Goal: Task Accomplishment & Management: Complete application form

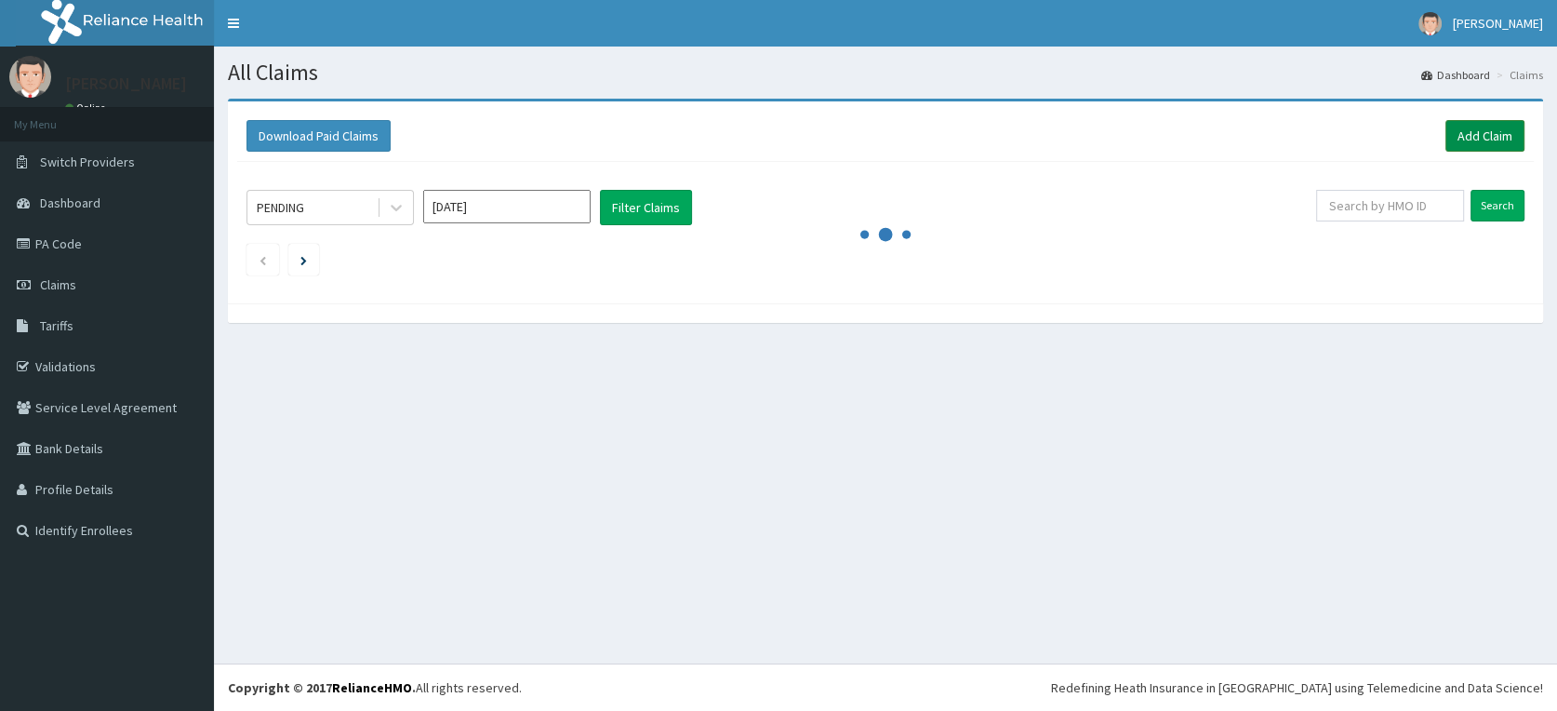
click at [1481, 142] on link "Add Claim" at bounding box center [1485, 136] width 79 height 32
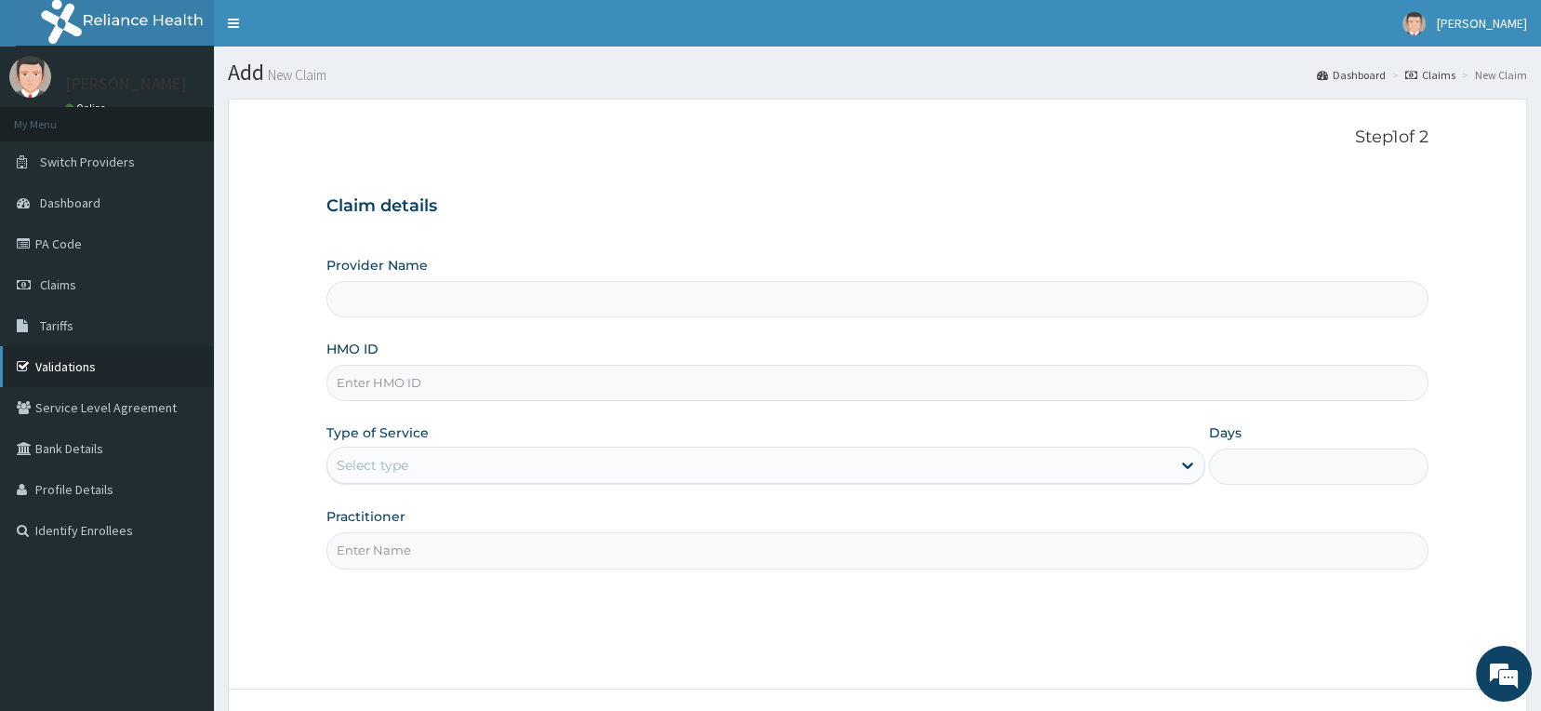
click at [92, 371] on link "Validations" at bounding box center [107, 366] width 214 height 41
type input "[GEOGRAPHIC_DATA] & Maternity Home"
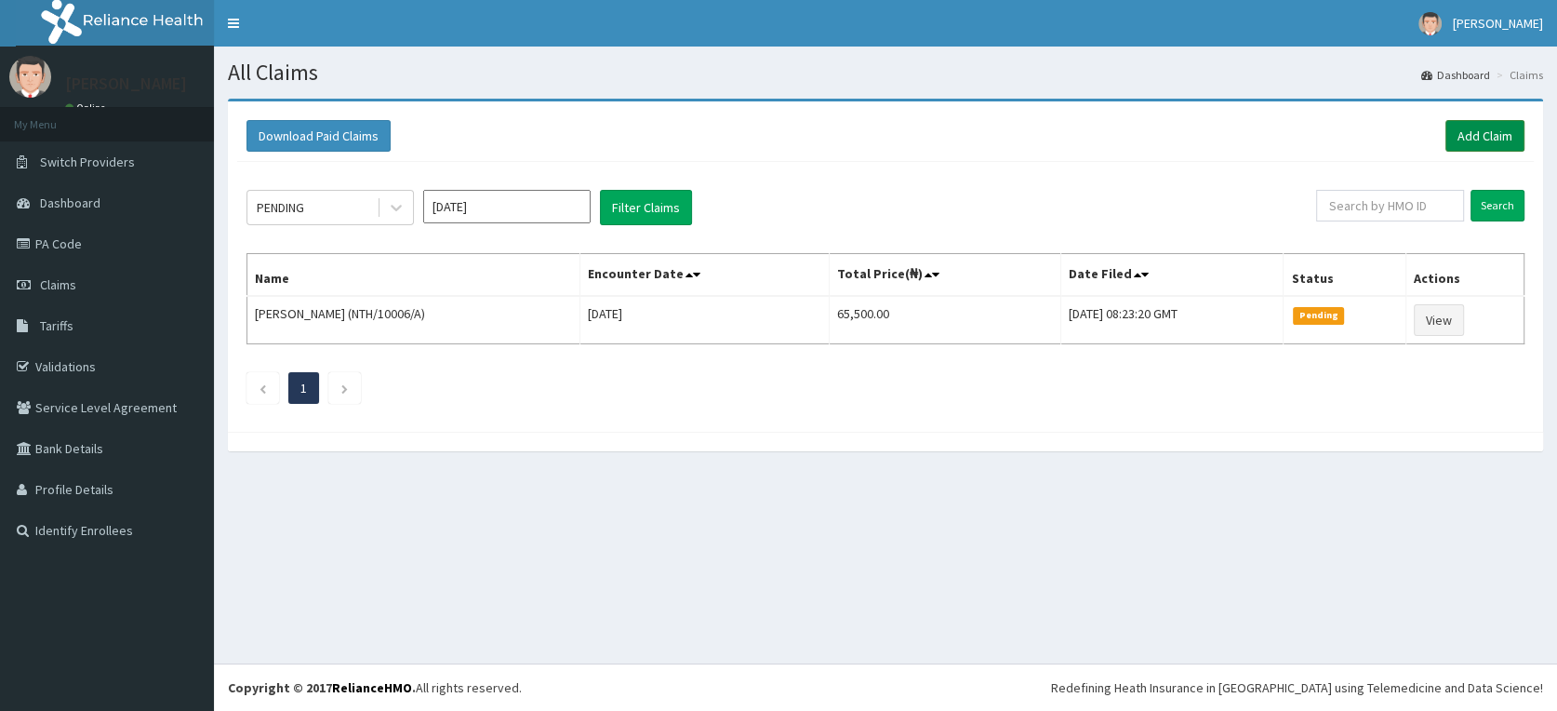
click at [1462, 132] on link "Add Claim" at bounding box center [1485, 136] width 79 height 32
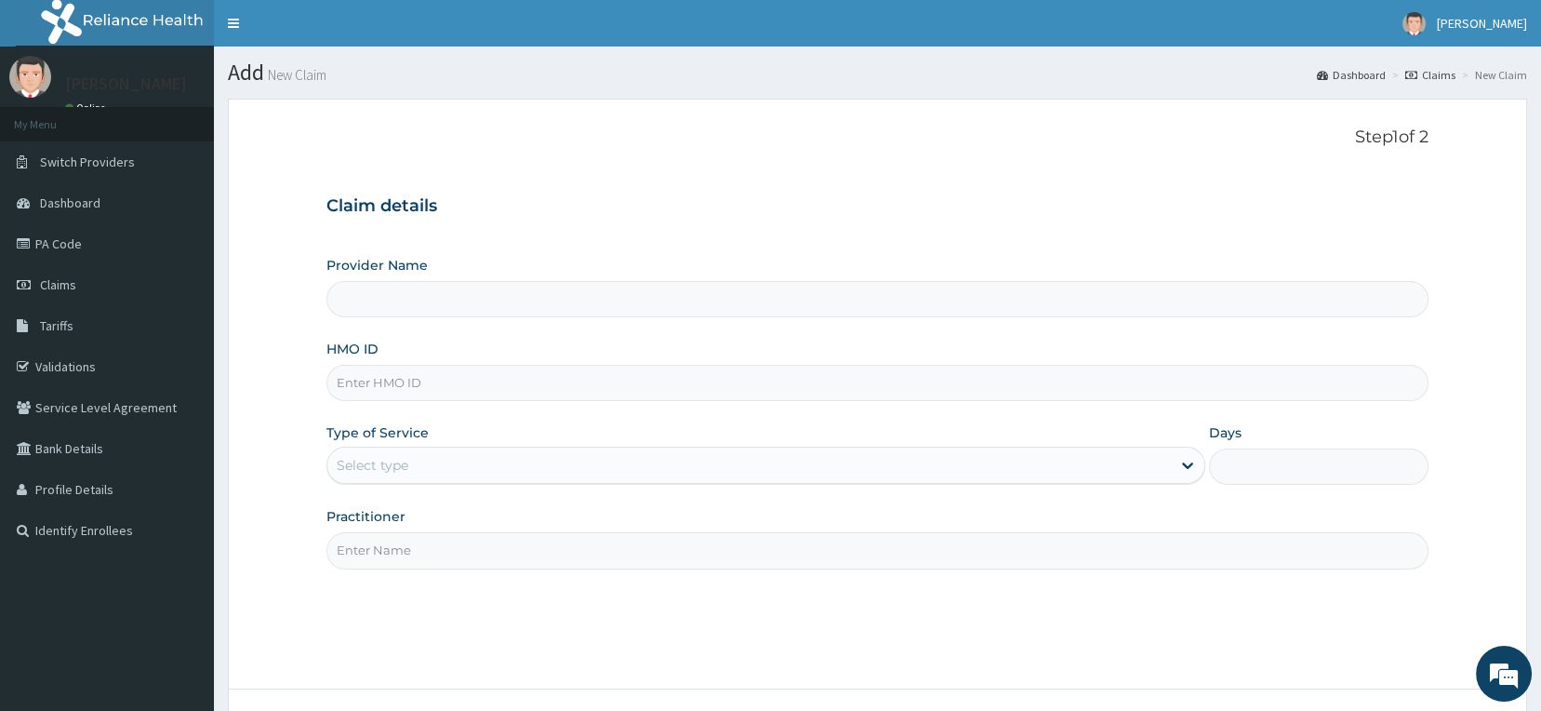
paste input "FAB/10538/B"
type input "FAB/10538/B"
type input "Delta Crown Hospital & Maternity Home"
type input "FAB/10538/B"
click at [457, 457] on div "Select type" at bounding box center [749, 465] width 844 height 30
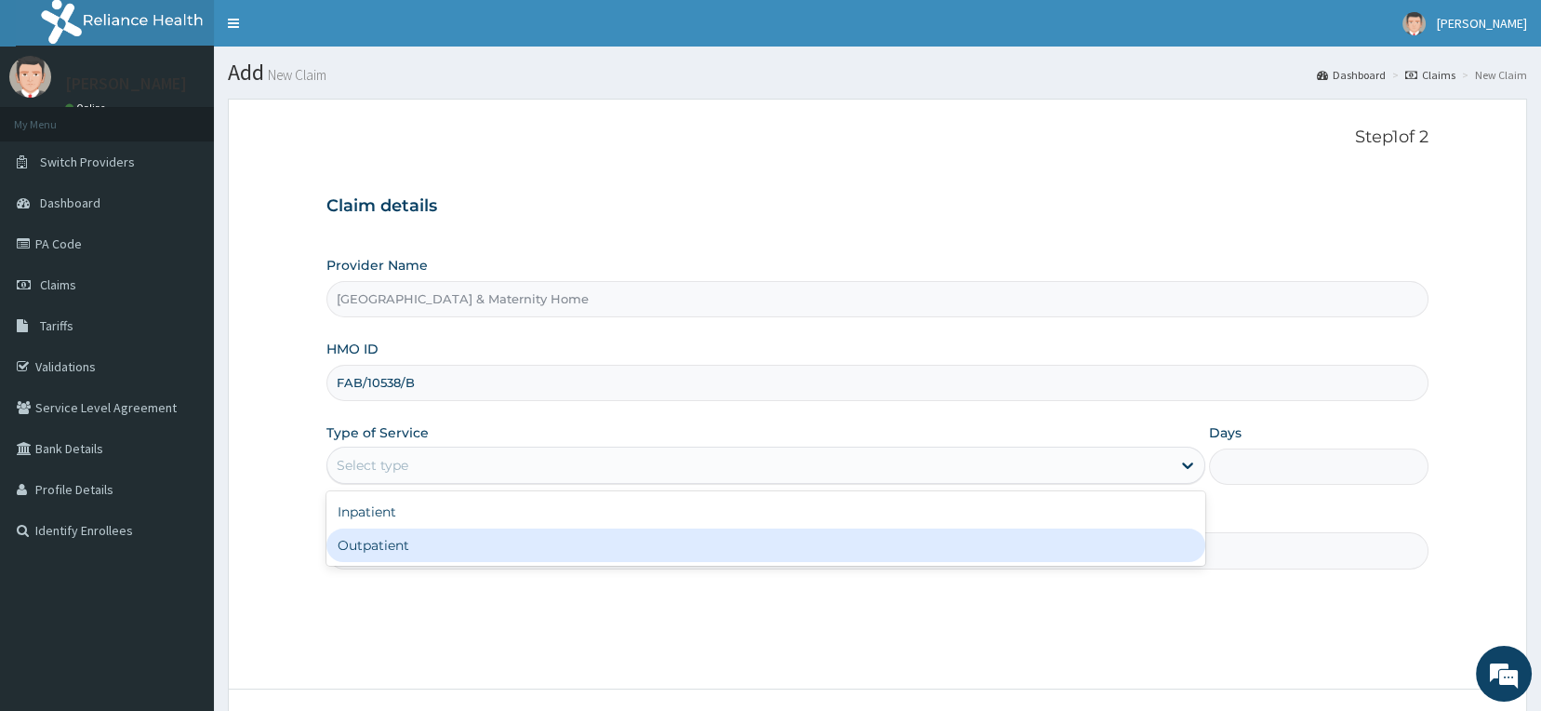
click at [422, 546] on div "Outpatient" at bounding box center [766, 544] width 879 height 33
type input "1"
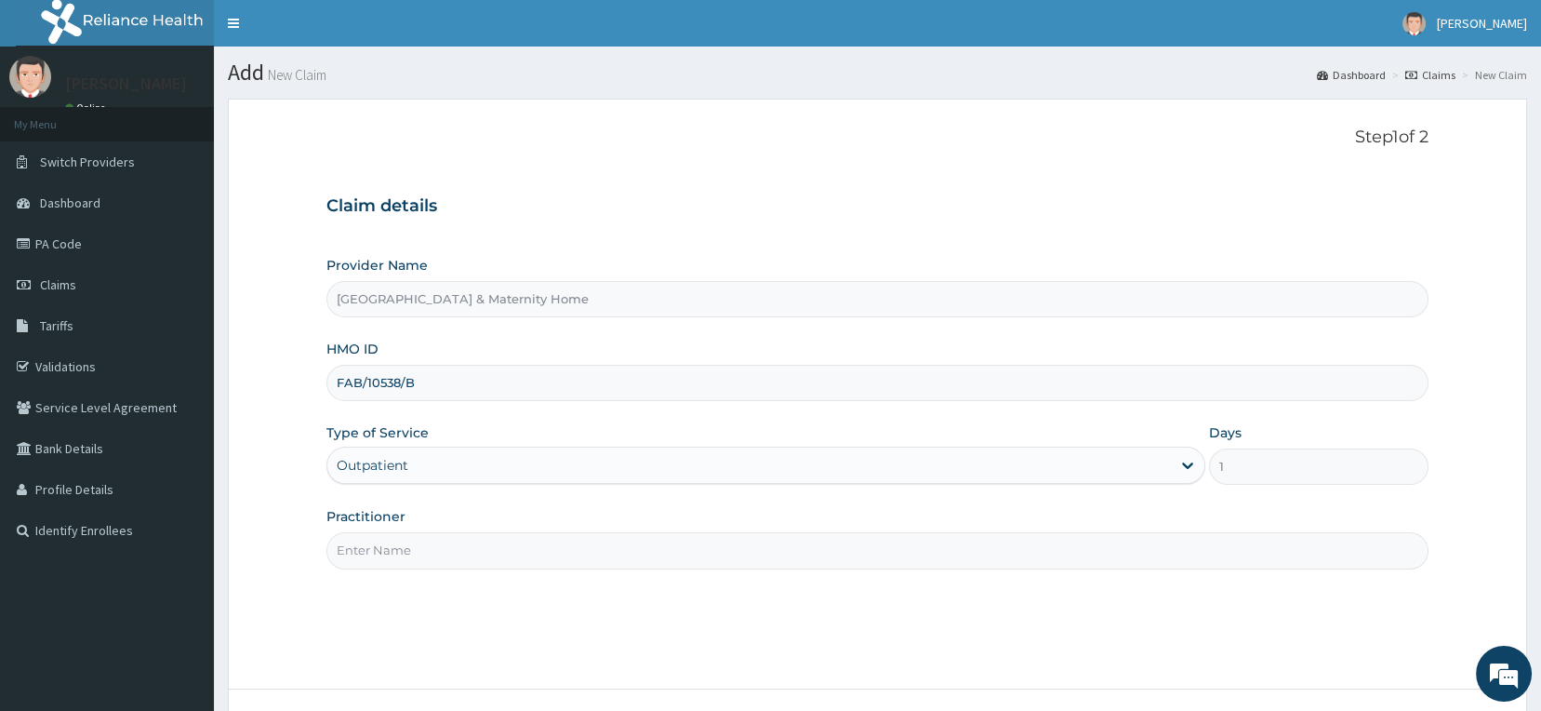
click at [422, 546] on input "Practitioner" at bounding box center [878, 550] width 1103 height 36
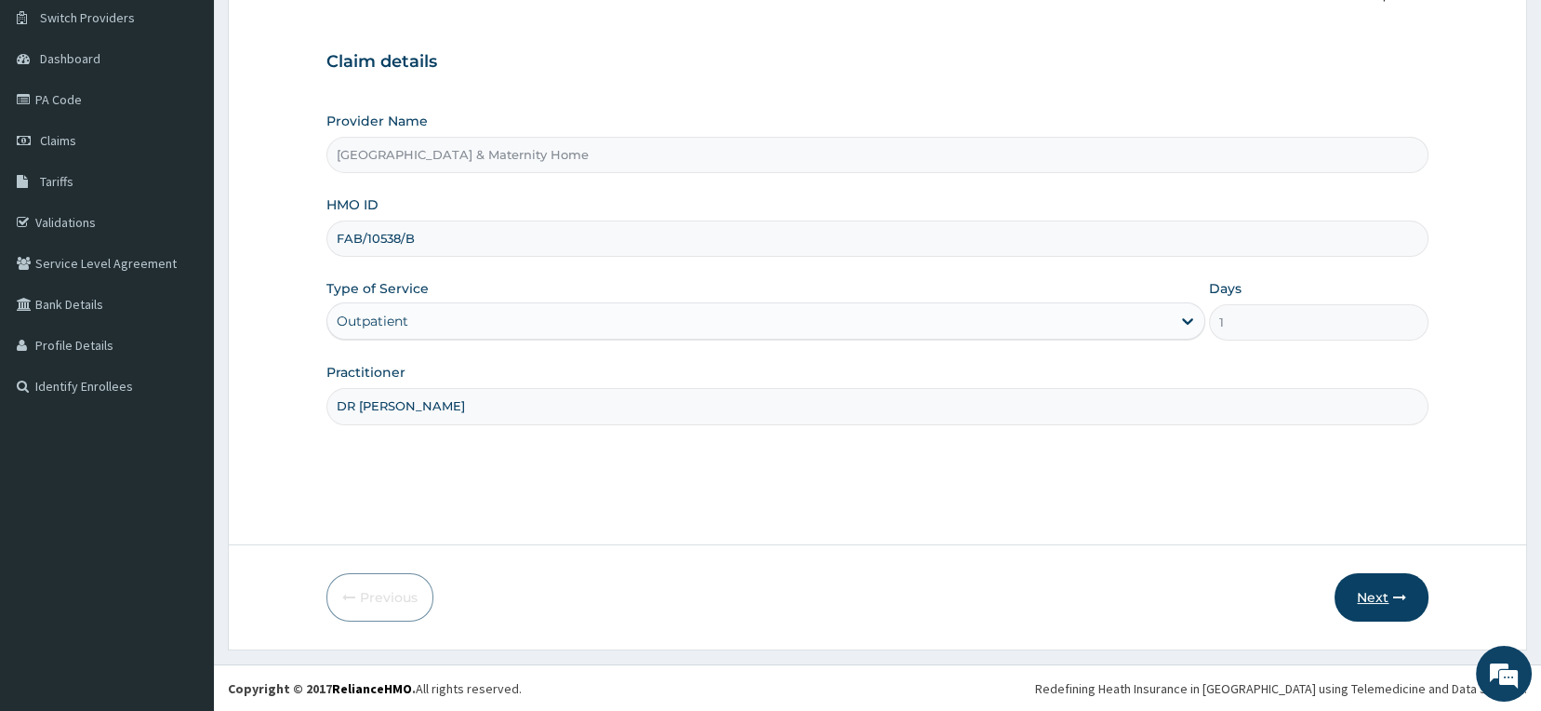
type input "DR MAMA"
click at [1386, 601] on button "Next" at bounding box center [1382, 597] width 94 height 48
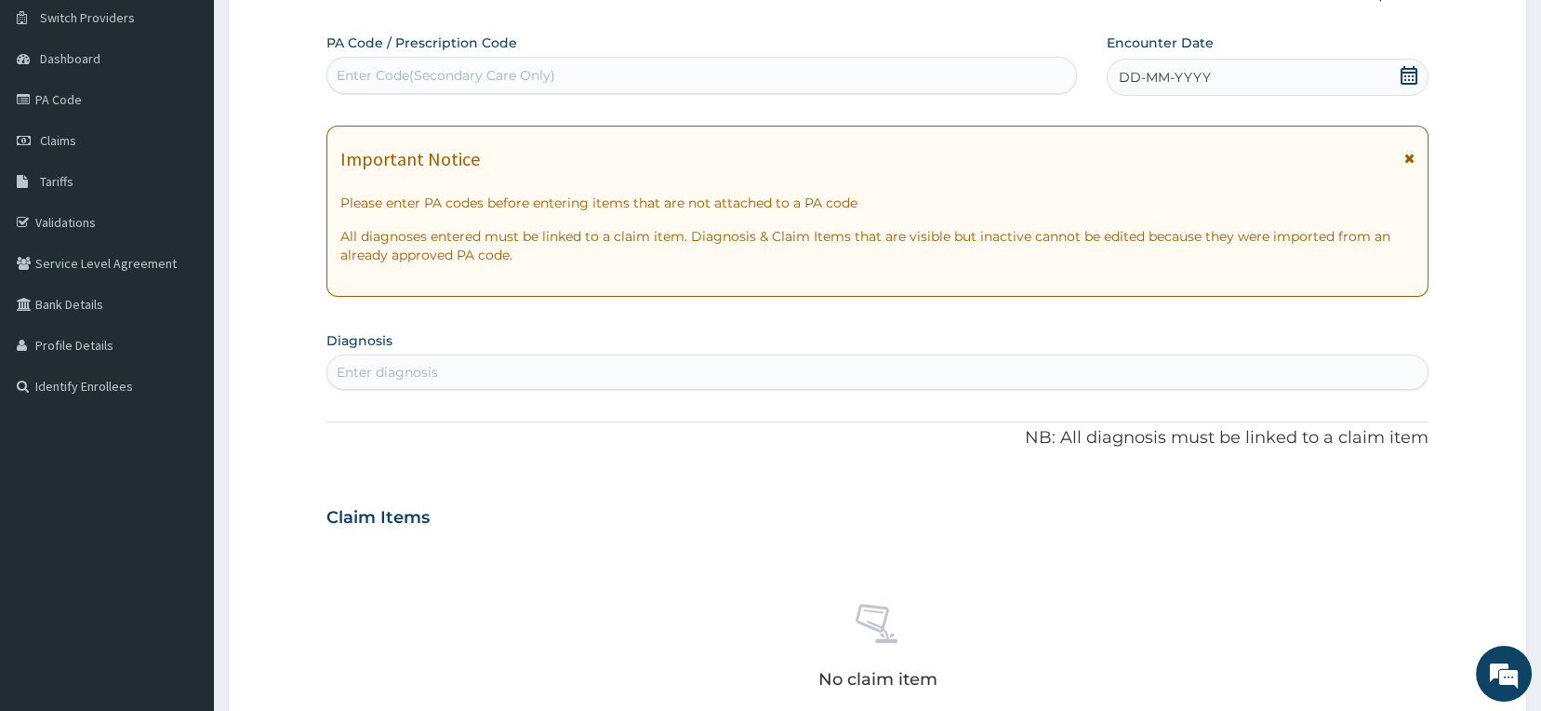
click at [1407, 152] on icon at bounding box center [1410, 158] width 10 height 13
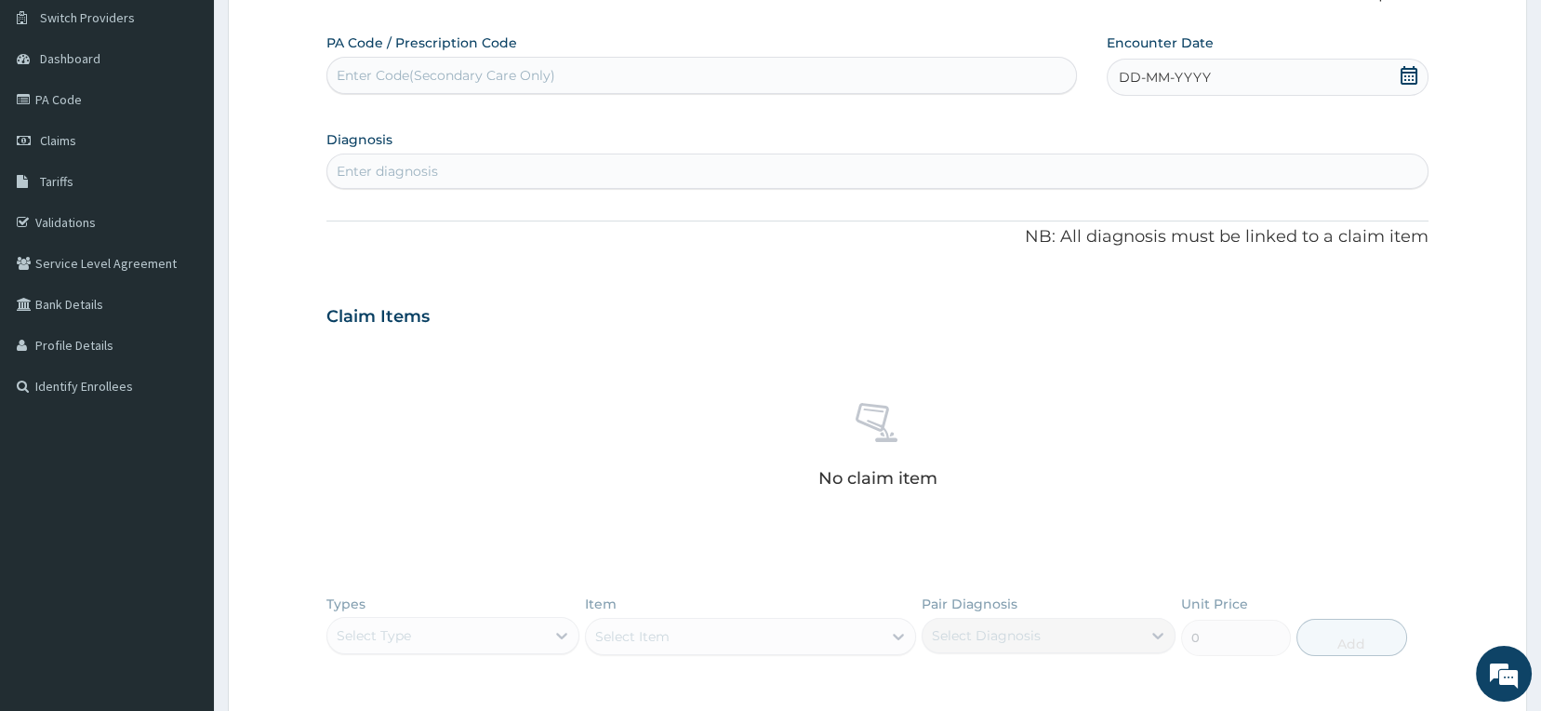
click at [1407, 80] on icon at bounding box center [1409, 75] width 19 height 19
click at [1114, 256] on div "15" at bounding box center [1119, 255] width 28 height 28
click at [1026, 179] on div "Enter diagnosis" at bounding box center [877, 171] width 1101 height 30
type input "MALARIA"
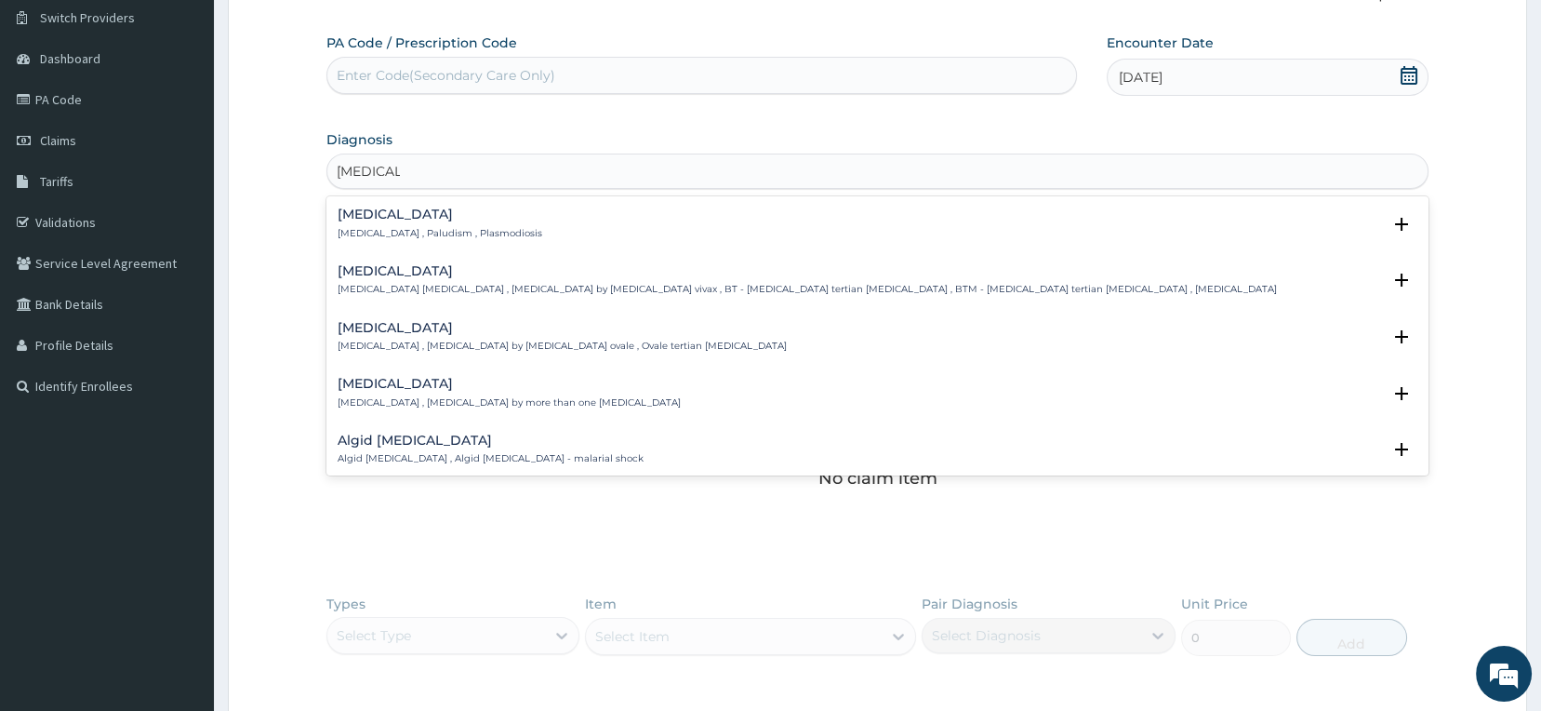
click at [476, 236] on p "Malaria , Paludism , Plasmodiosis" at bounding box center [440, 233] width 205 height 13
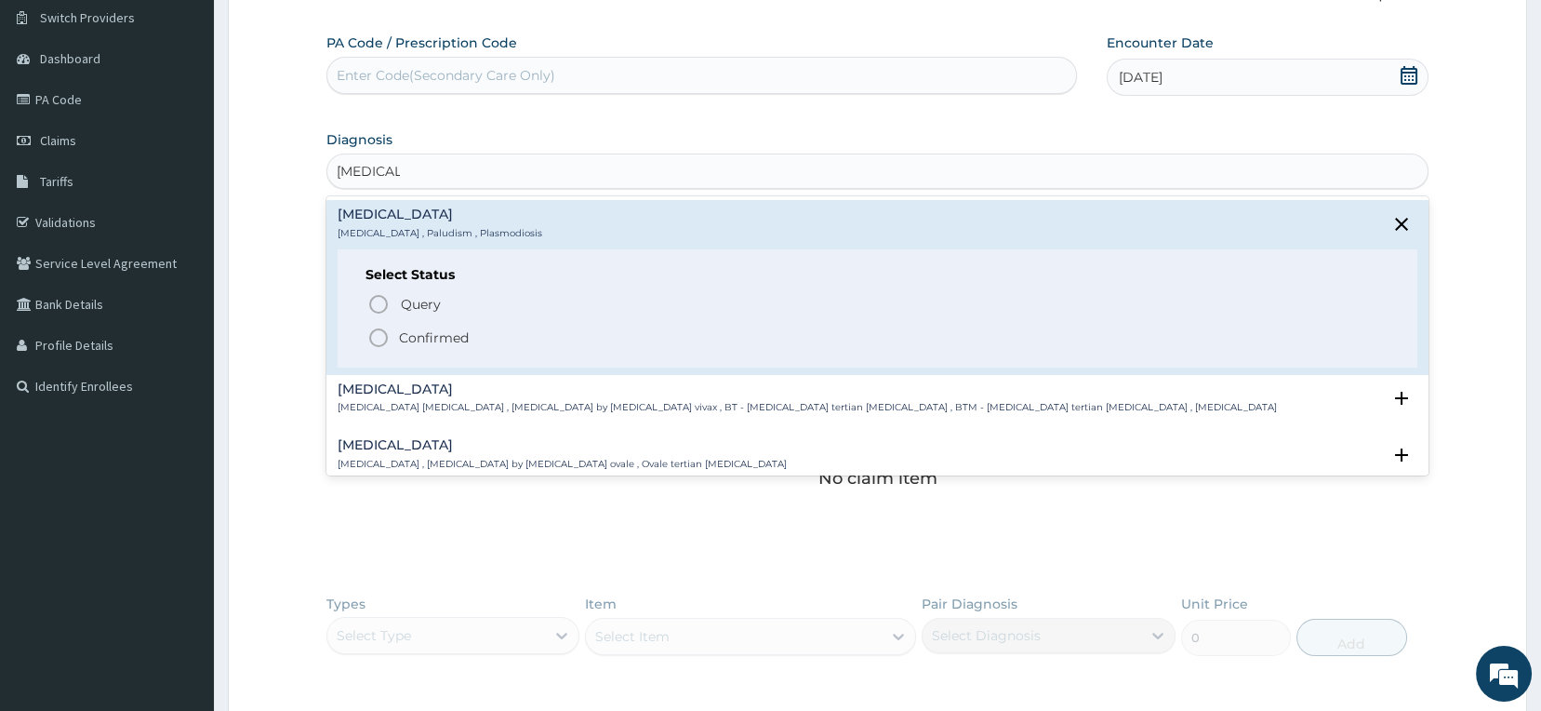
click at [445, 331] on p "Confirmed" at bounding box center [434, 337] width 70 height 19
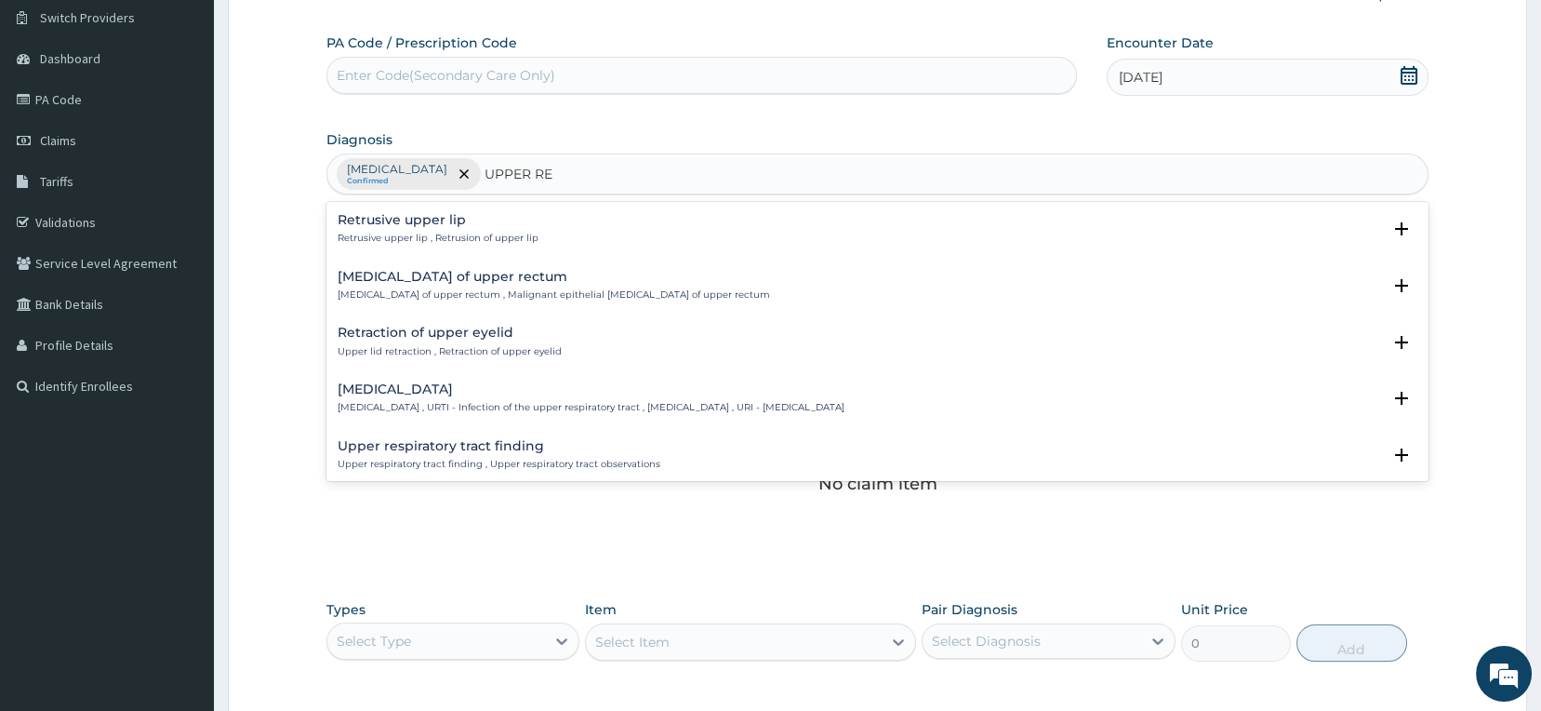
type input "UPPER RES"
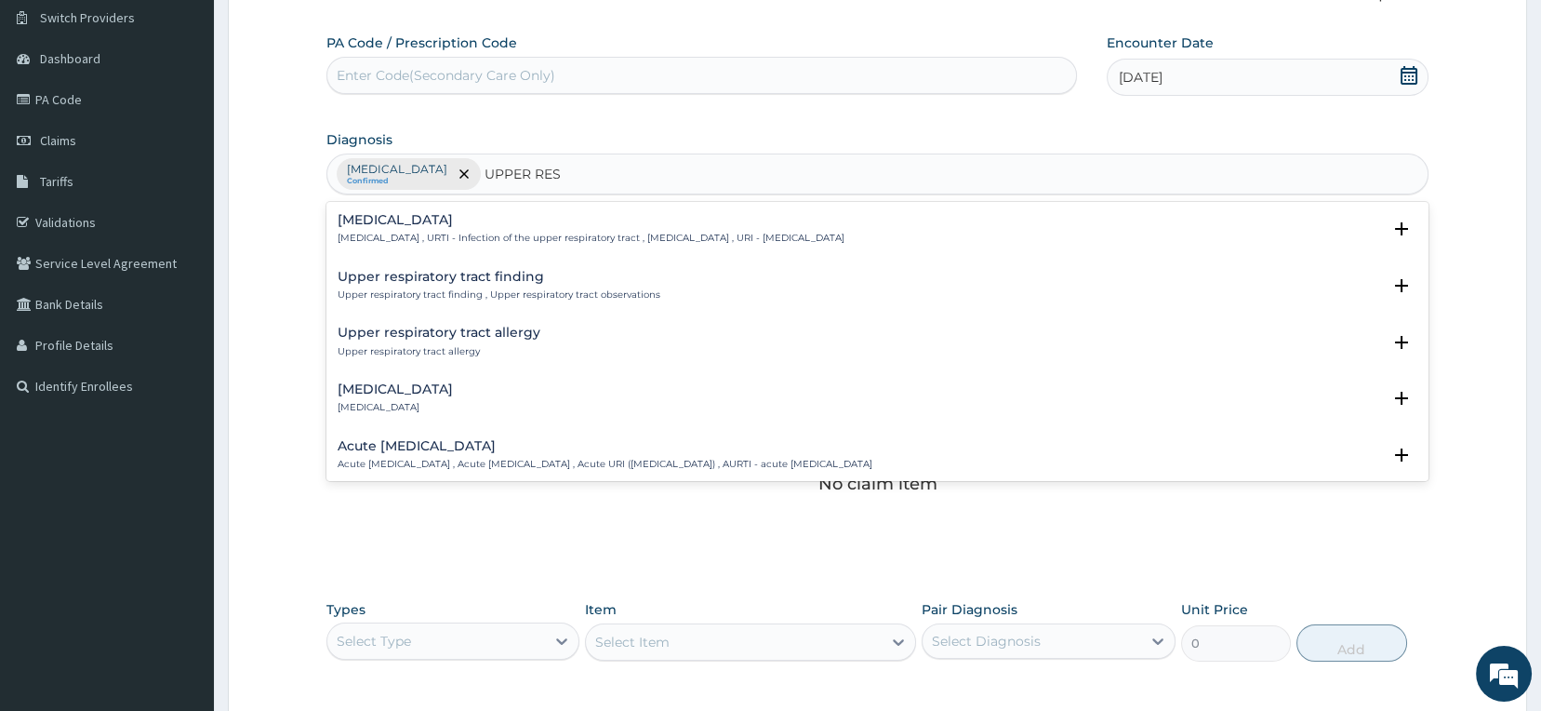
click at [464, 227] on div "Upper respiratory infection Upper respiratory infection , URTI - Infection of t…" at bounding box center [591, 229] width 507 height 33
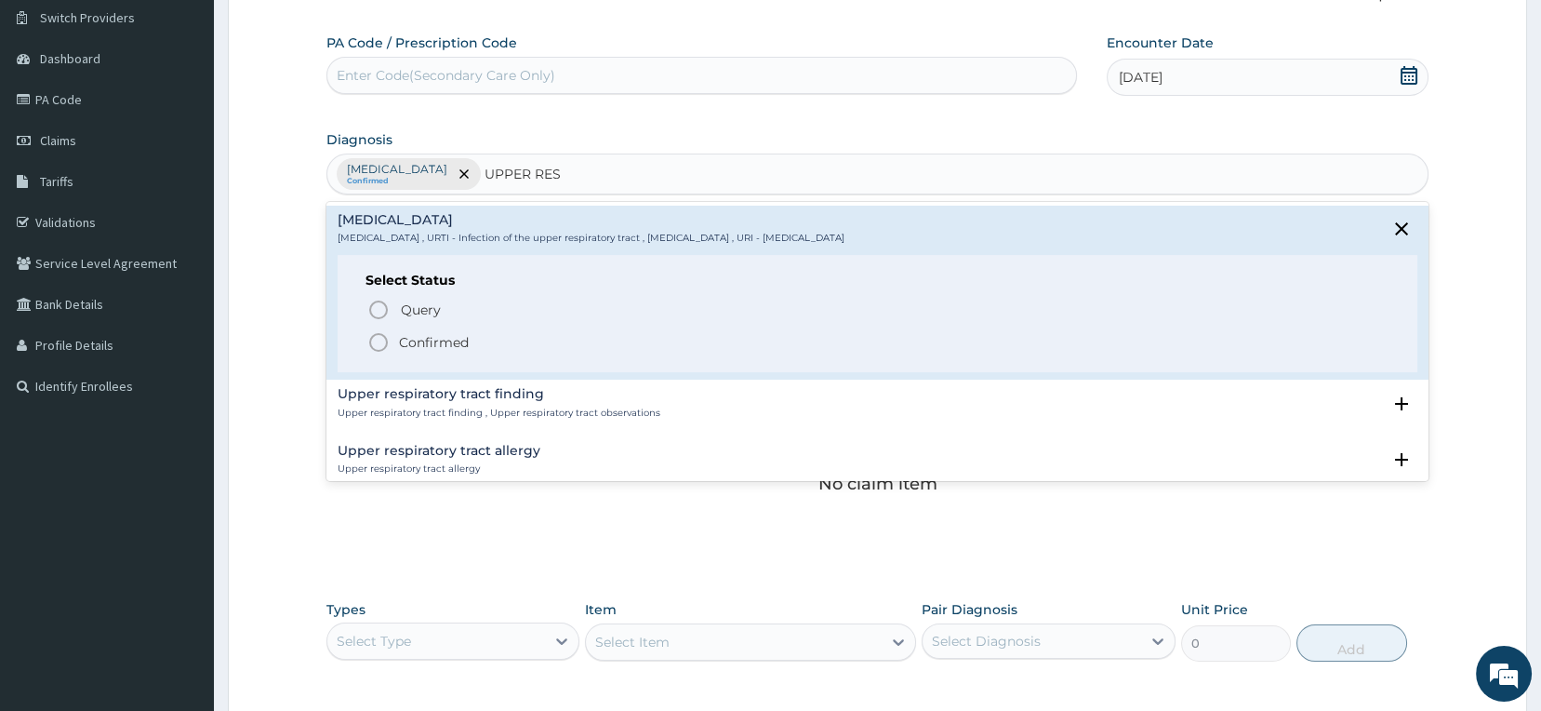
click at [413, 331] on span "Confirmed" at bounding box center [878, 342] width 1023 height 22
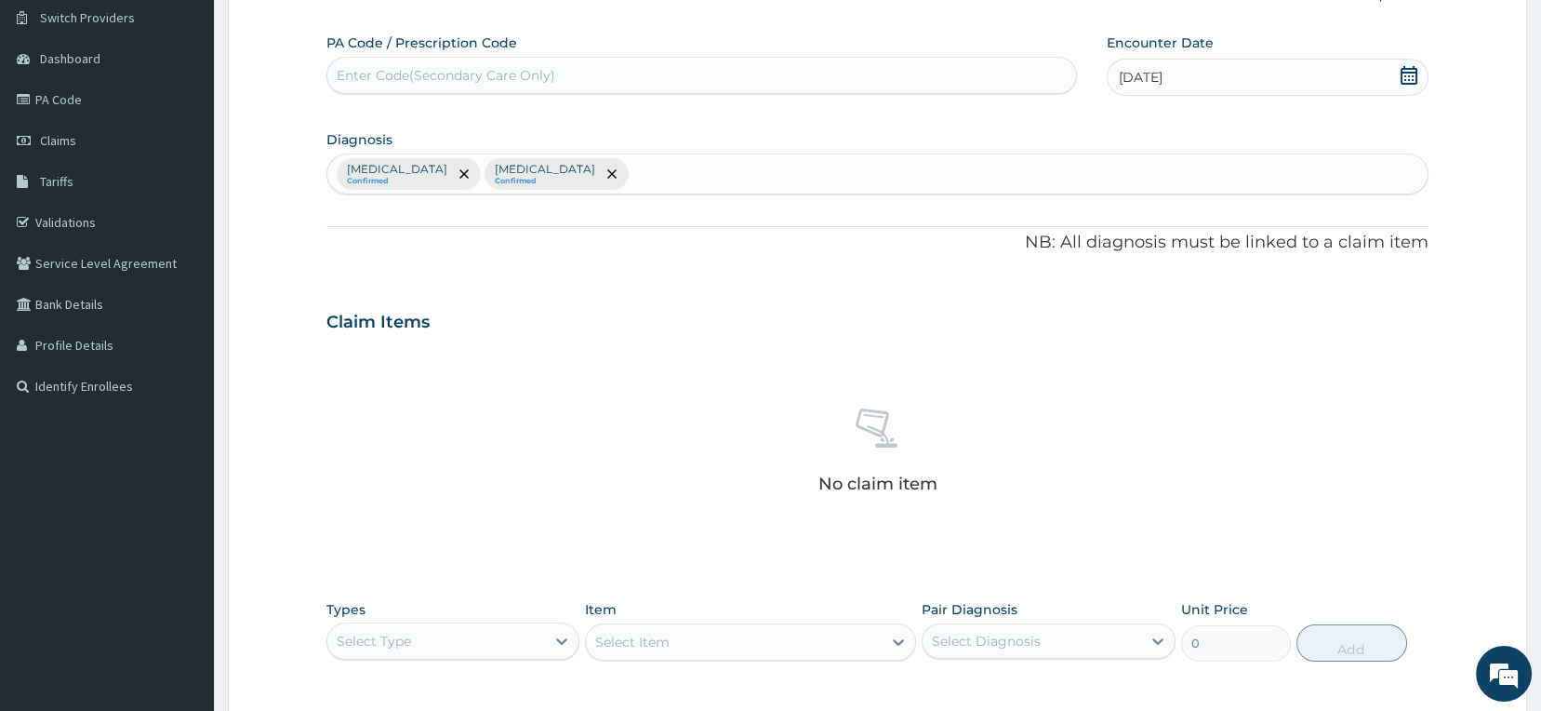
scroll to position [428, 0]
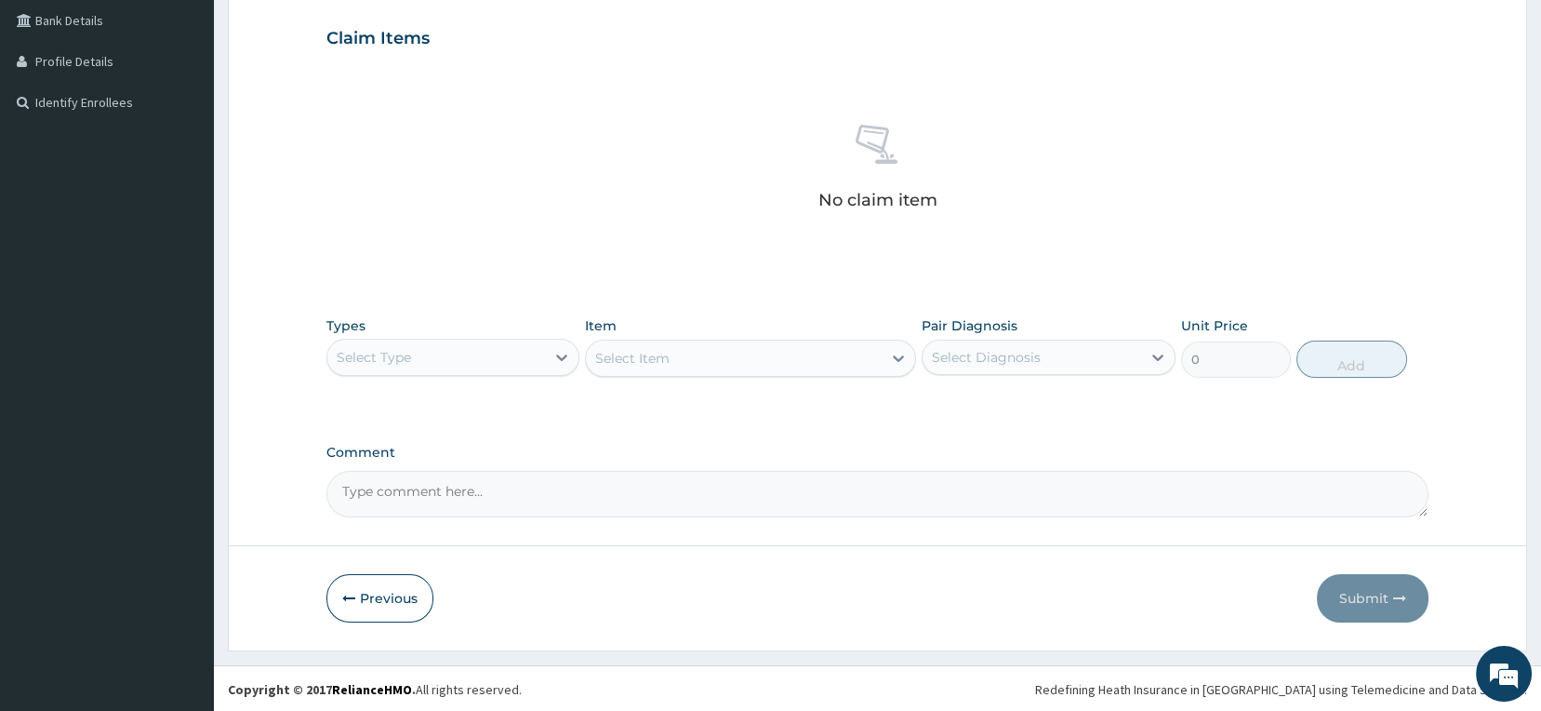
click at [445, 353] on div "Select Type" at bounding box center [436, 357] width 219 height 30
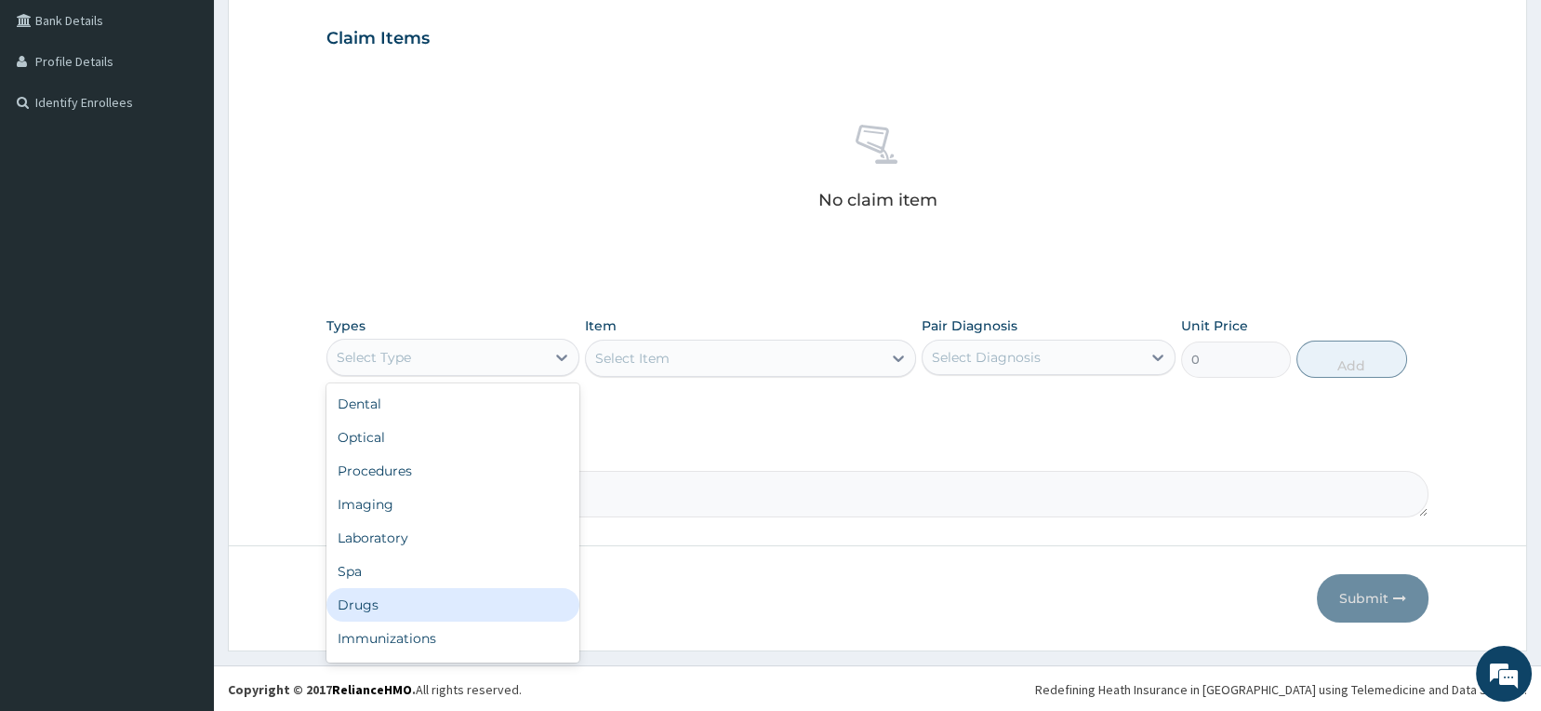
click at [384, 601] on div "Drugs" at bounding box center [454, 604] width 254 height 33
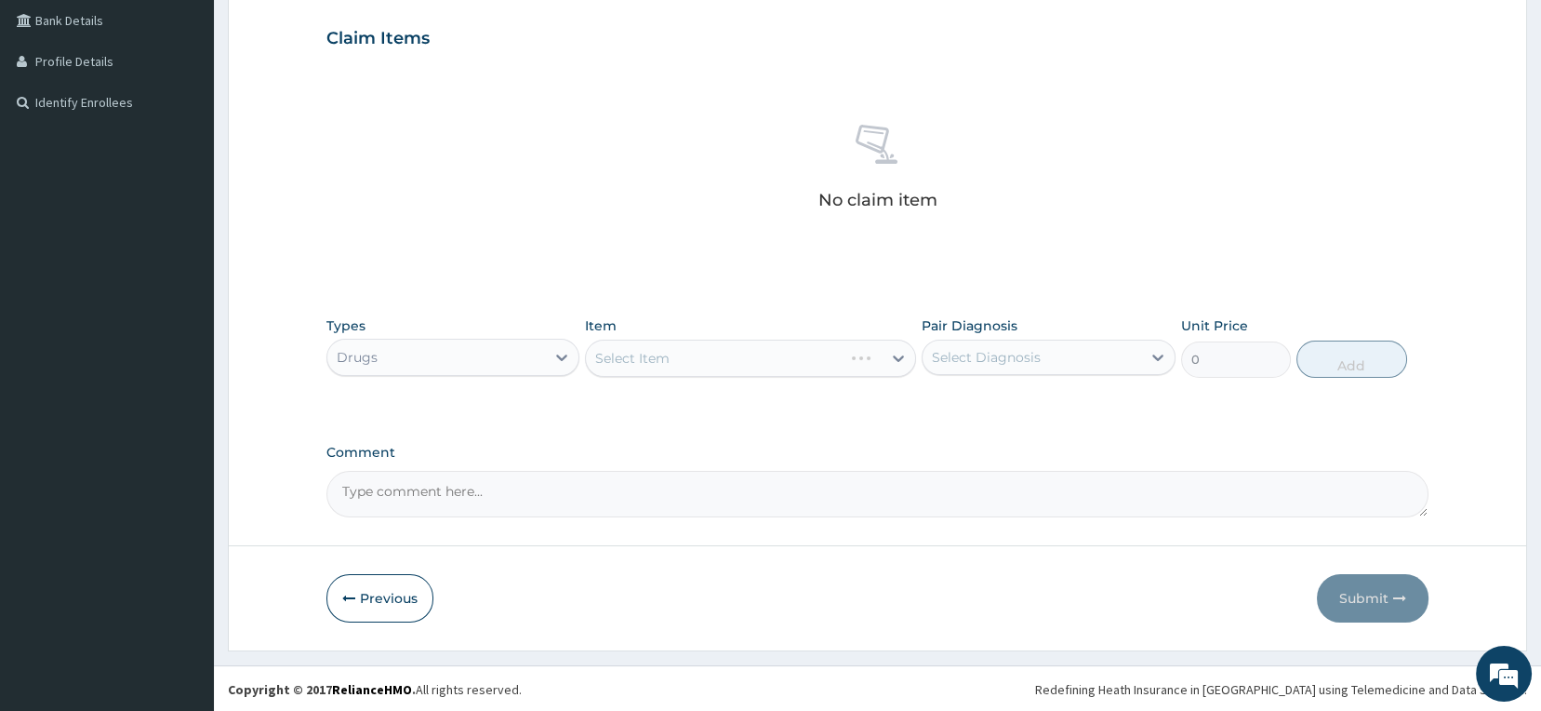
click at [672, 355] on div "Select Item" at bounding box center [750, 358] width 331 height 37
click at [672, 355] on div "Select Item" at bounding box center [734, 358] width 296 height 30
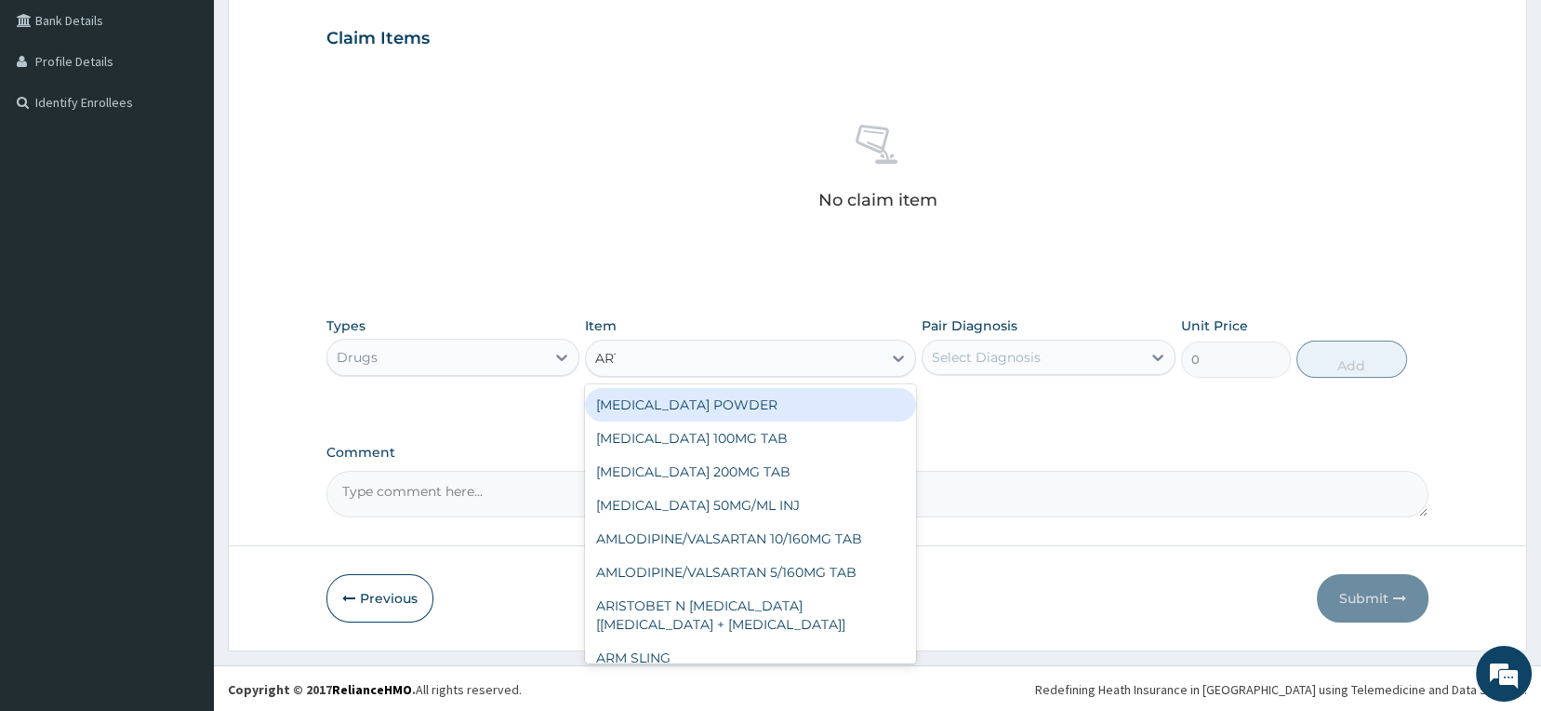
type input "ARTE"
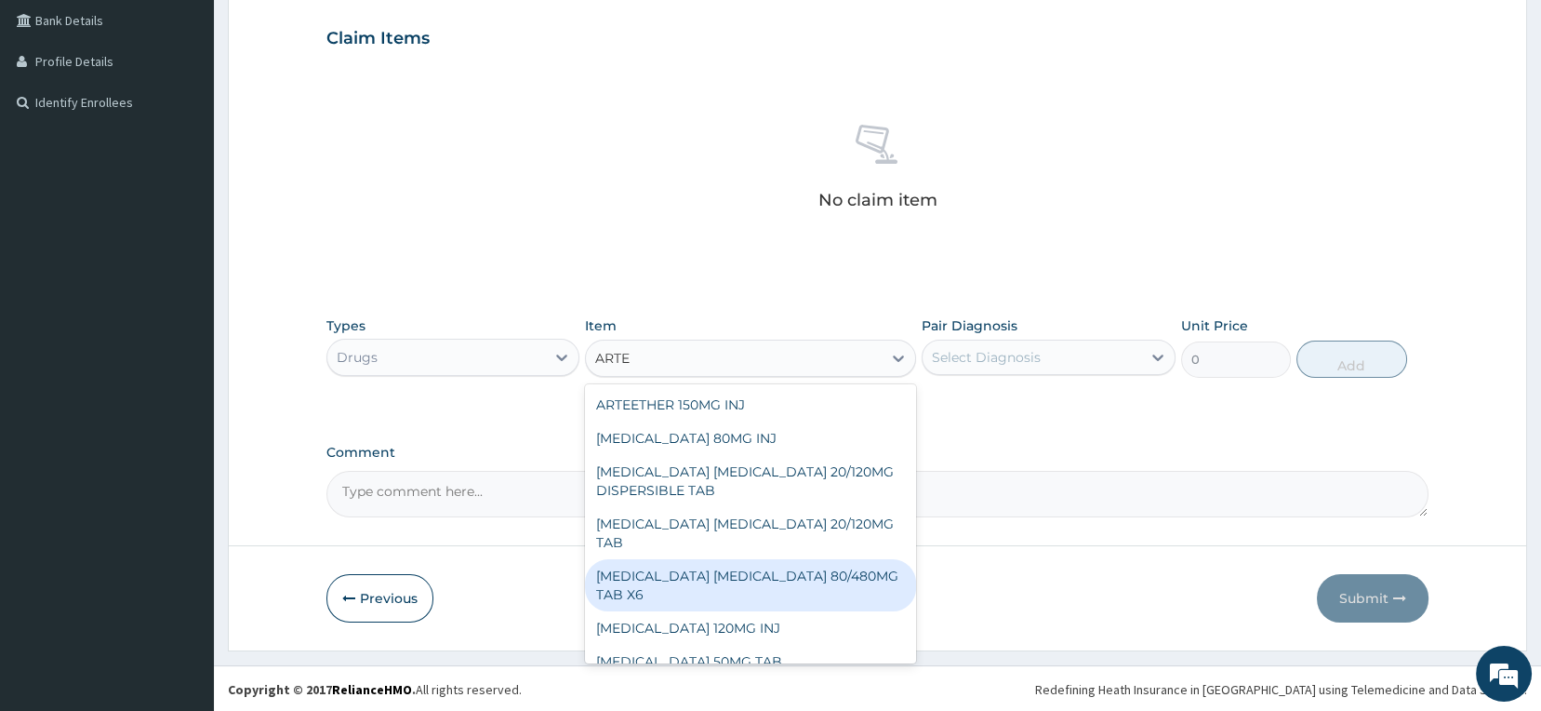
click at [780, 579] on div "ARTEMETHER LUMEFANTRINE 80/480MG TAB X6" at bounding box center [750, 585] width 331 height 52
click at [780, 579] on div "Previous Submit" at bounding box center [878, 598] width 1103 height 48
type input "262.5"
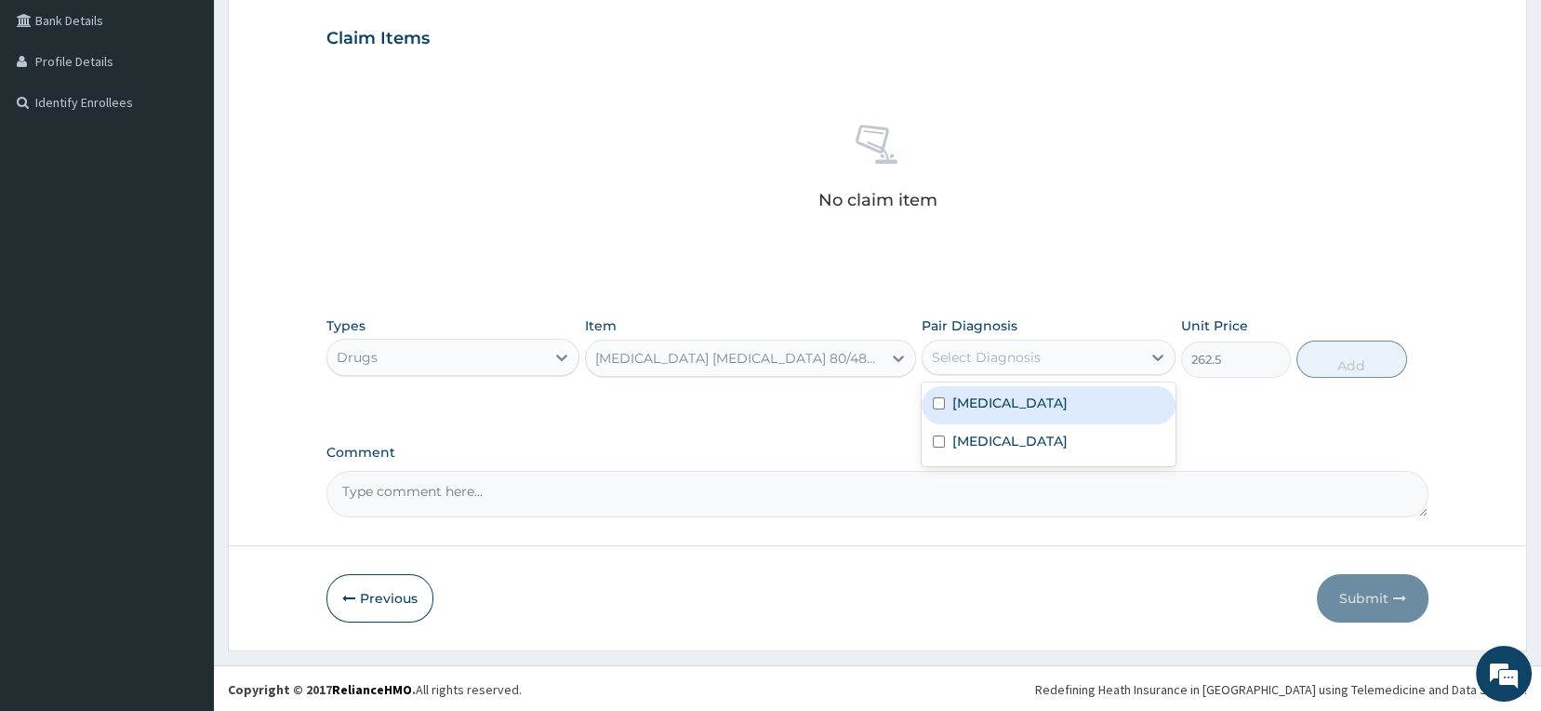
click at [968, 360] on div "Select Diagnosis" at bounding box center [986, 357] width 109 height 19
click at [985, 400] on label "Malaria" at bounding box center [1010, 402] width 115 height 19
checkbox input "true"
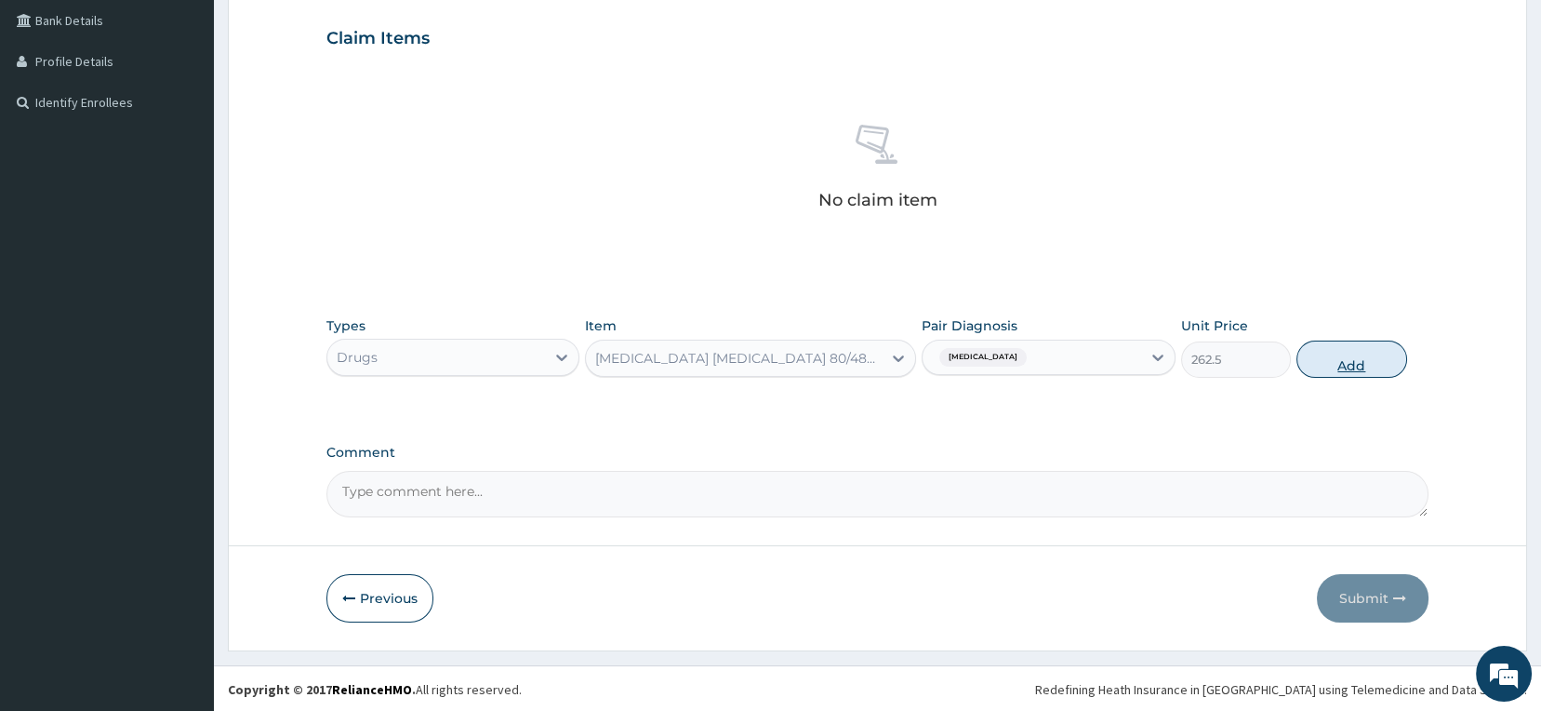
click at [1362, 361] on button "Add" at bounding box center [1352, 358] width 111 height 37
type input "0"
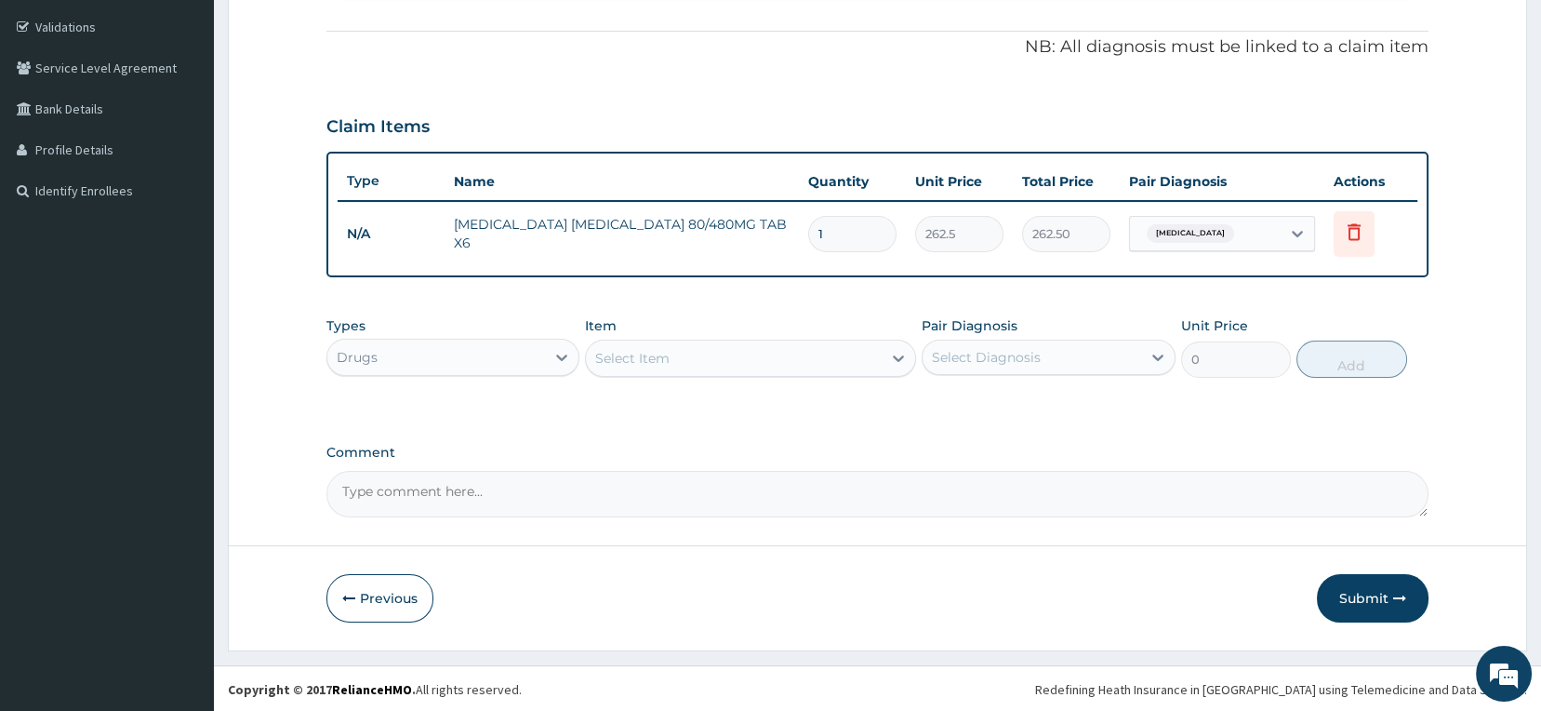
type input "0.00"
type input "6"
type input "1575.00"
type input "6"
click at [813, 352] on div "Select Item" at bounding box center [734, 358] width 296 height 30
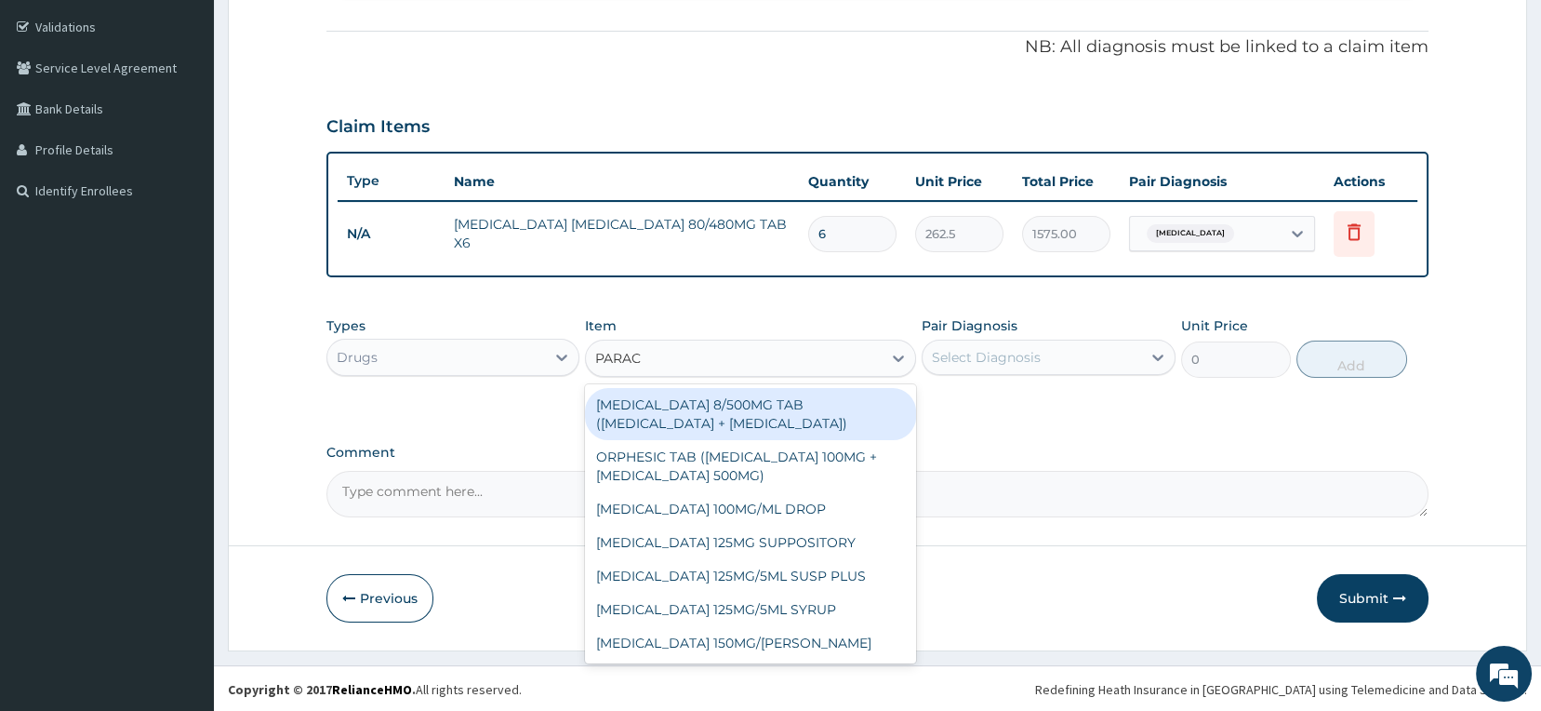
type input "PARACE"
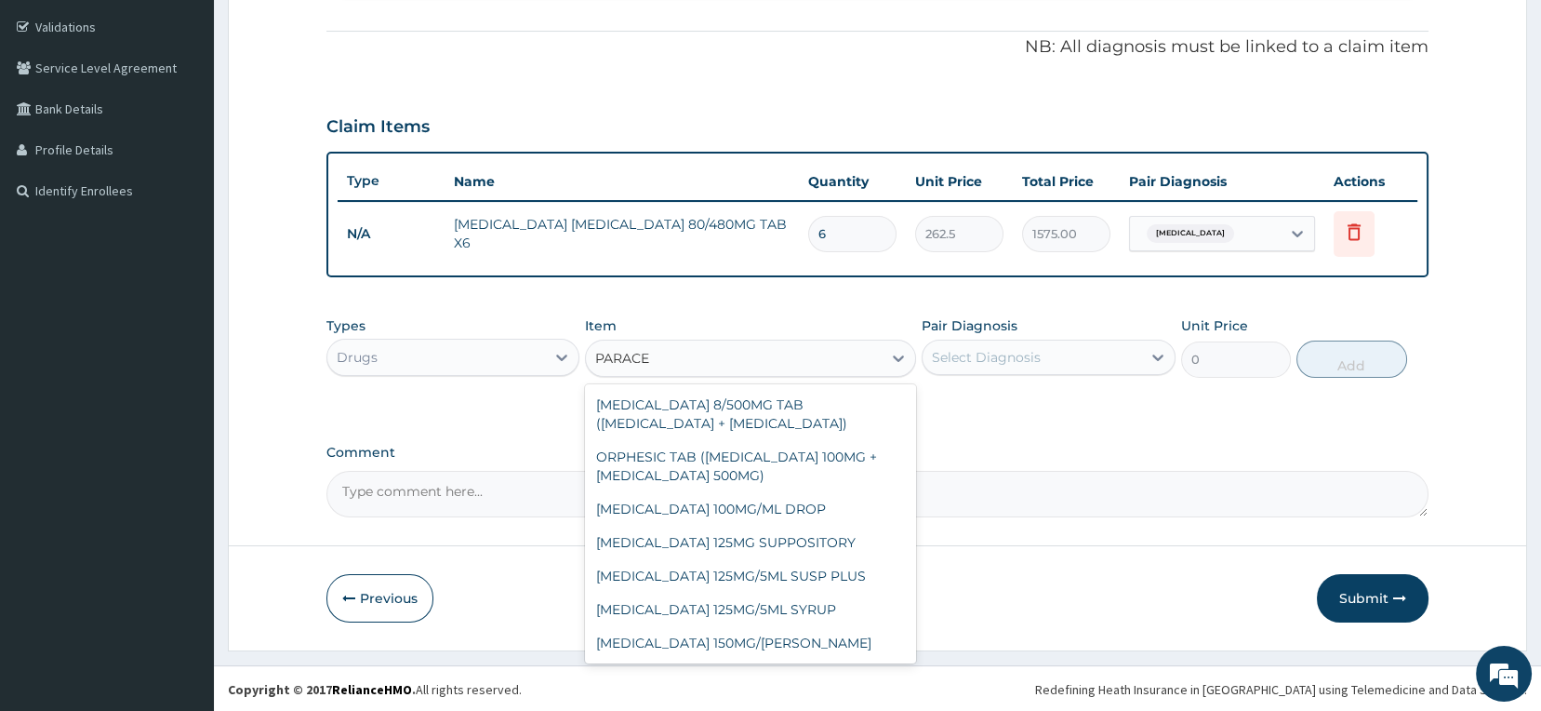
scroll to position [100, 0]
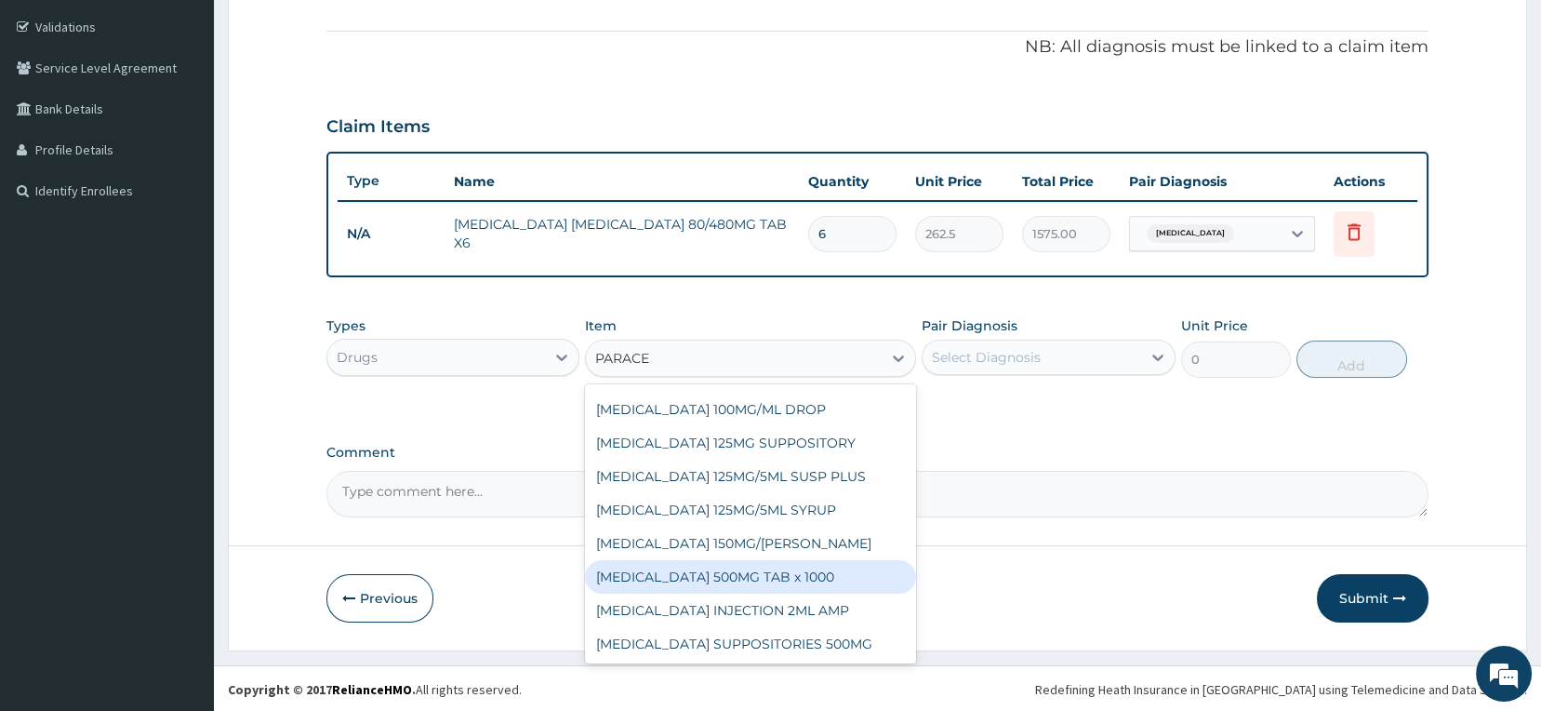
click at [817, 577] on div "PARACETAMOL 500MG TAB x 1000" at bounding box center [750, 576] width 331 height 33
type input "11.025"
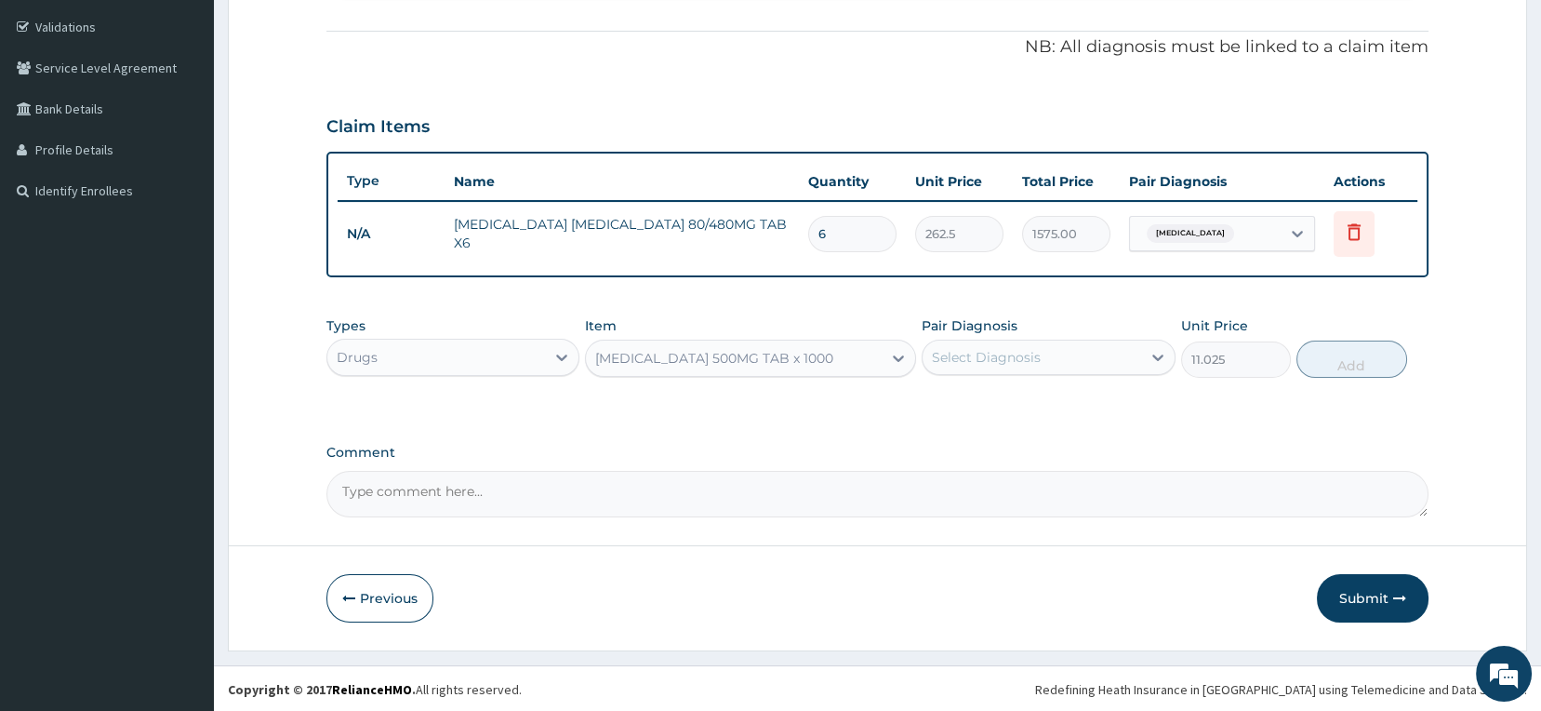
click at [981, 357] on div "Select Diagnosis" at bounding box center [986, 357] width 109 height 19
click at [989, 401] on label "Malaria" at bounding box center [1010, 402] width 115 height 19
checkbox input "true"
click at [1302, 368] on button "Add" at bounding box center [1352, 358] width 111 height 37
type input "0"
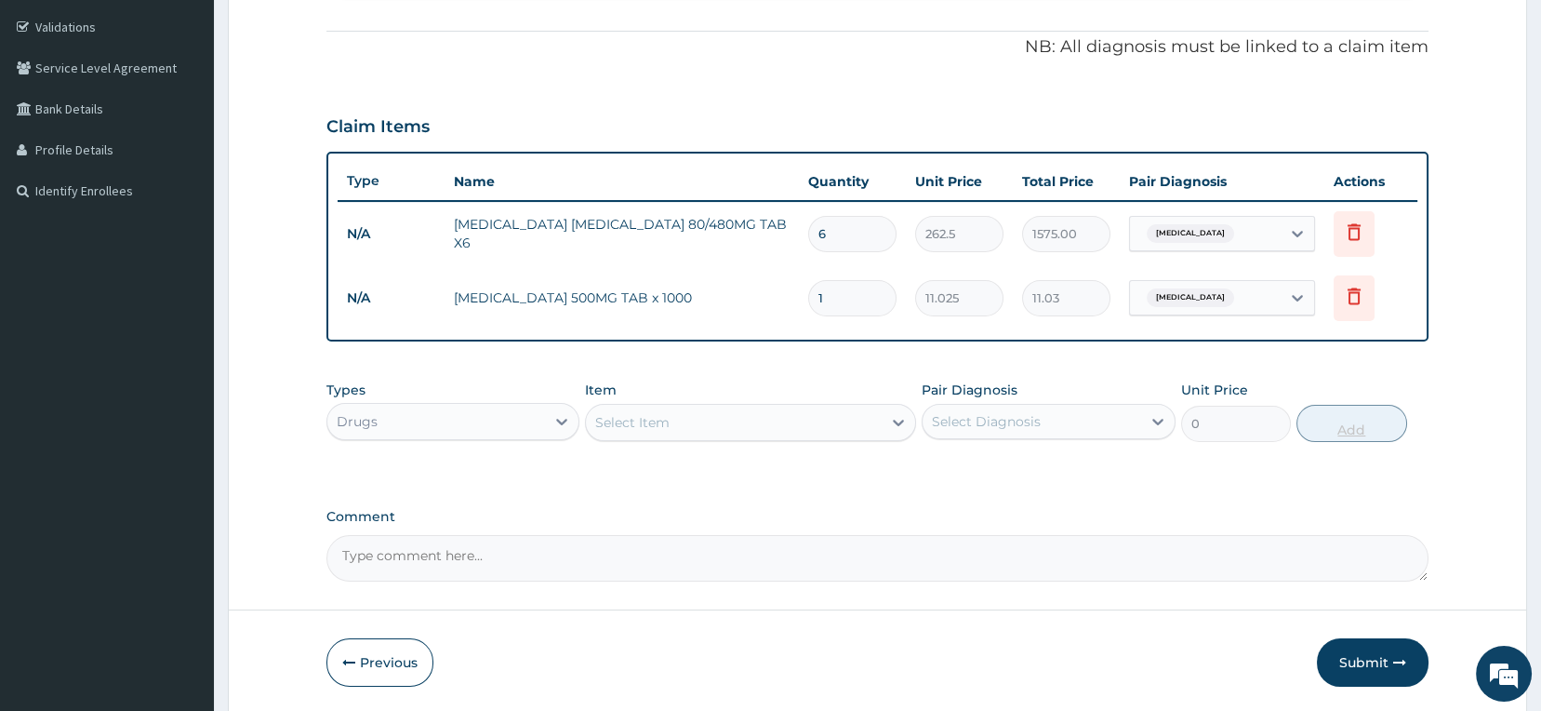
type input "18"
type input "198.45"
type input "18"
click at [838, 430] on div "Select Item" at bounding box center [734, 422] width 296 height 30
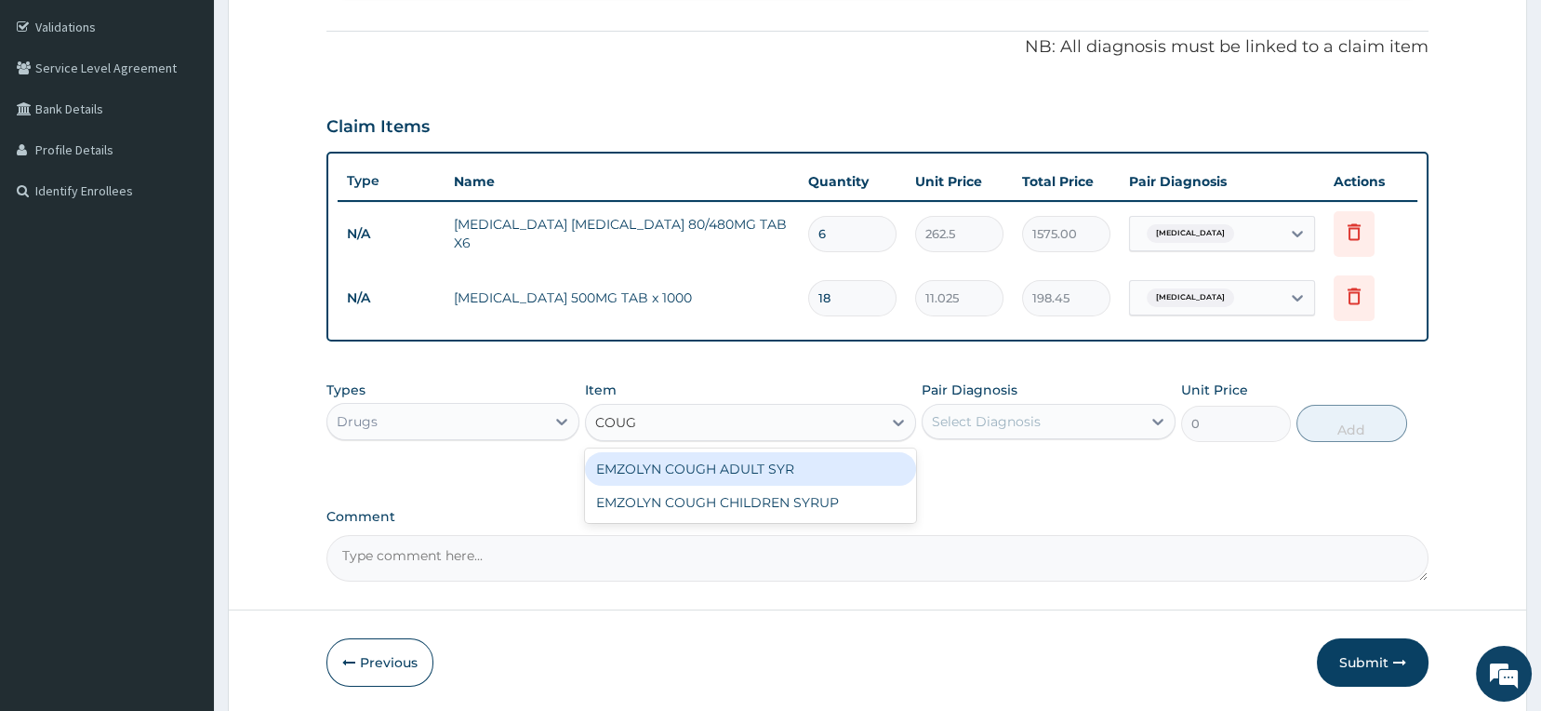
type input "COUGH"
click at [808, 457] on div "EMZOLYN COUGH ADULT SYR" at bounding box center [750, 468] width 331 height 33
type input "735"
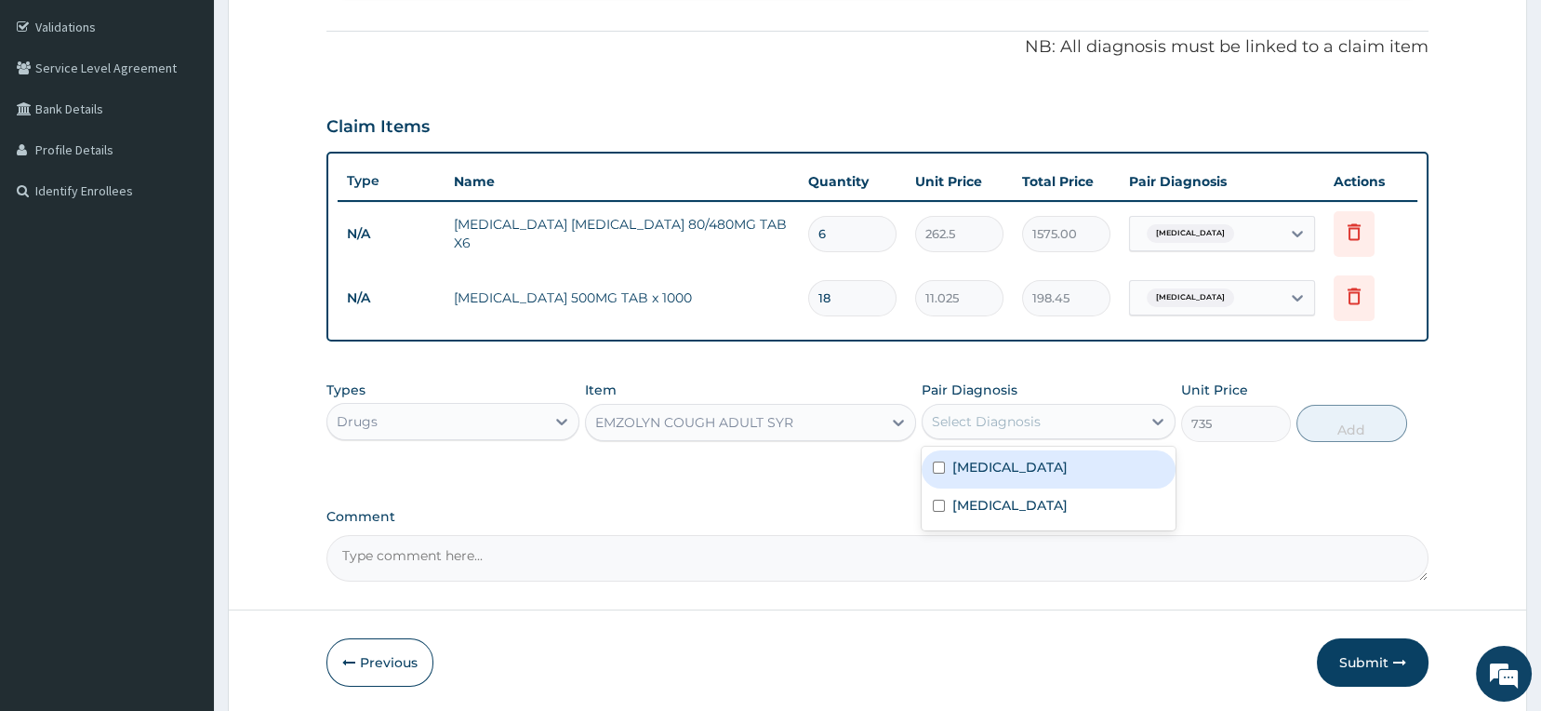
click at [963, 415] on div "Select Diagnosis" at bounding box center [986, 421] width 109 height 19
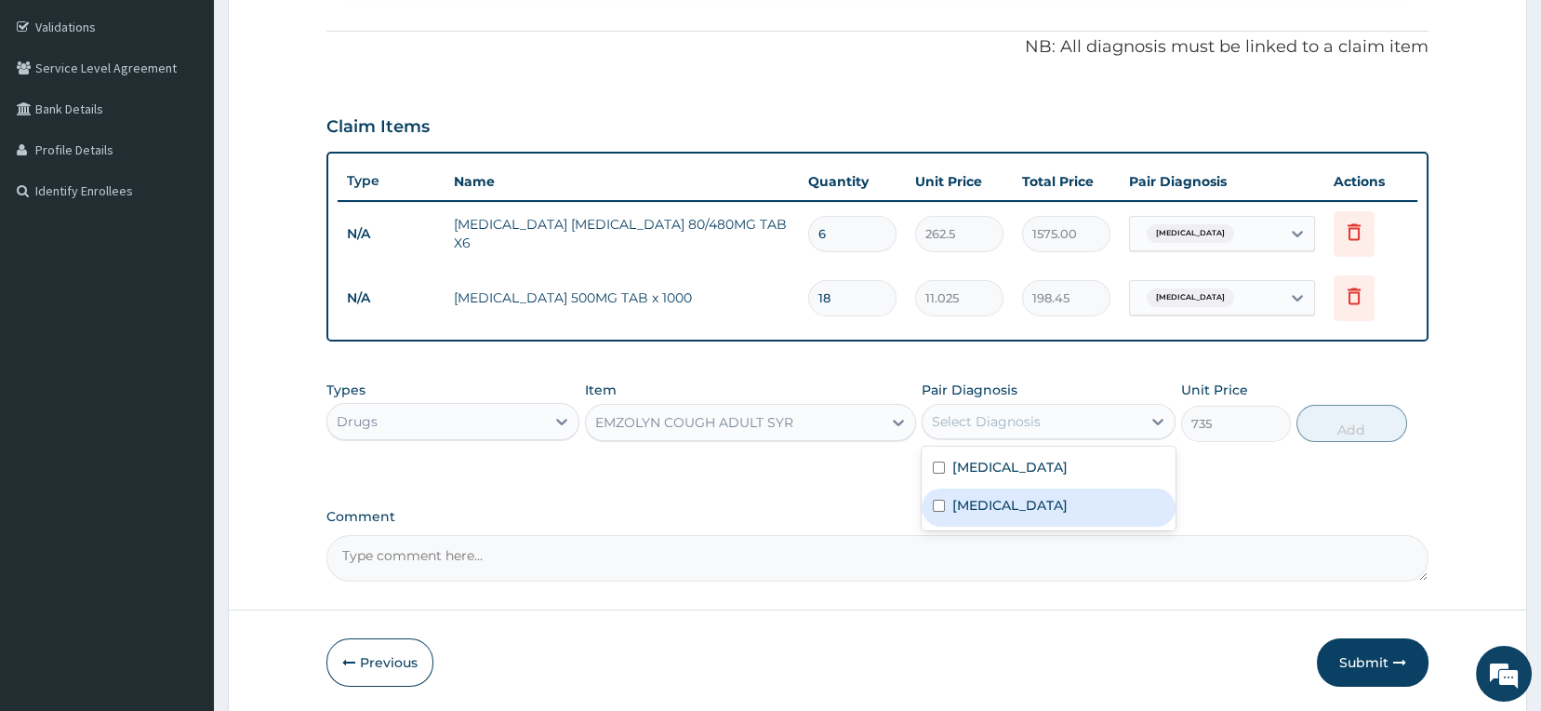
click at [997, 507] on label "Upper respiratory infection" at bounding box center [1010, 505] width 115 height 19
checkbox input "true"
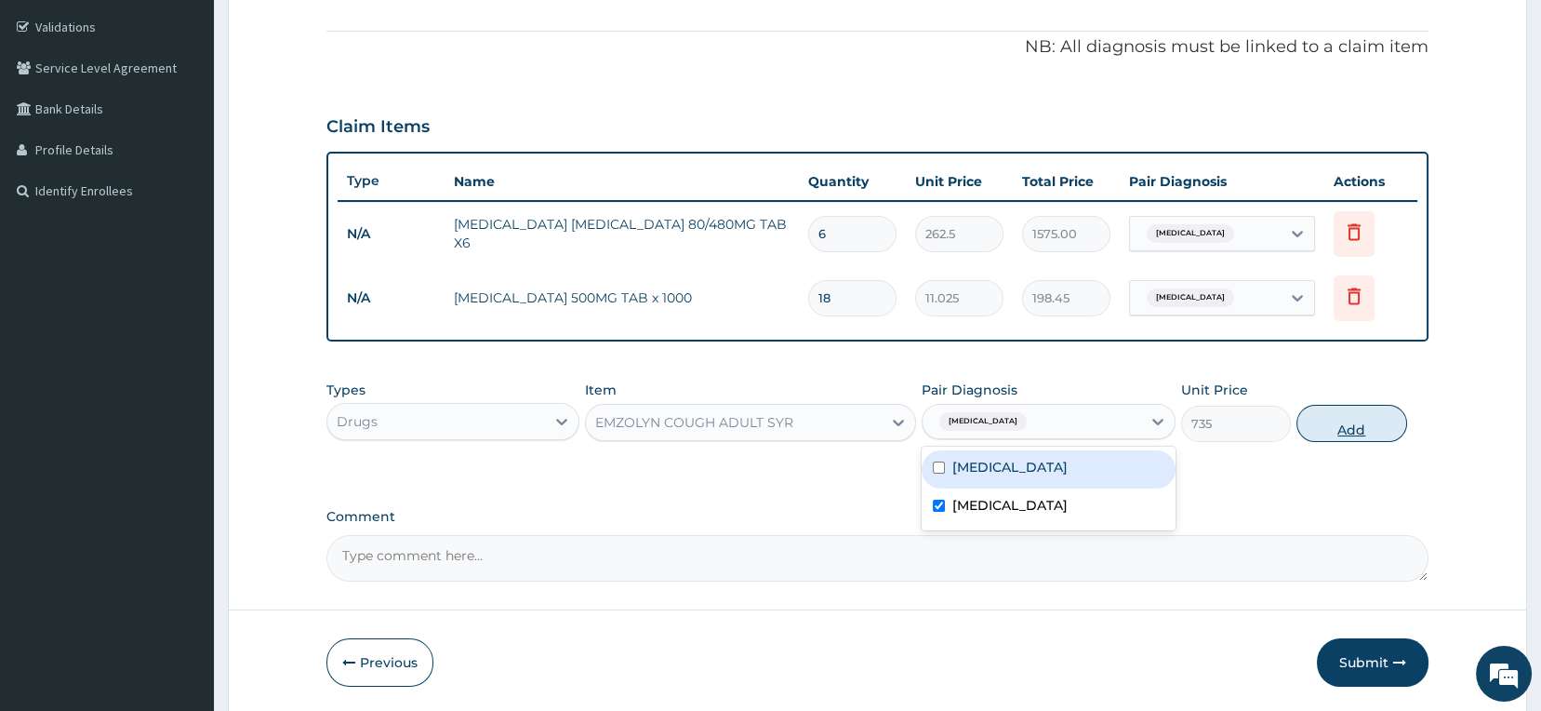
click at [1333, 438] on button "Add" at bounding box center [1352, 423] width 111 height 37
type input "0"
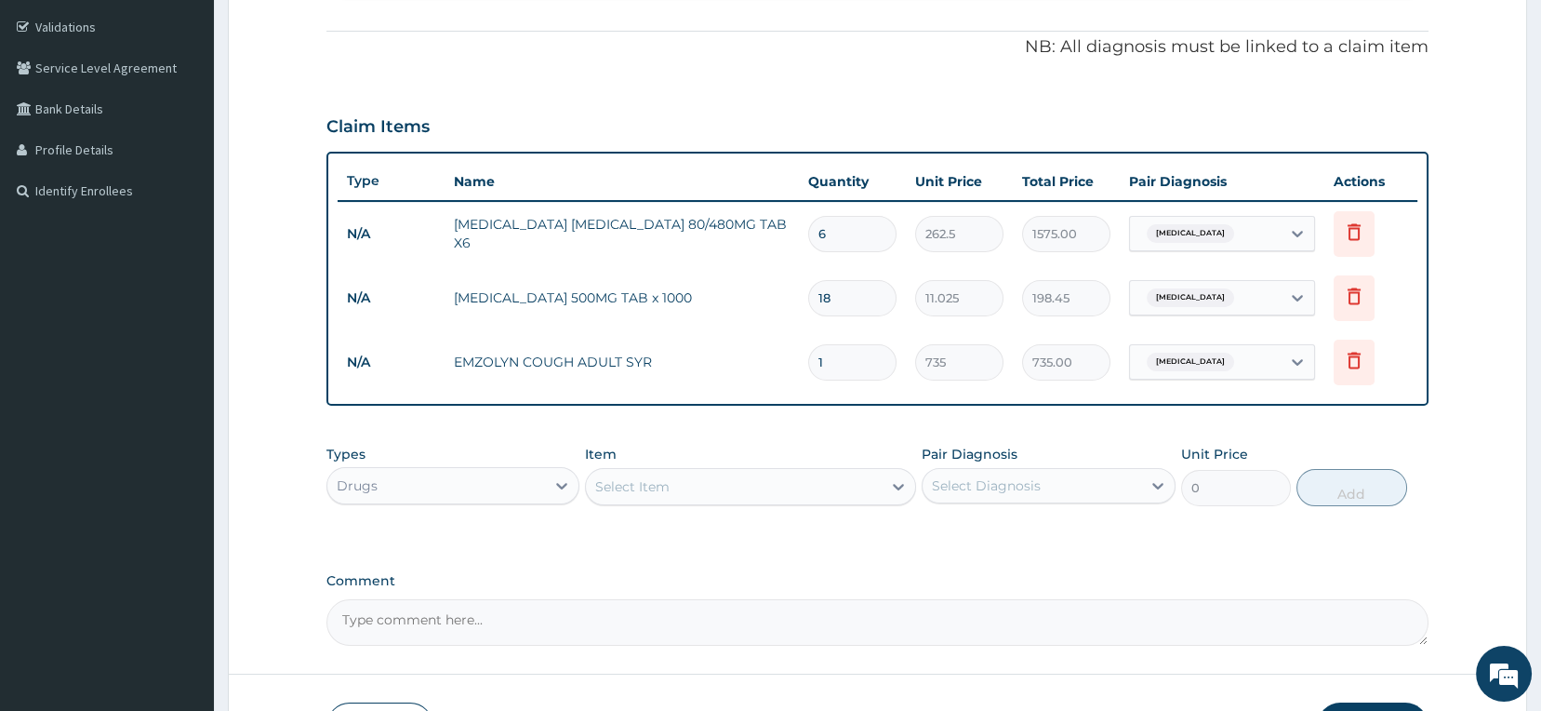
click at [858, 474] on div "Select Item" at bounding box center [734, 487] width 296 height 30
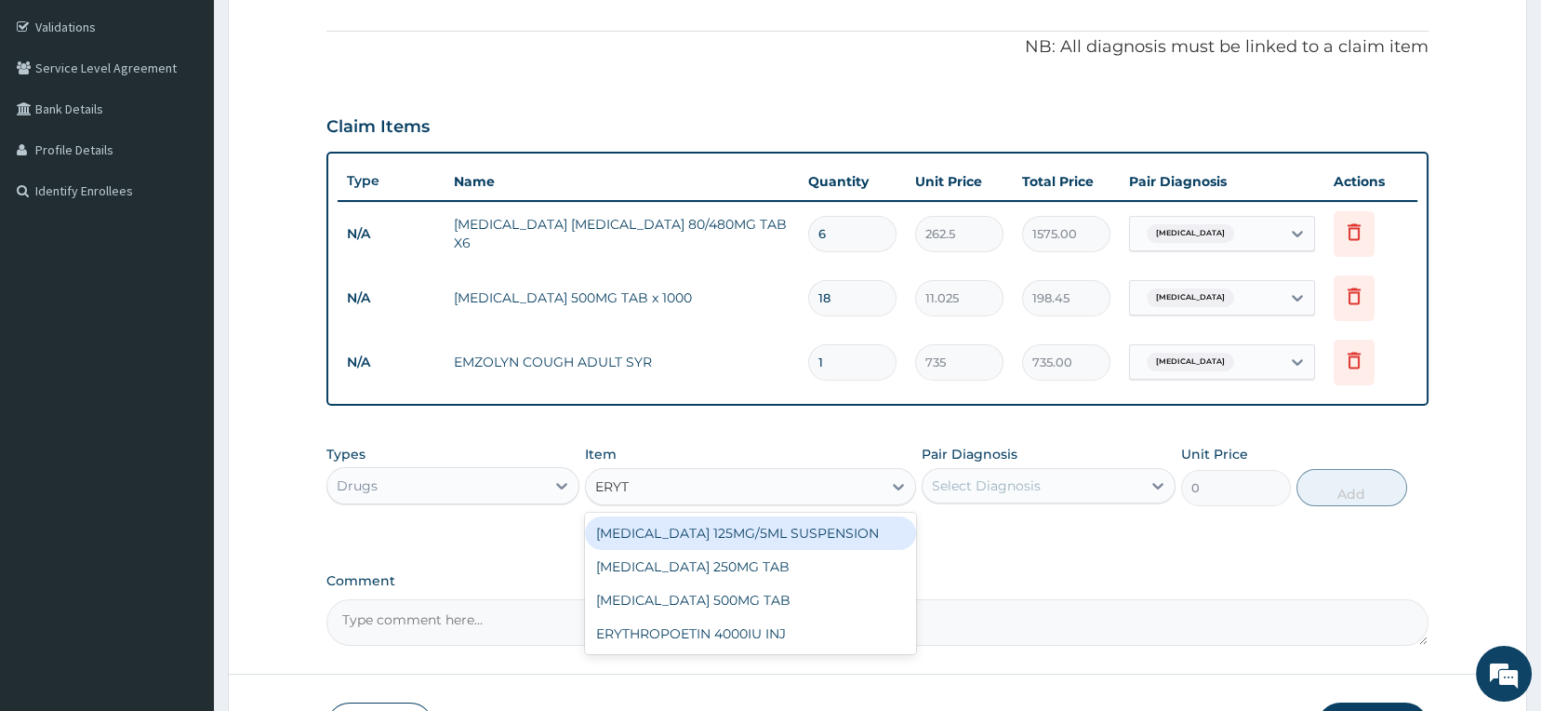
type input "ERYTH"
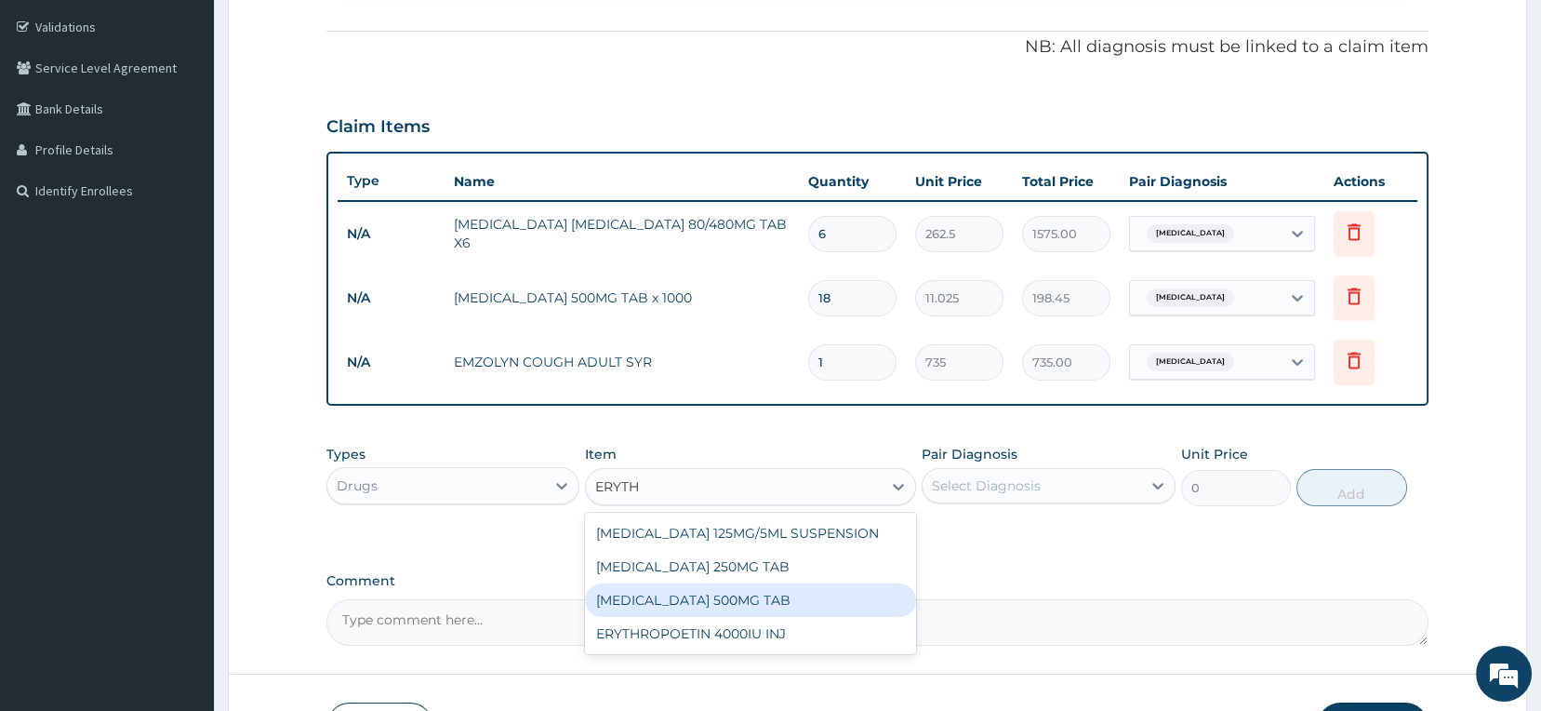
click at [793, 588] on div "ERYTHROMYCIN 500MG TAB" at bounding box center [750, 599] width 331 height 33
type input "99.225"
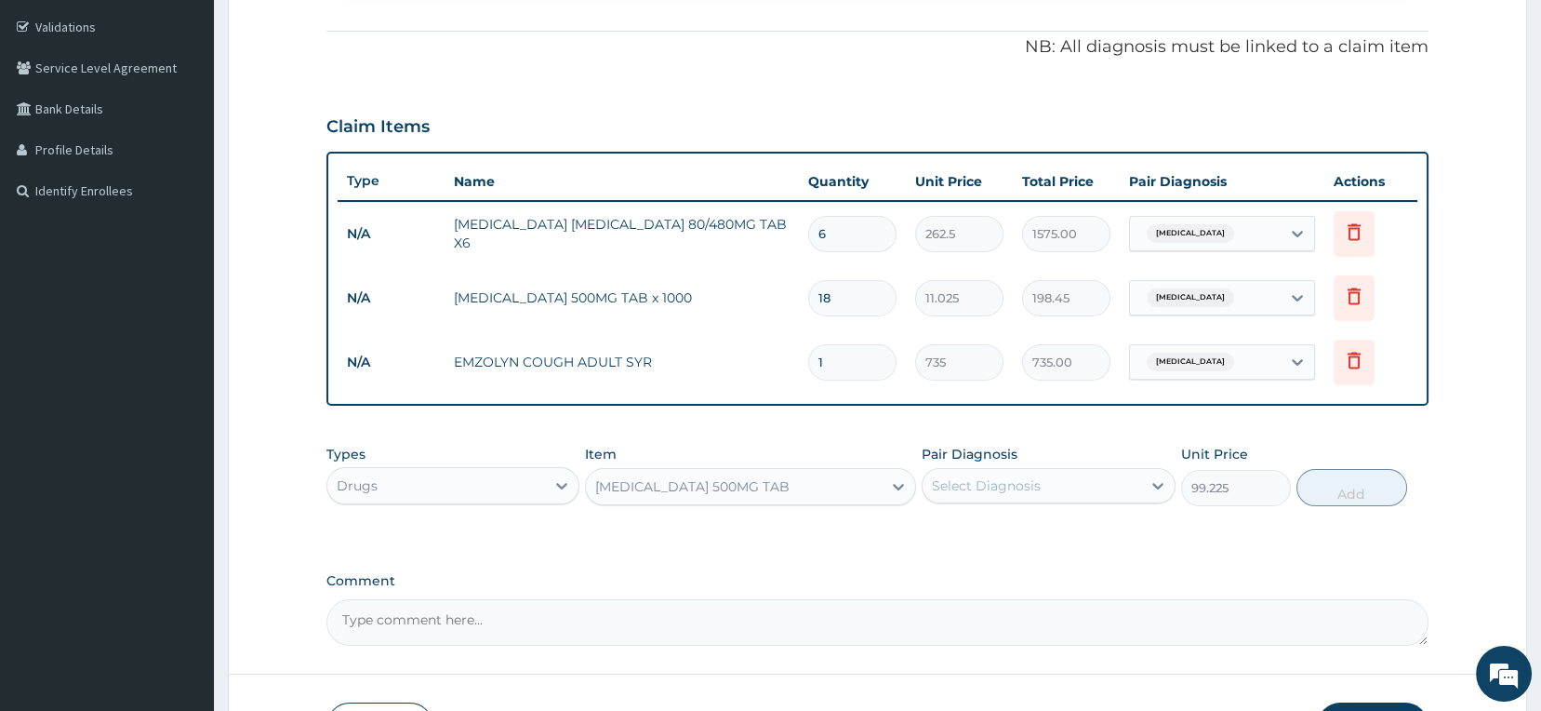
click at [1007, 486] on div "Select Diagnosis" at bounding box center [986, 485] width 109 height 19
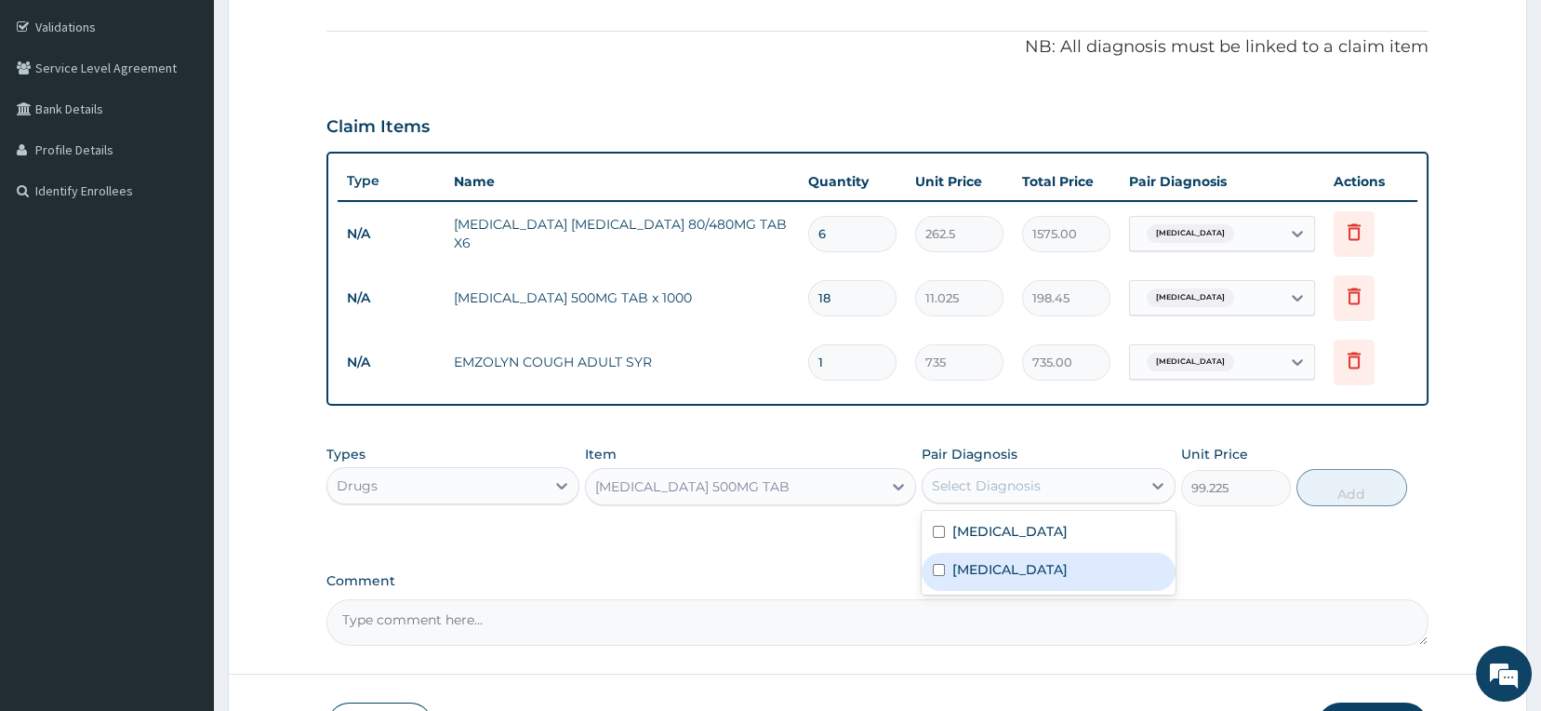
click at [1021, 563] on label "Upper respiratory infection" at bounding box center [1010, 569] width 115 height 19
checkbox input "true"
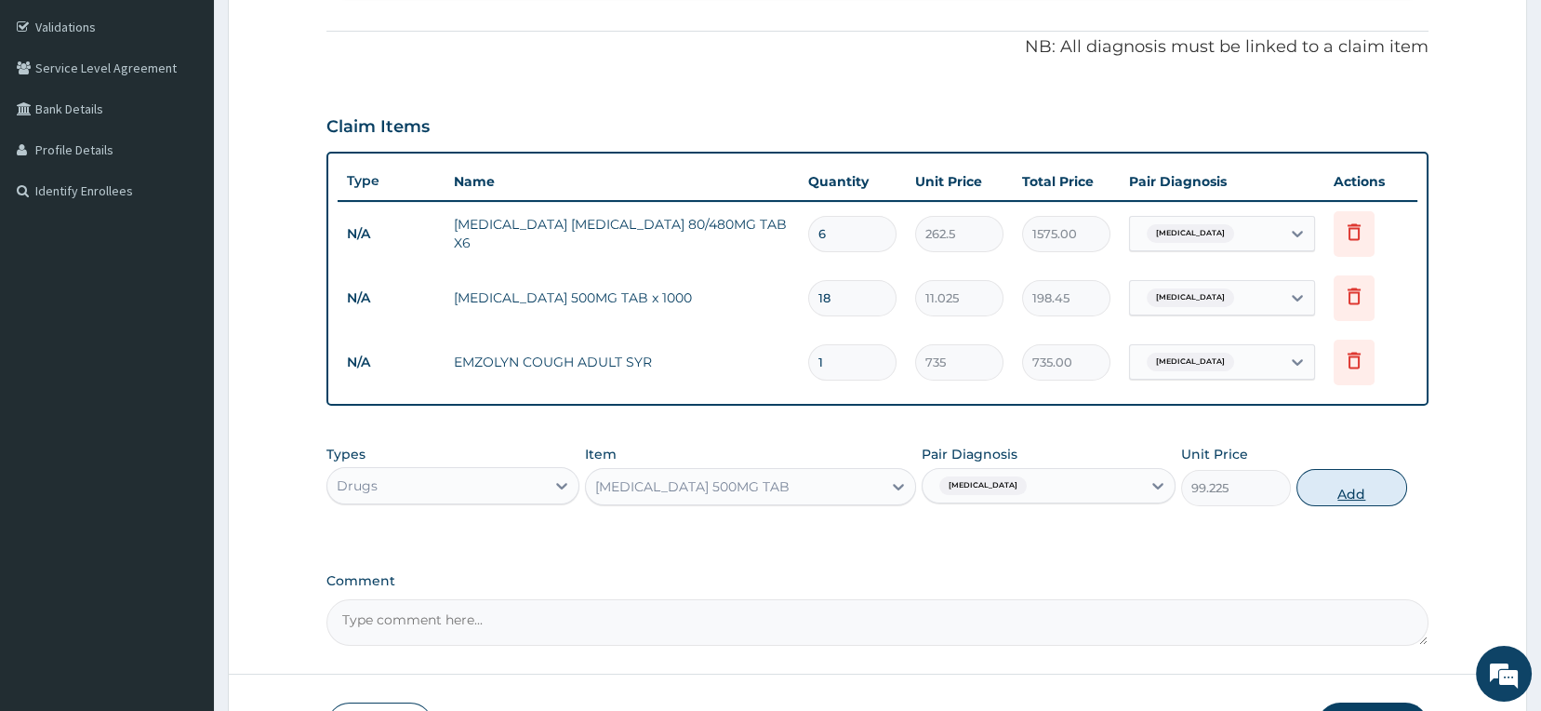
click at [1318, 500] on button "Add" at bounding box center [1352, 487] width 111 height 37
type input "0"
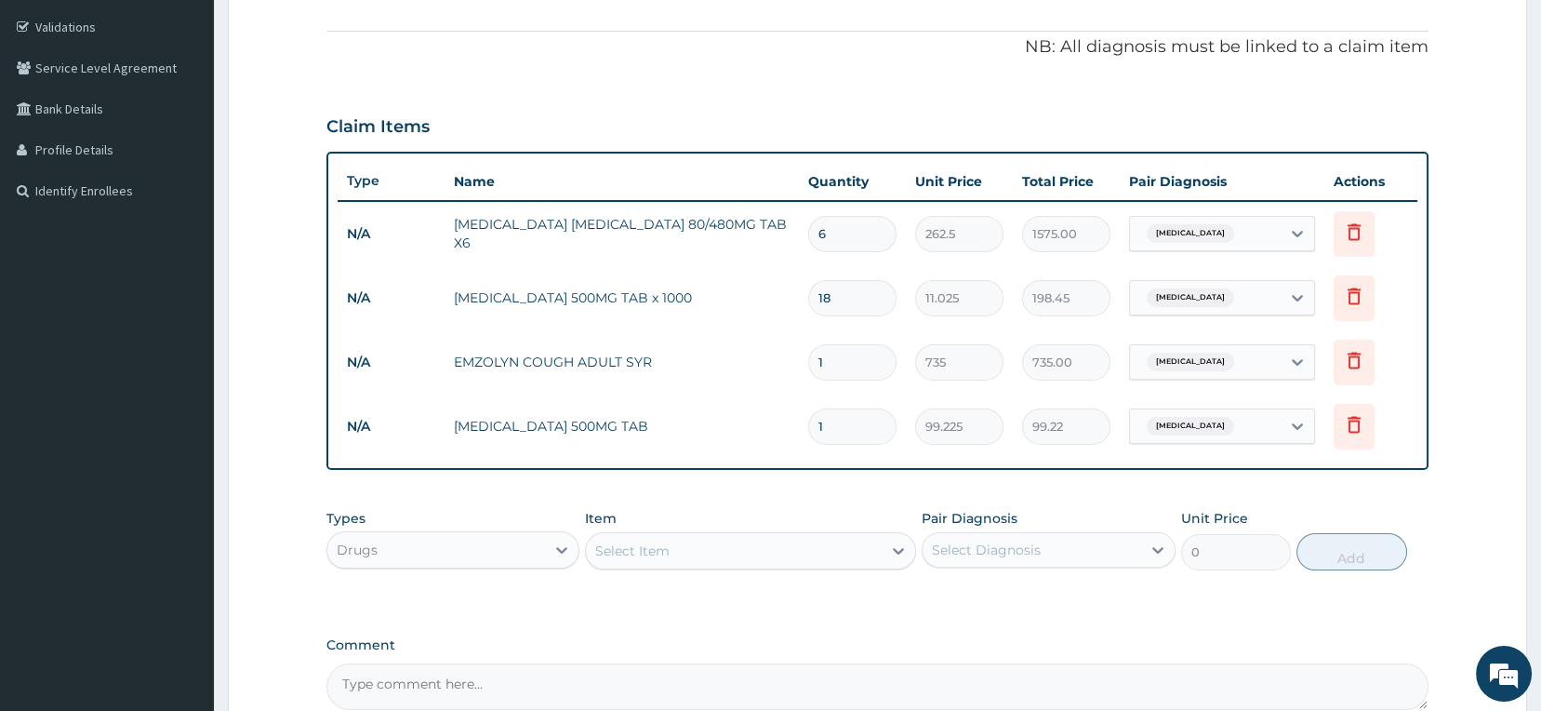
type input "15"
type input "1488.38"
type input "15"
click at [804, 556] on div "Select Item" at bounding box center [734, 551] width 296 height 30
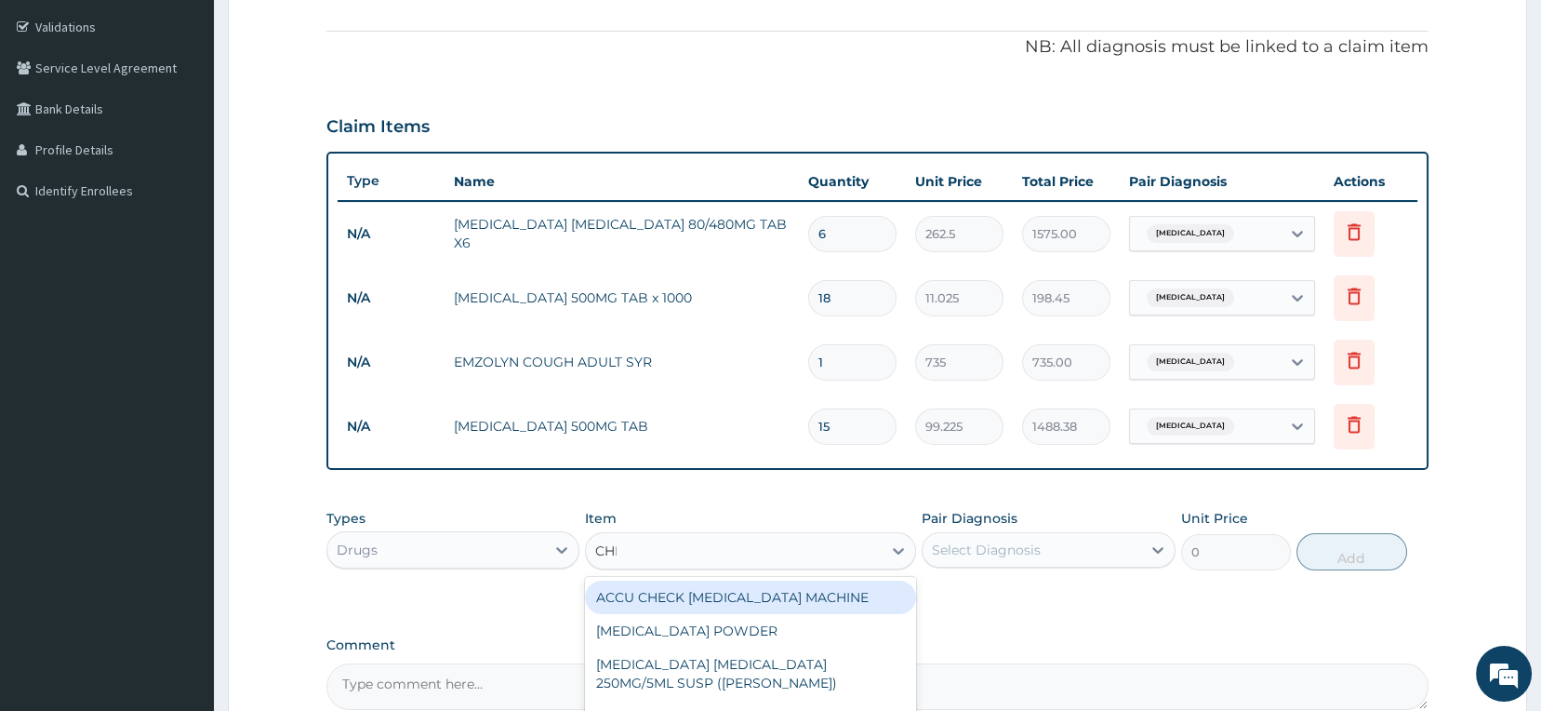
type input "CHLO"
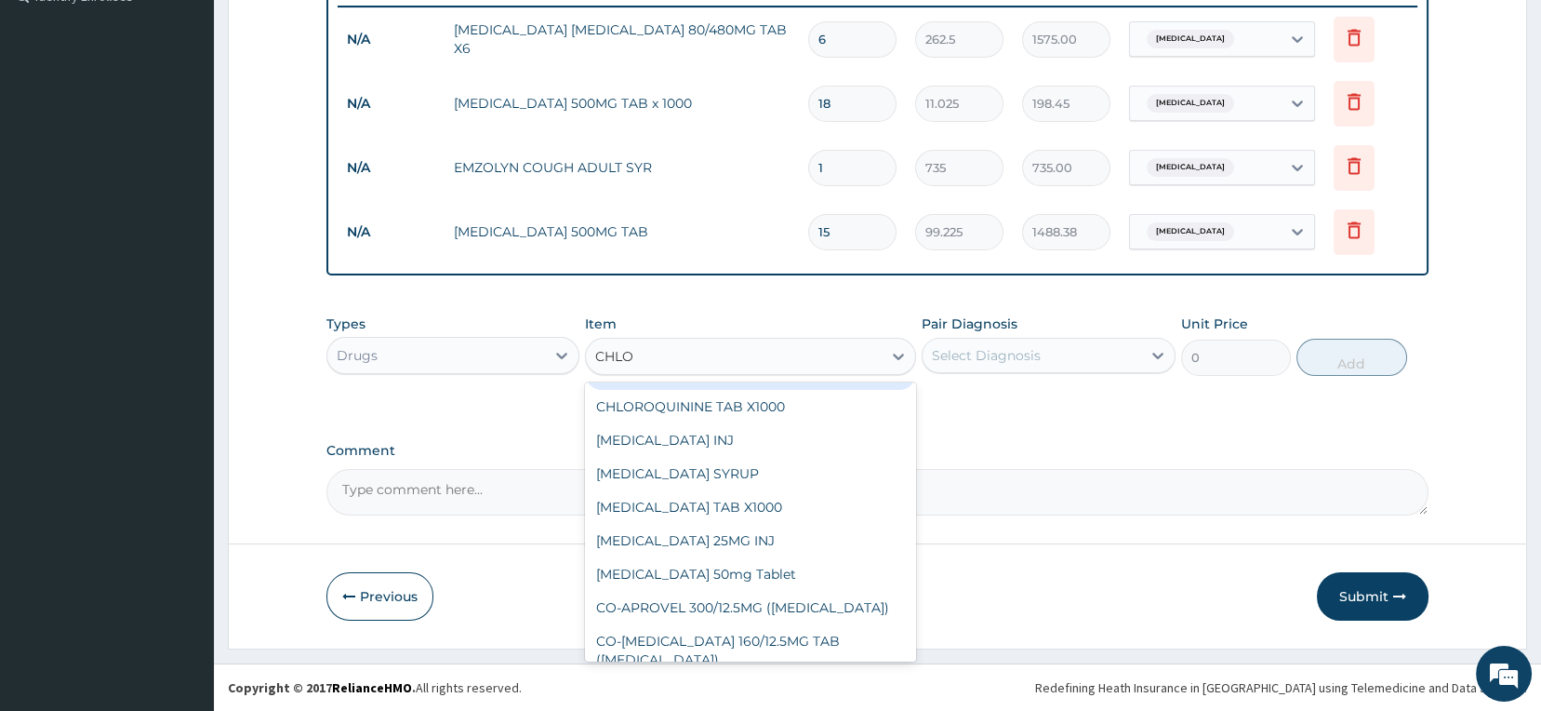
scroll to position [207, 0]
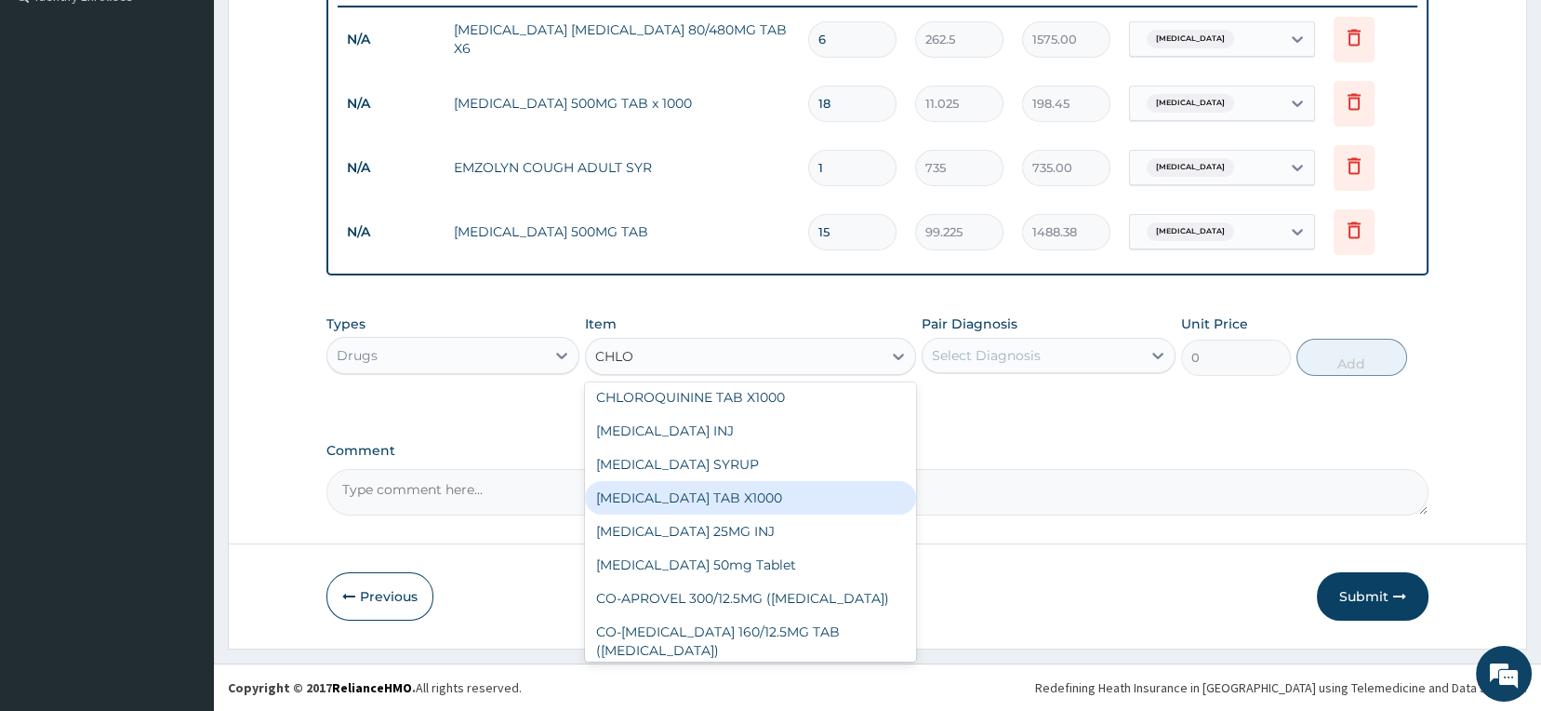
click at [814, 503] on div "CHLORPHENIRAMINE TAB X1000" at bounding box center [750, 497] width 331 height 33
type input "52.5"
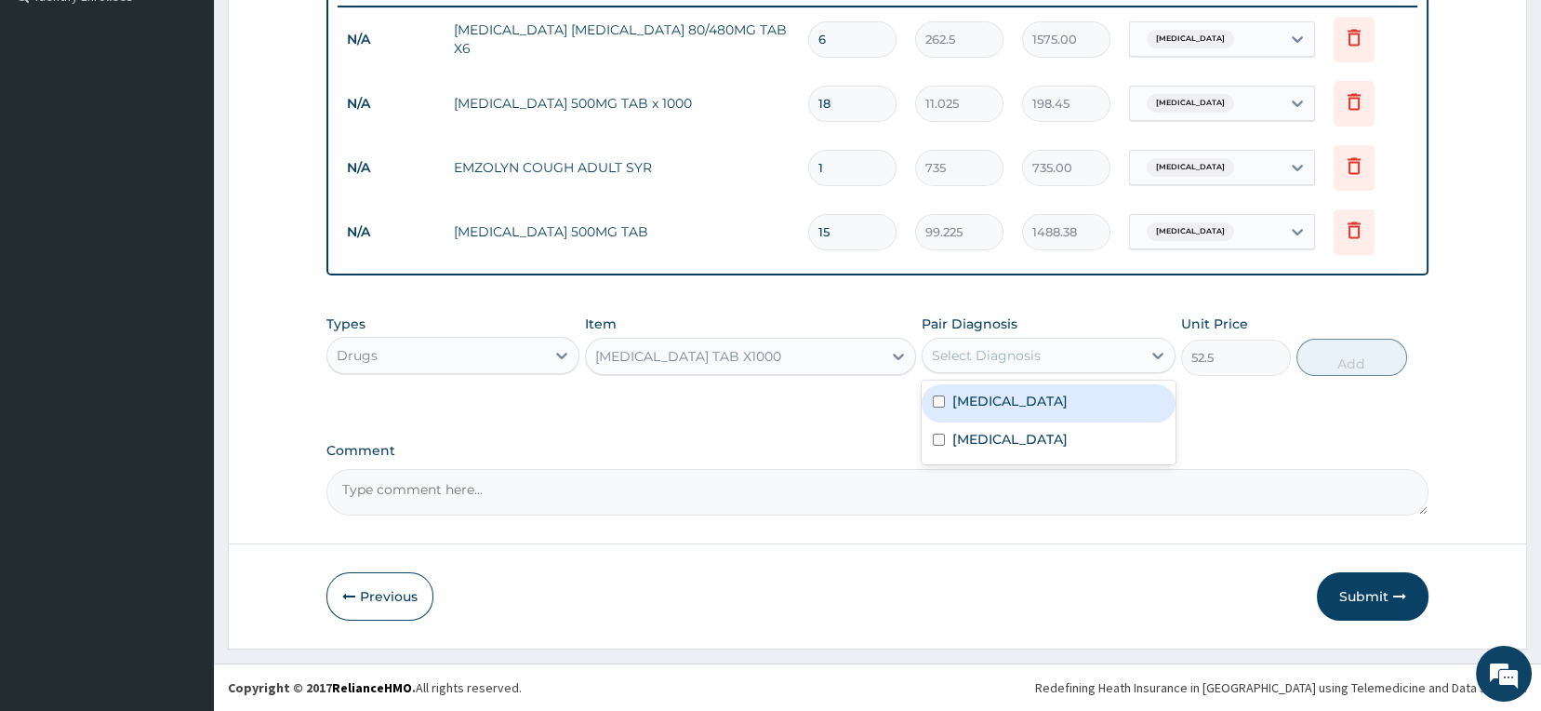
click at [977, 355] on div "Select Diagnosis" at bounding box center [986, 355] width 109 height 19
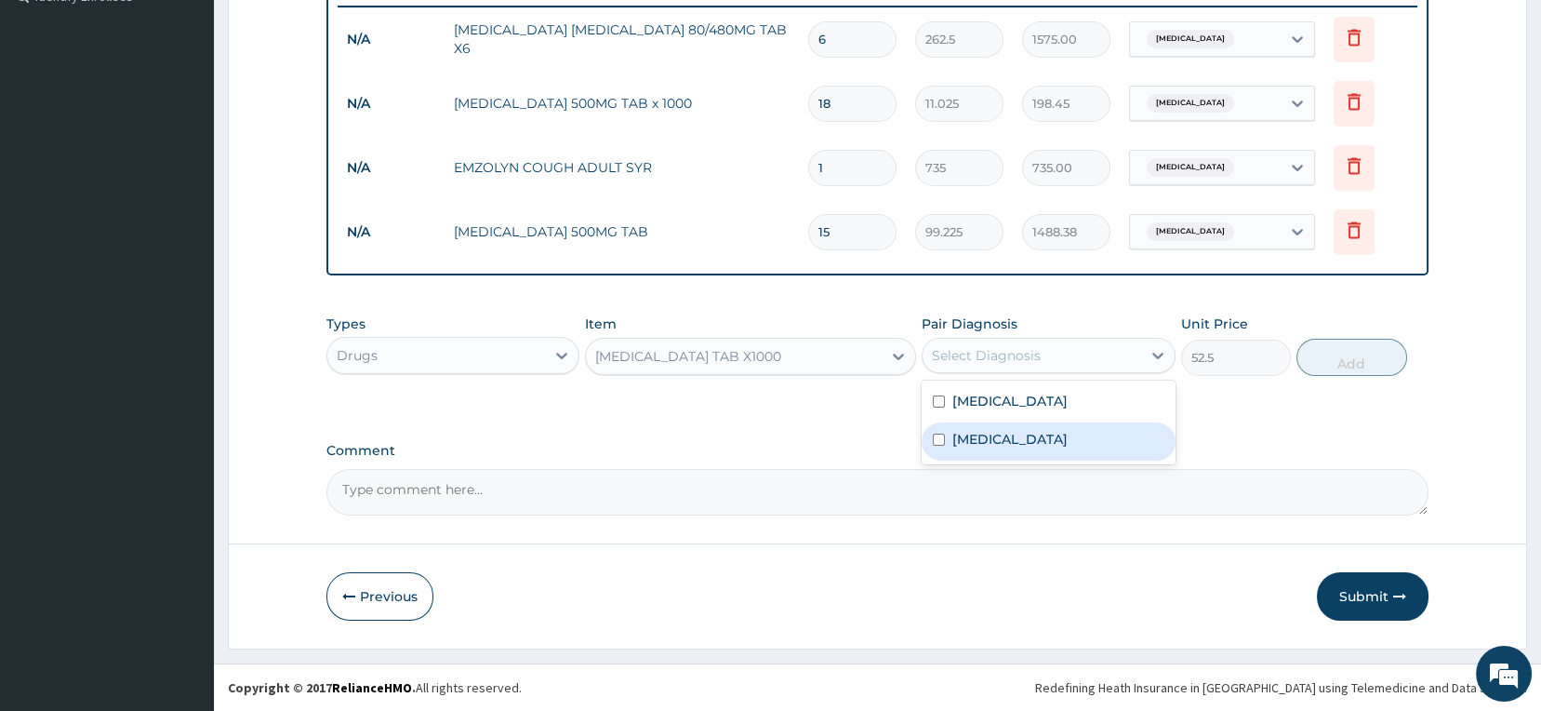
click at [984, 433] on label "Upper respiratory infection" at bounding box center [1010, 439] width 115 height 19
checkbox input "true"
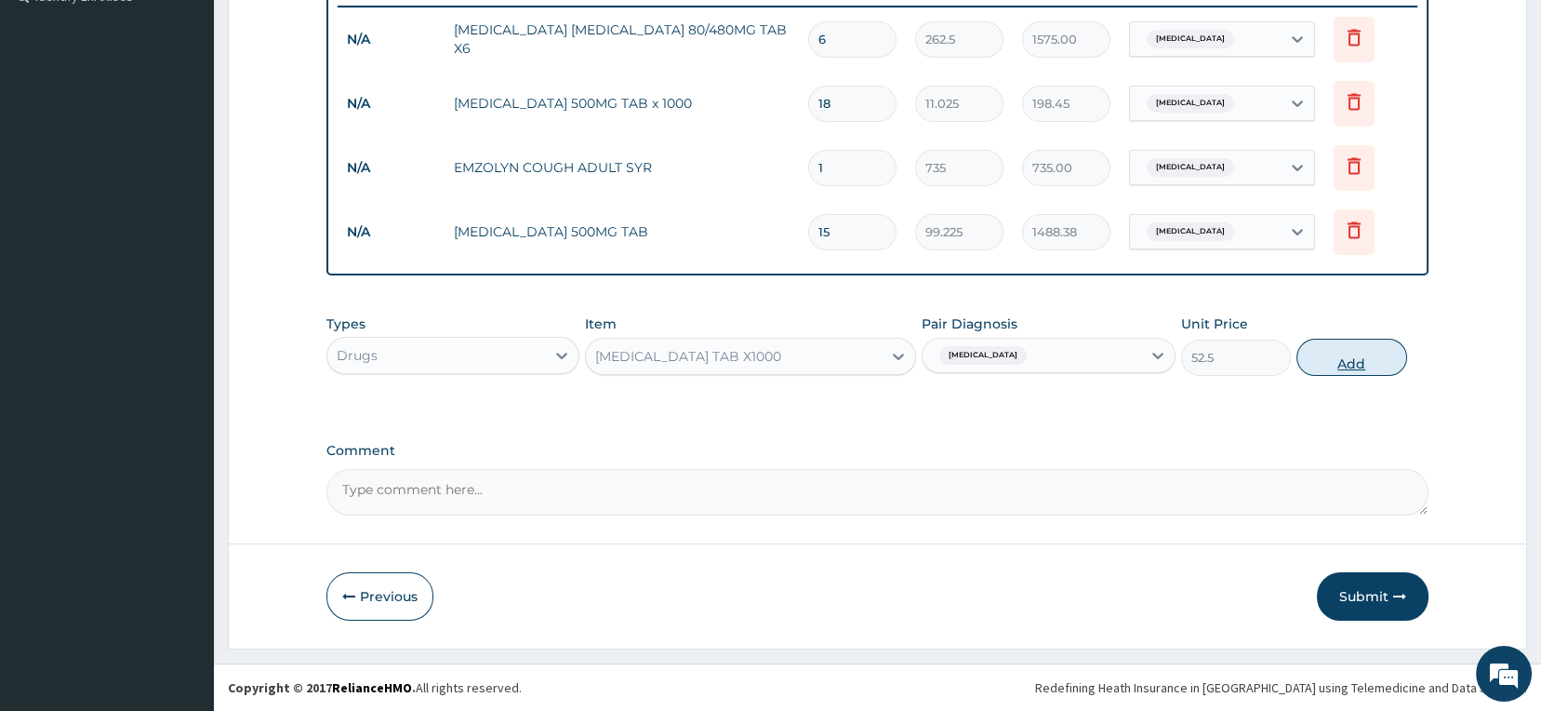
click at [1337, 369] on button "Add" at bounding box center [1352, 357] width 111 height 37
type input "0"
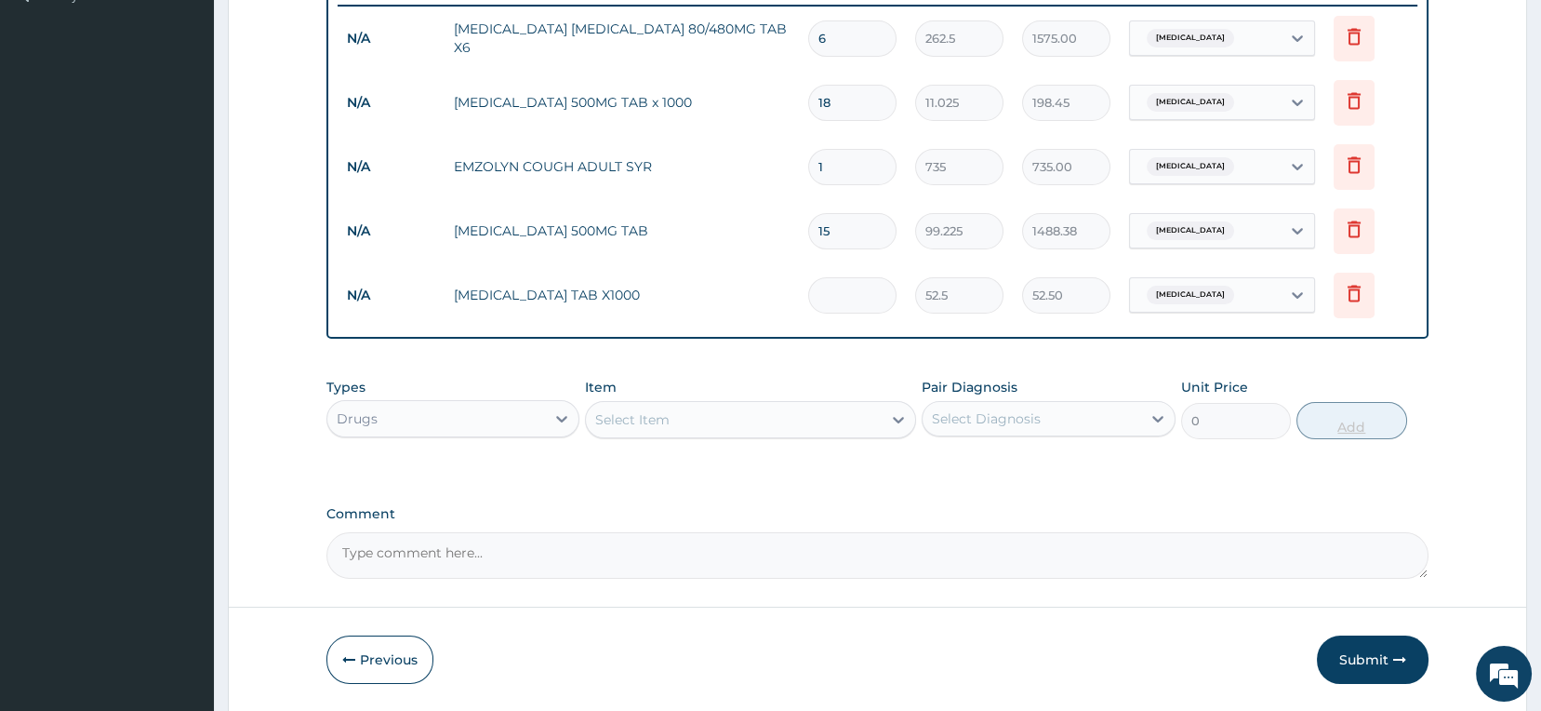
type input "0.00"
type input "5"
type input "262.50"
type input "5"
click at [783, 415] on div "Select Item" at bounding box center [734, 420] width 296 height 30
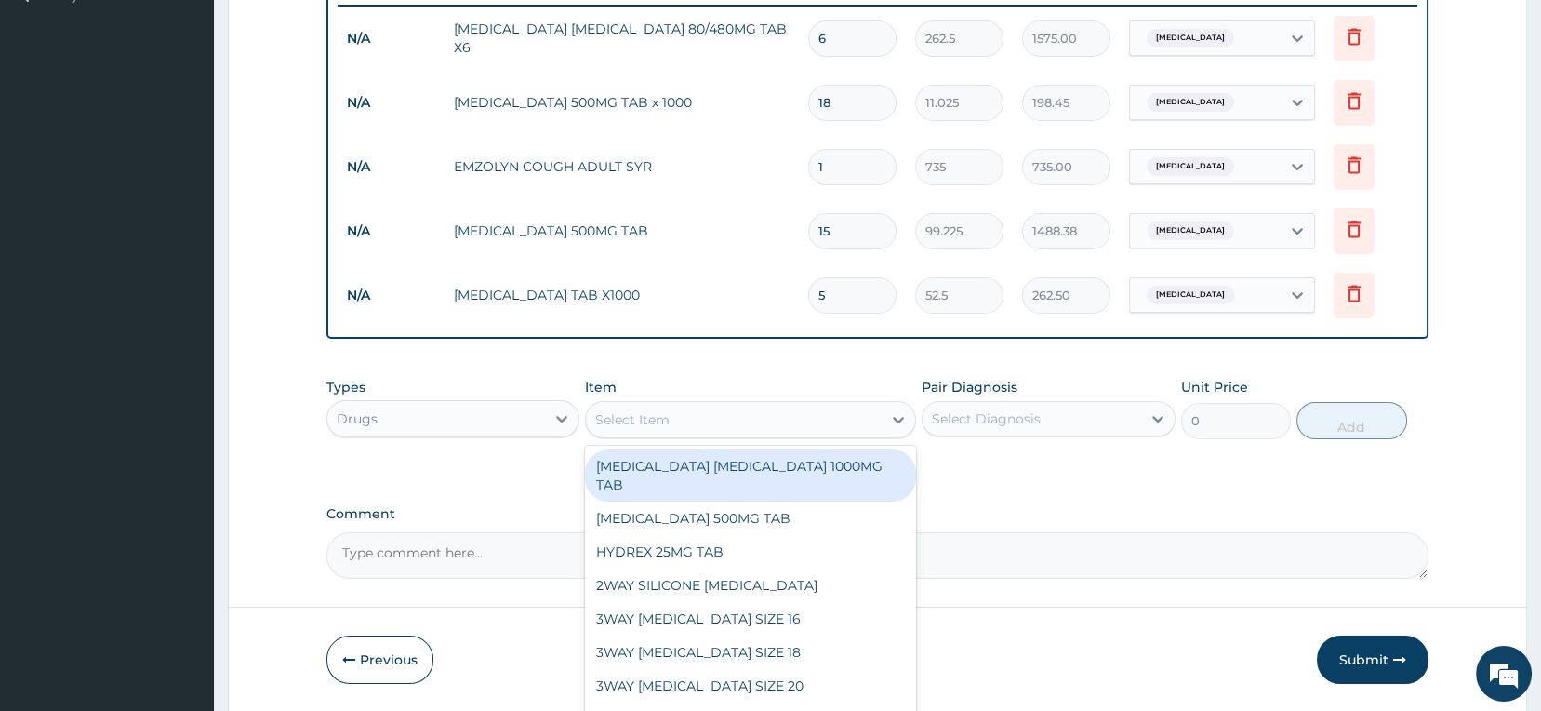
click at [585, 428] on div "option CHLORPHENIRAMINE TAB X1000, selected. option AMOXICILLIN CLAVULANIC ACID…" at bounding box center [750, 419] width 331 height 37
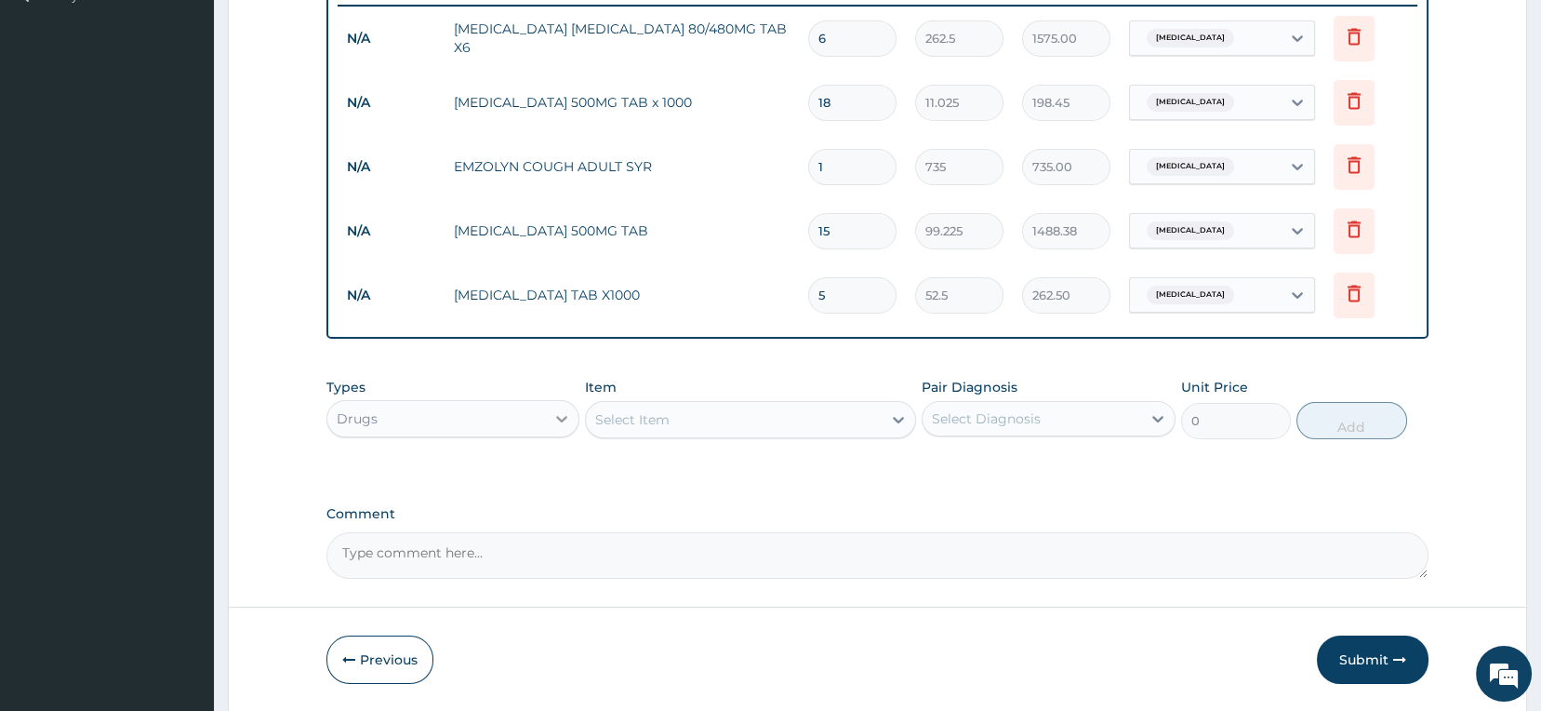
click at [555, 426] on icon at bounding box center [562, 418] width 19 height 19
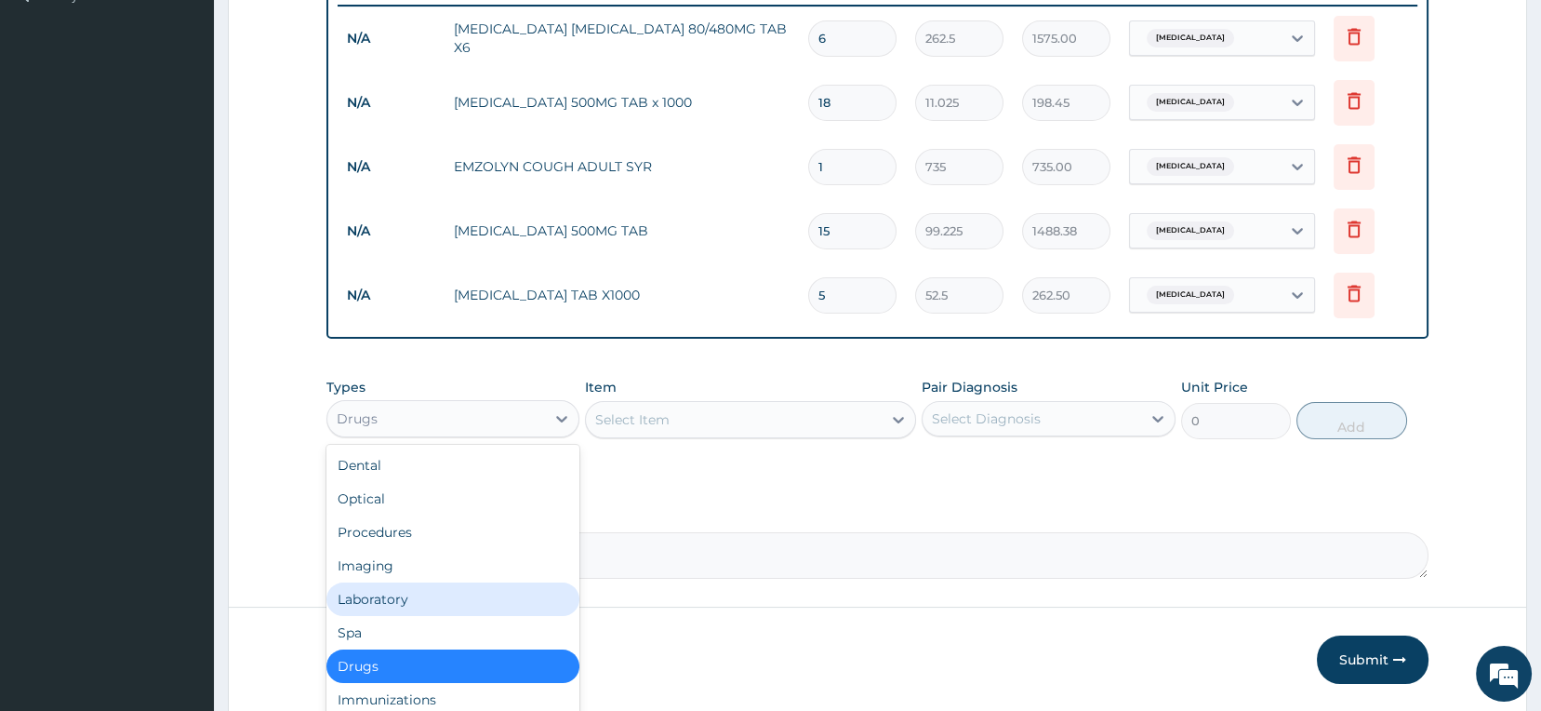
click at [447, 607] on div "Laboratory" at bounding box center [454, 598] width 254 height 33
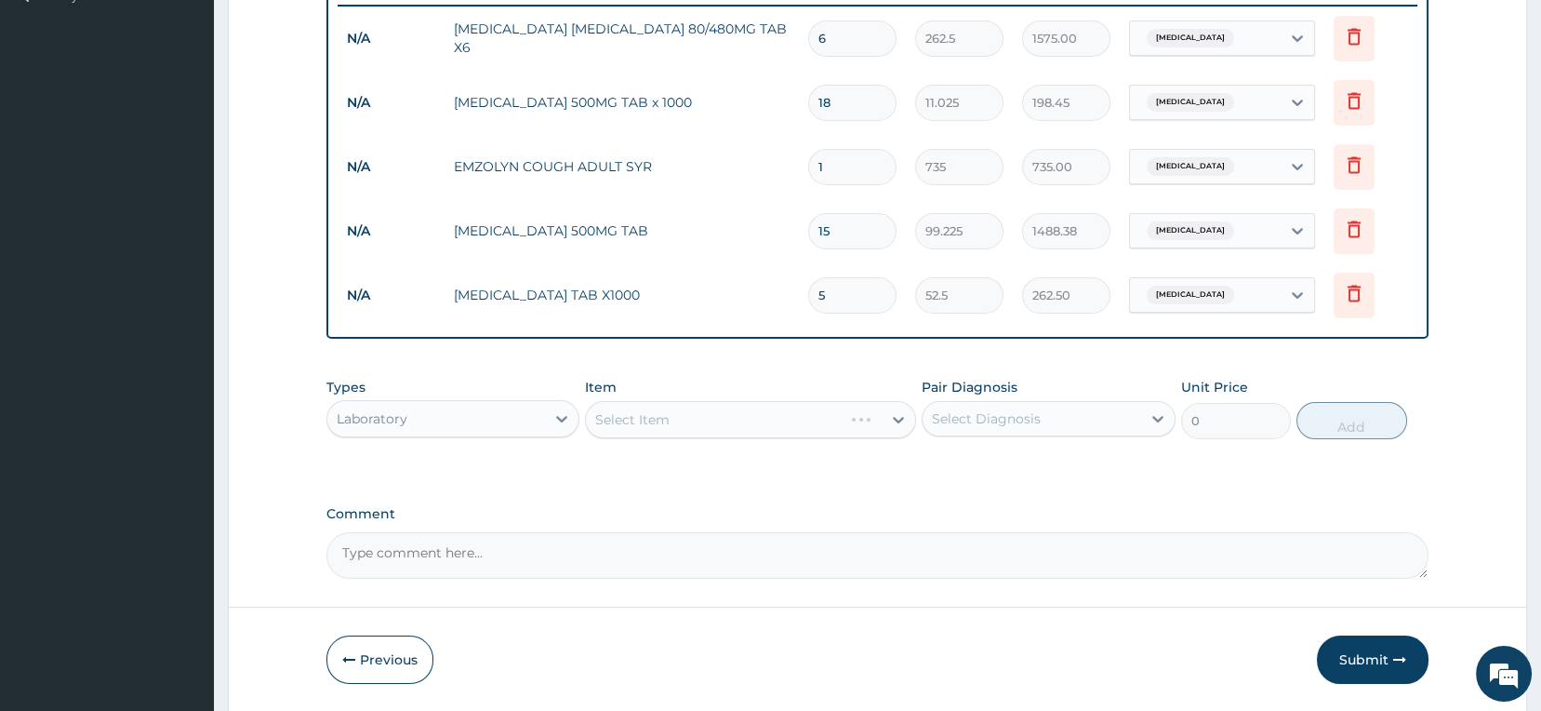
click at [727, 430] on div "Select Item" at bounding box center [750, 419] width 331 height 37
click at [740, 424] on div "Select Item" at bounding box center [734, 420] width 296 height 30
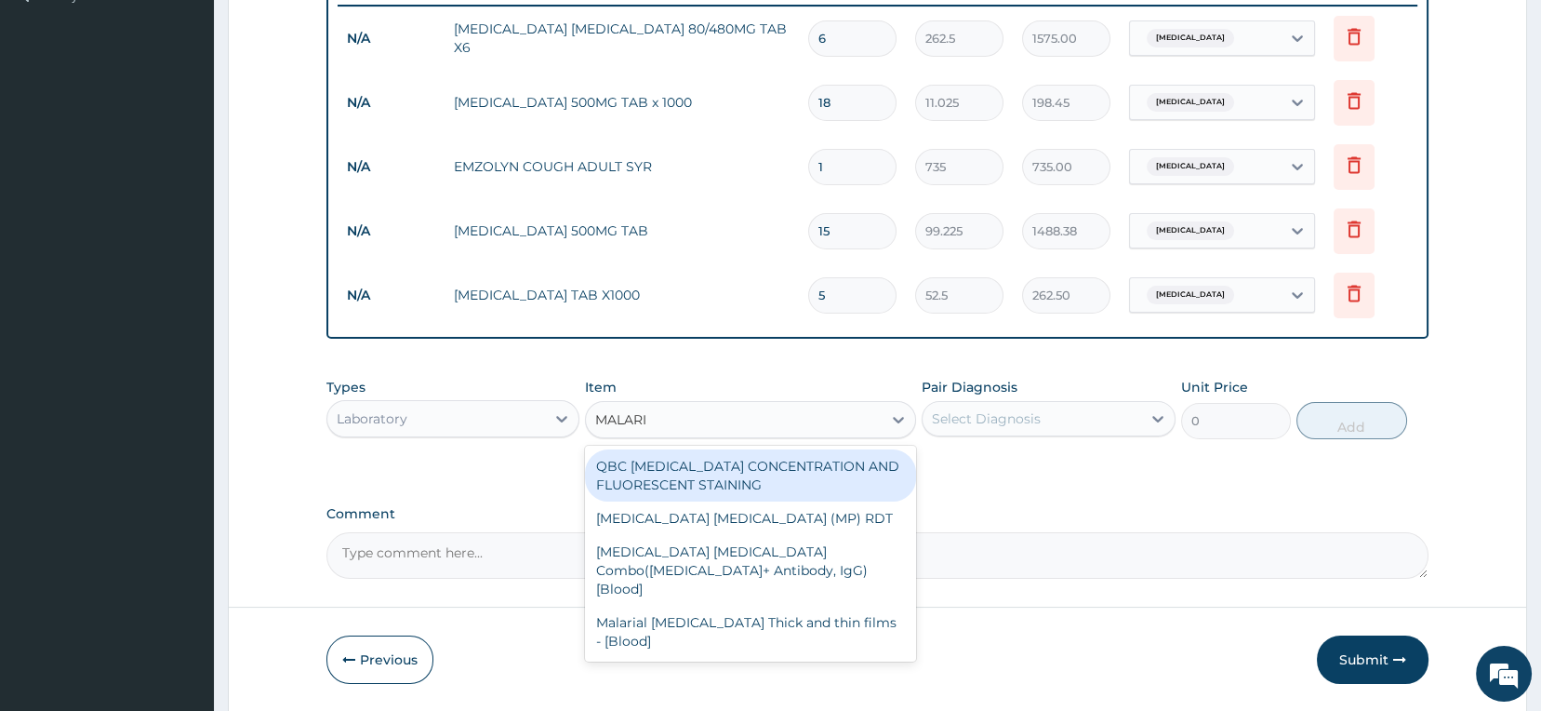
type input "MALARIA"
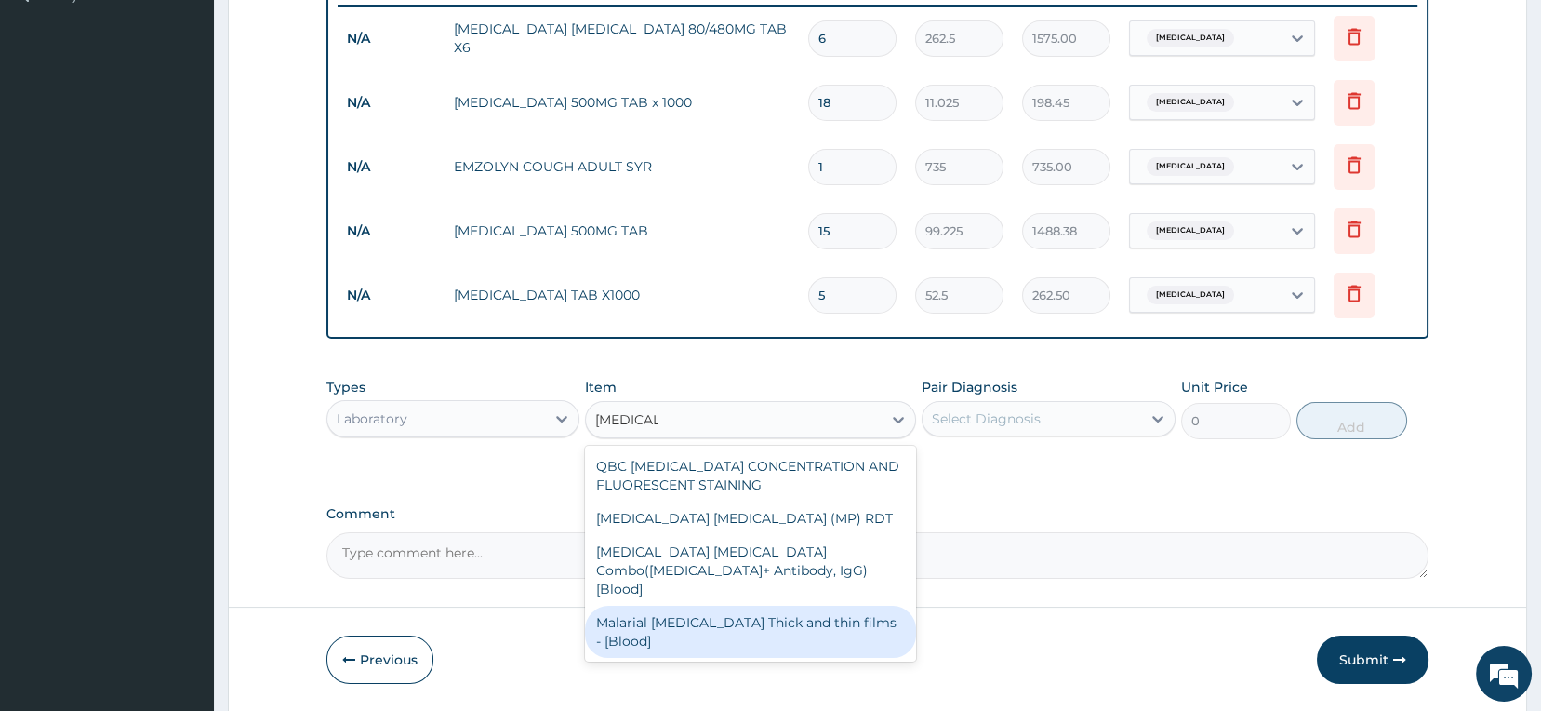
click at [711, 609] on div "Malarial Parasite Thick and thin films - [Blood]" at bounding box center [750, 632] width 331 height 52
type input "1500"
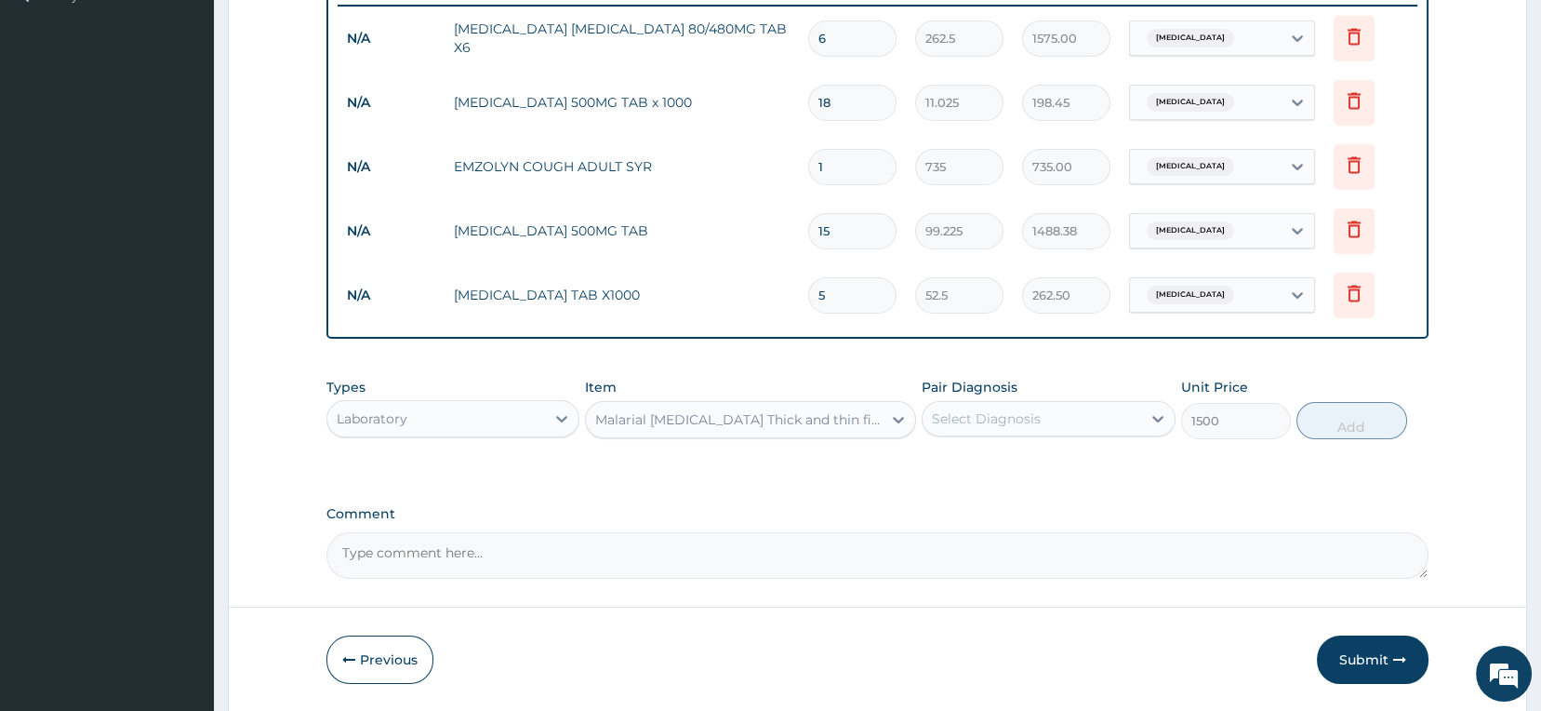
click at [1034, 415] on div "Select Diagnosis" at bounding box center [986, 418] width 109 height 19
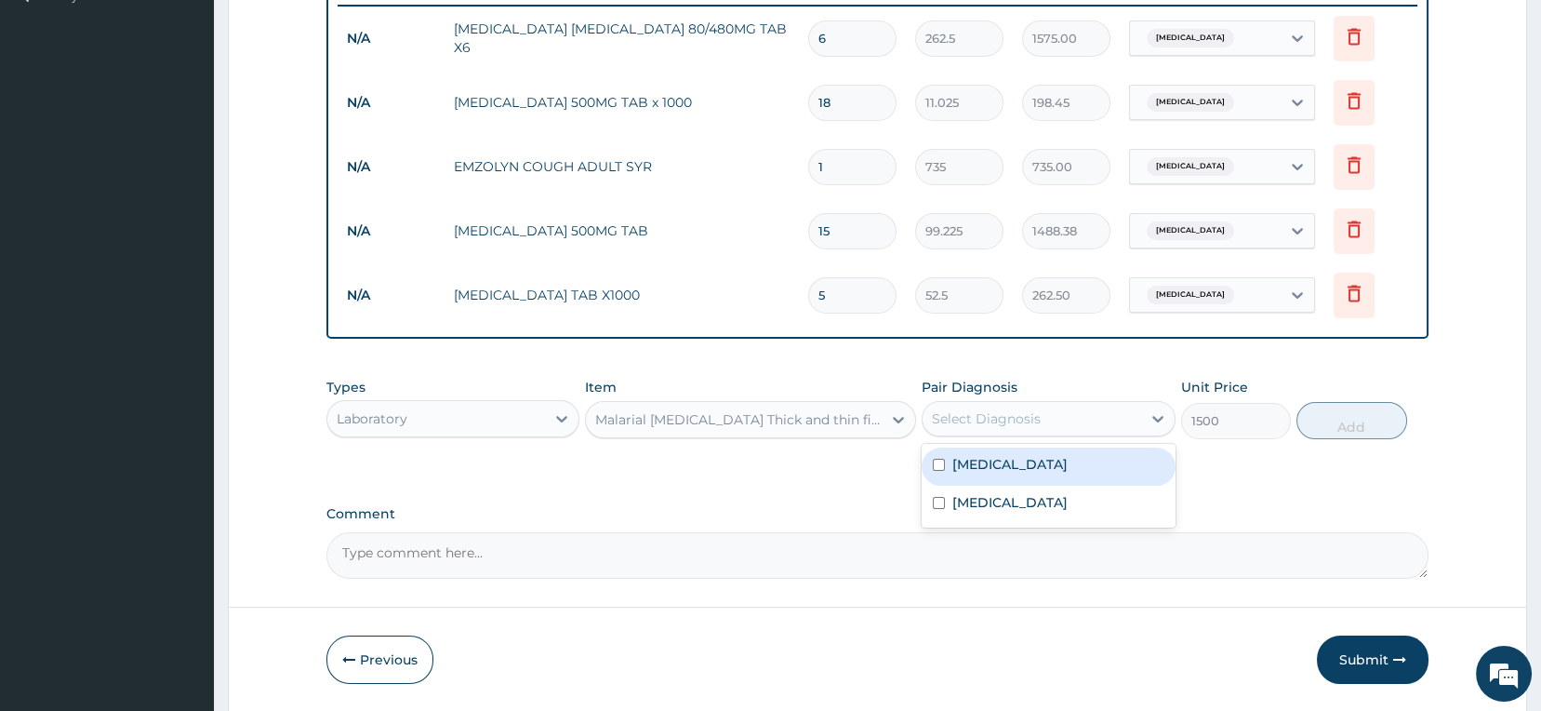
click at [1028, 467] on div "Malaria" at bounding box center [1049, 466] width 254 height 38
checkbox input "true"
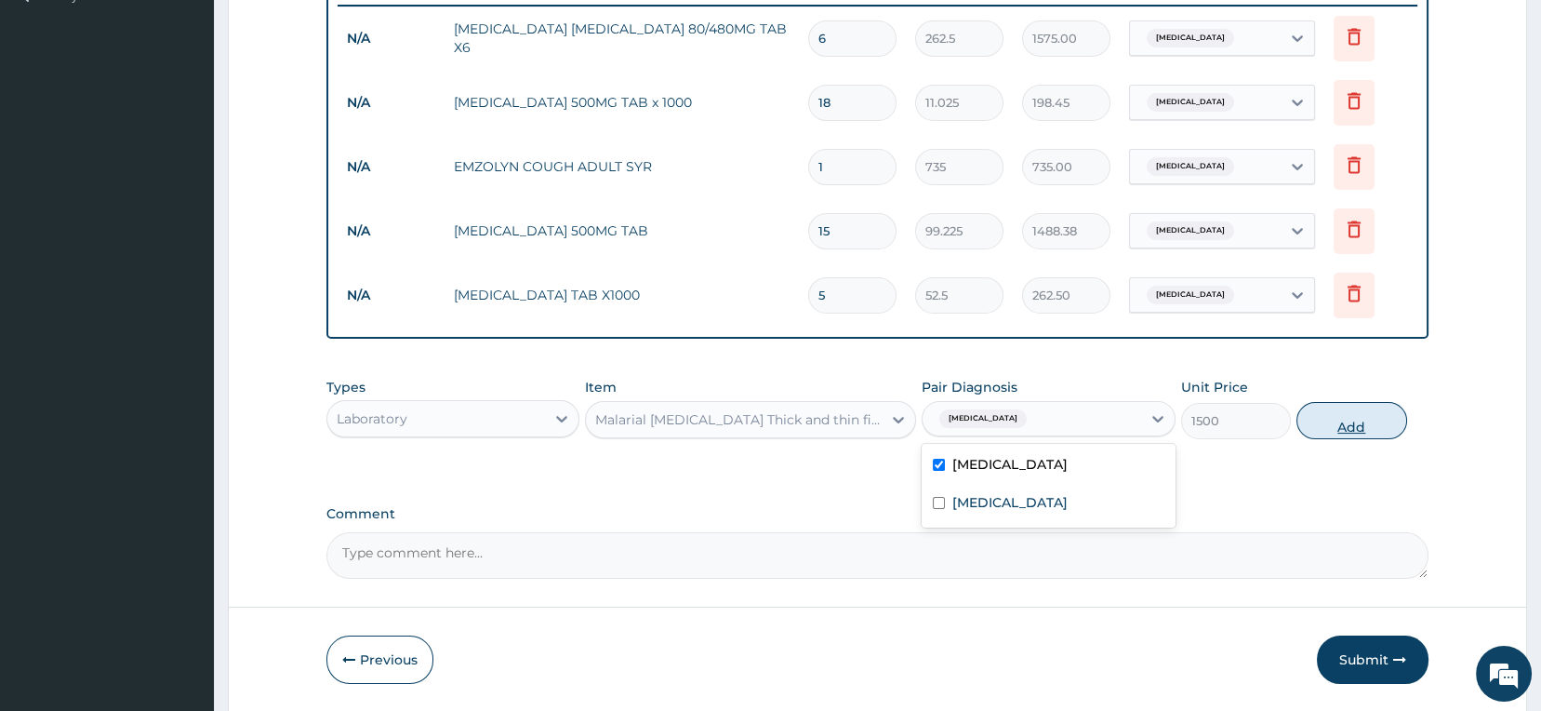
click at [1345, 434] on button "Add" at bounding box center [1352, 420] width 111 height 37
type input "0"
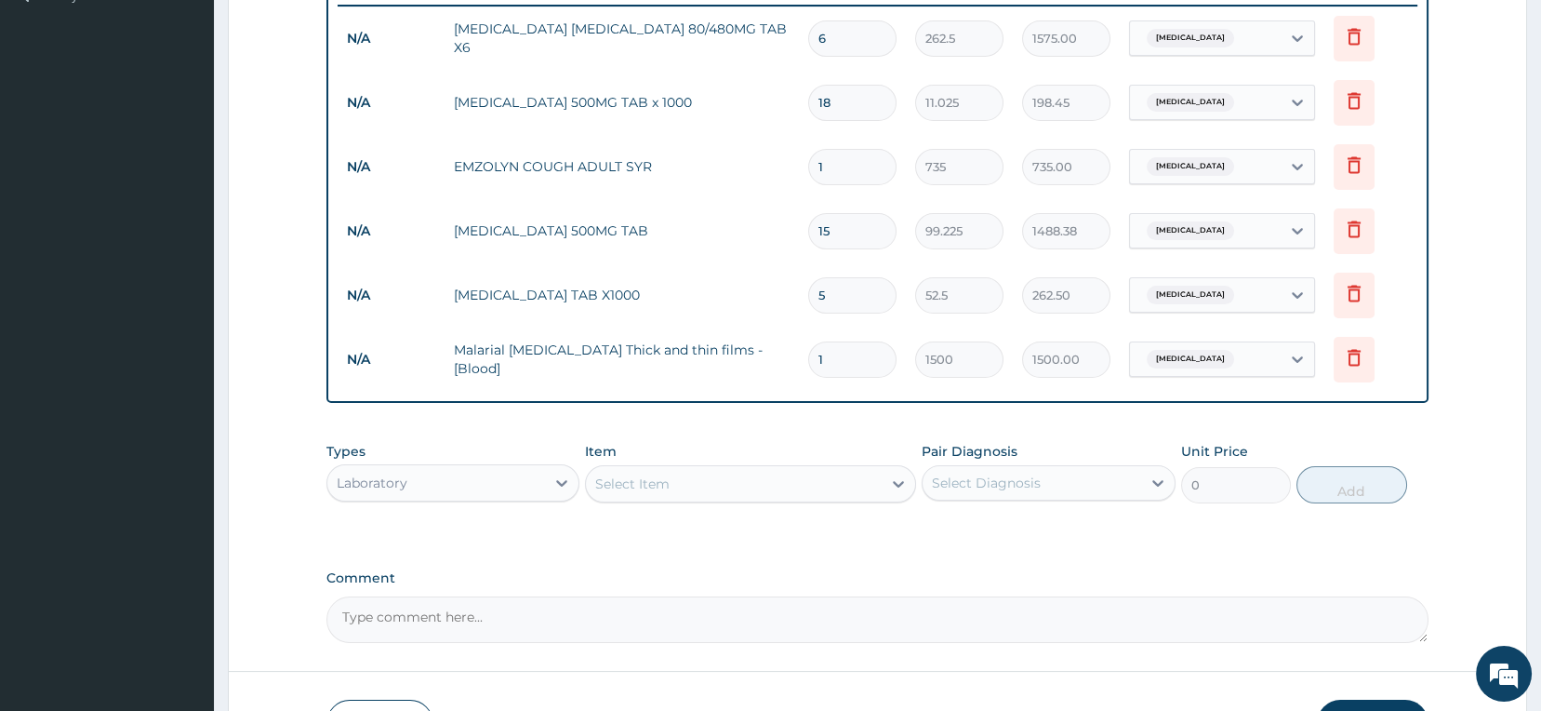
click at [538, 483] on div "Laboratory" at bounding box center [436, 483] width 219 height 30
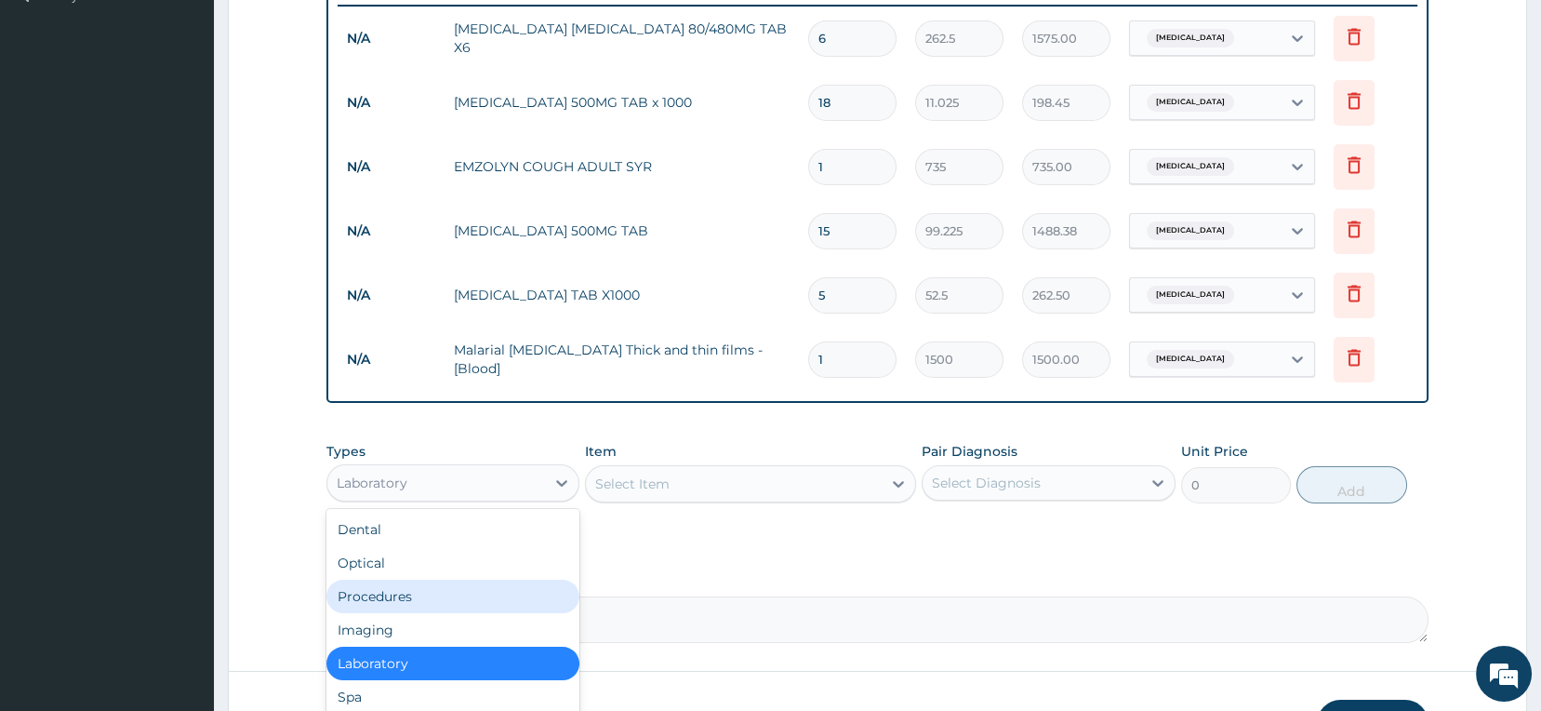
click at [467, 606] on div "Procedures" at bounding box center [454, 596] width 254 height 33
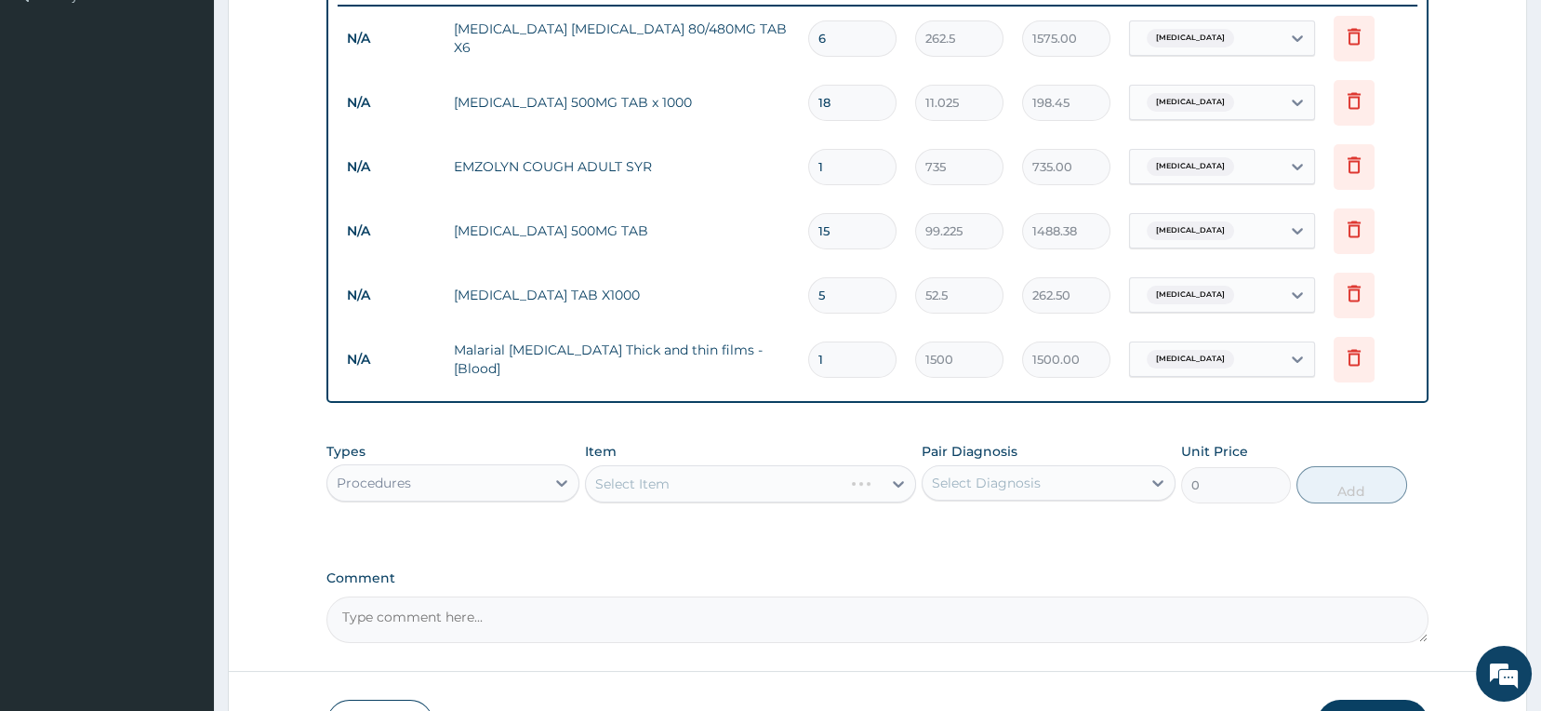
click at [815, 486] on div "Select Item" at bounding box center [750, 483] width 331 height 37
click at [773, 490] on div "Select Item" at bounding box center [750, 483] width 331 height 37
click at [773, 490] on div "Select Item" at bounding box center [734, 484] width 296 height 30
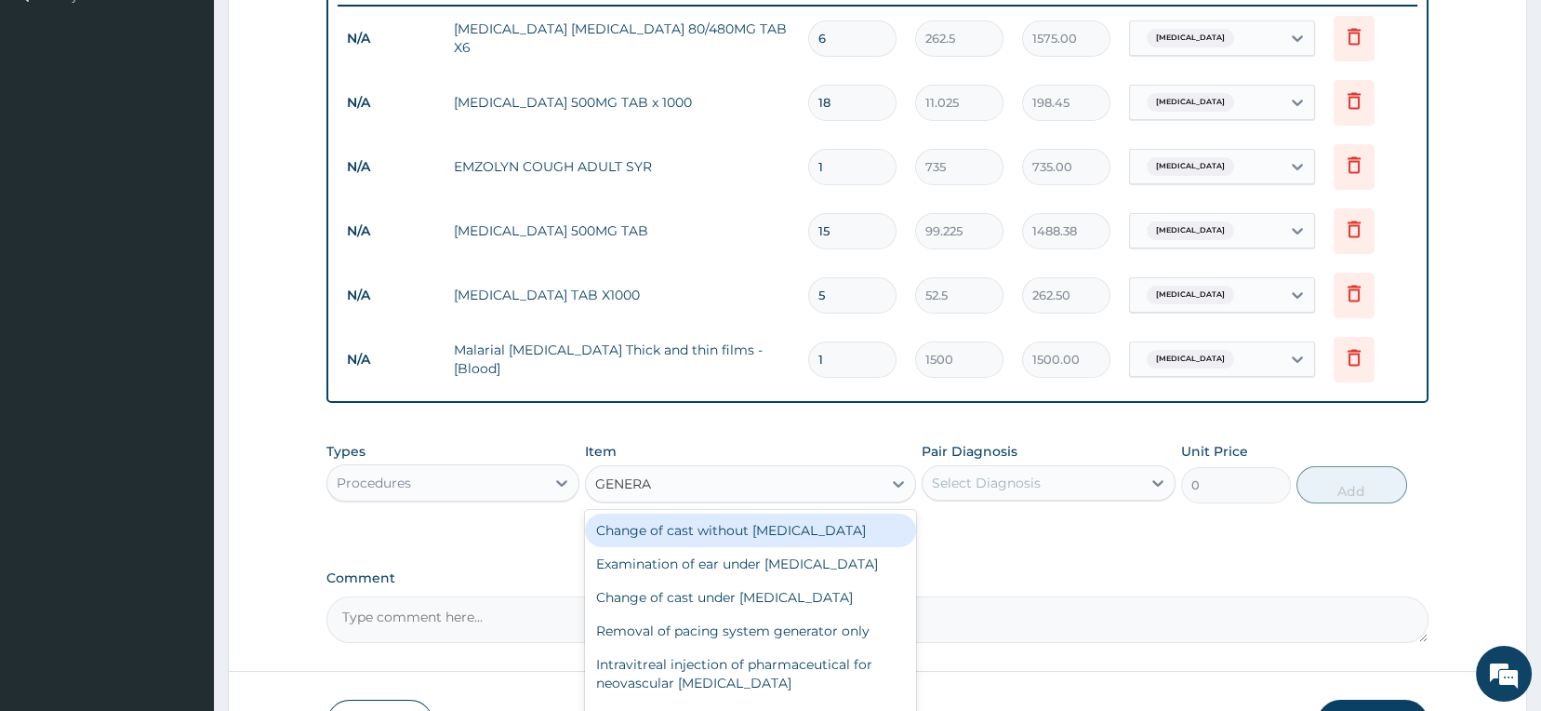
type input "GENERAL"
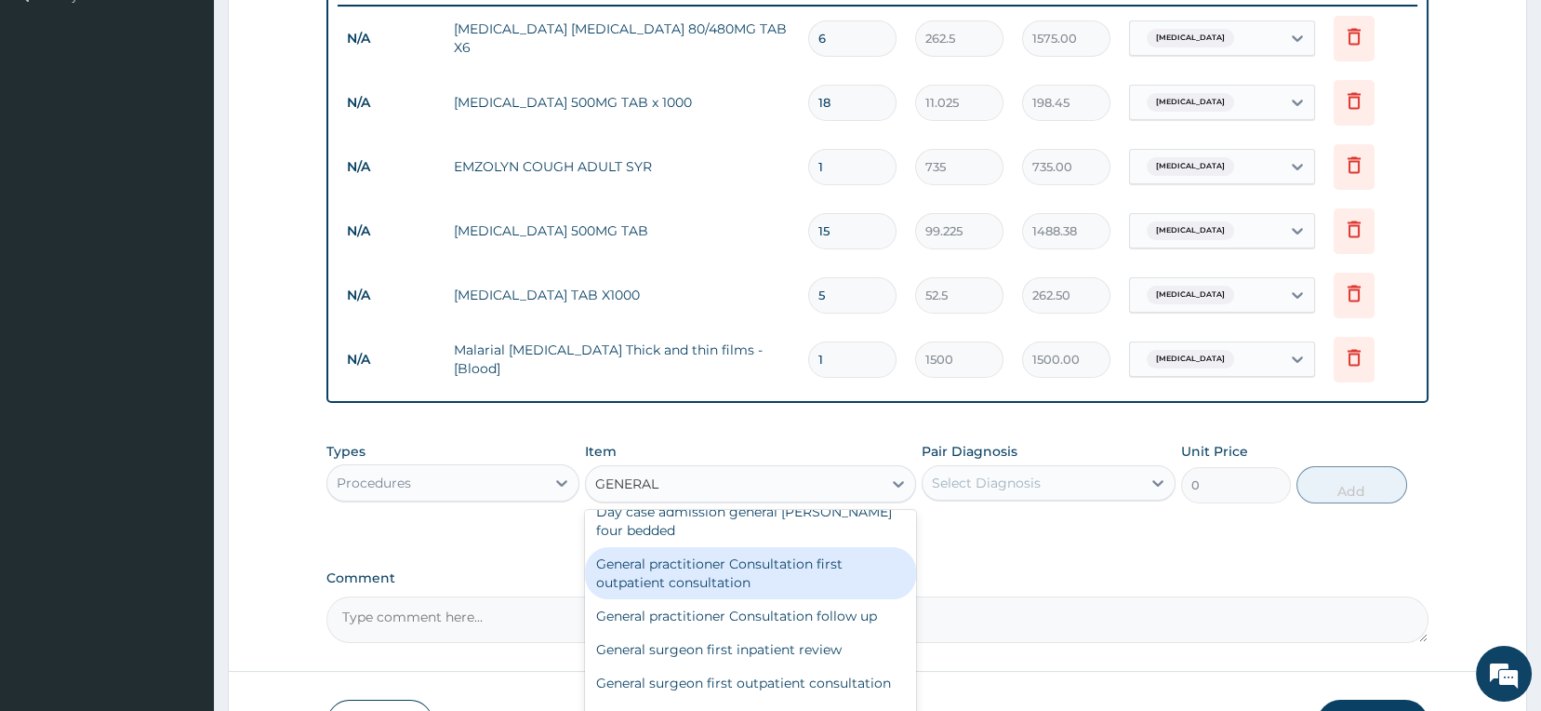
click at [744, 547] on div "General practitioner Consultation first outpatient consultation" at bounding box center [750, 573] width 331 height 52
type input "2500"
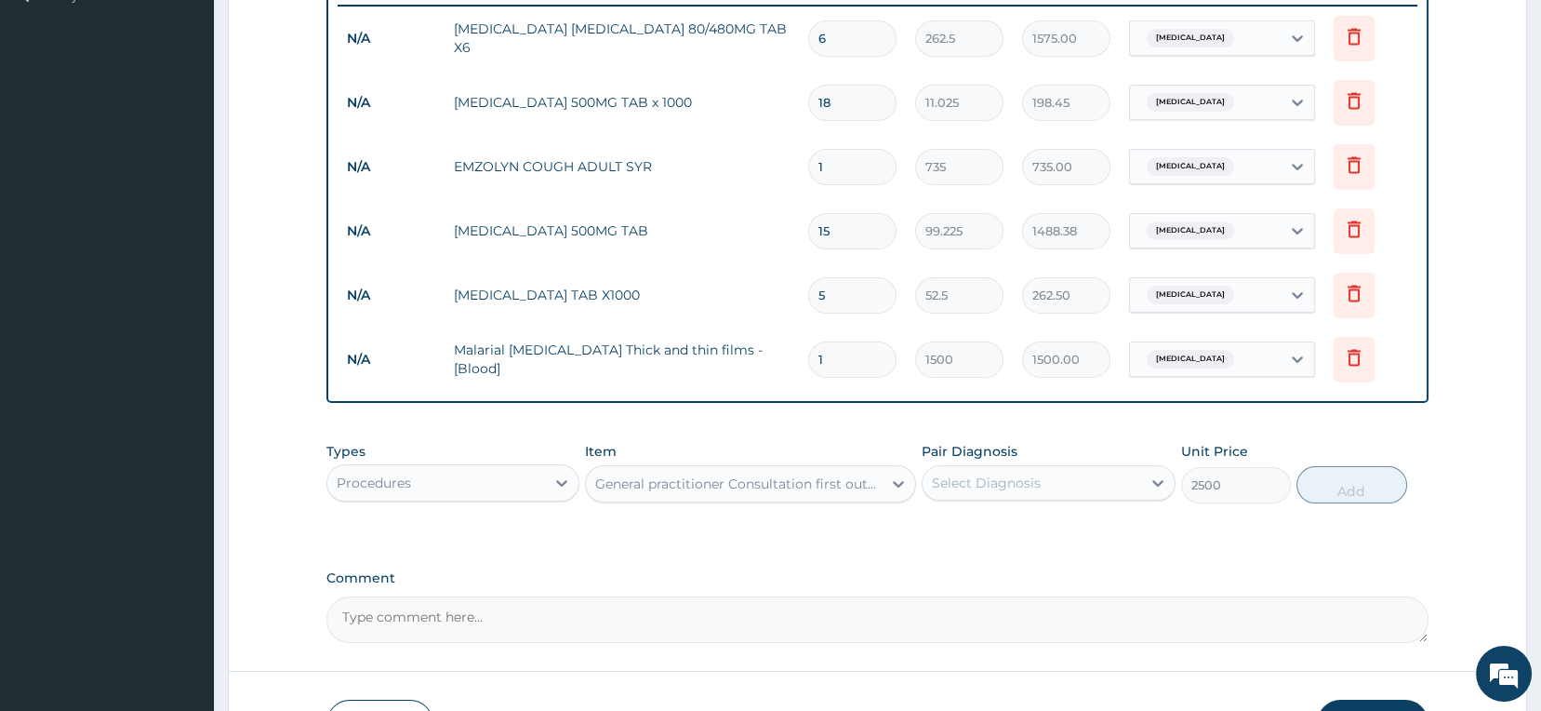
click at [971, 488] on div "Select Diagnosis" at bounding box center [986, 482] width 109 height 19
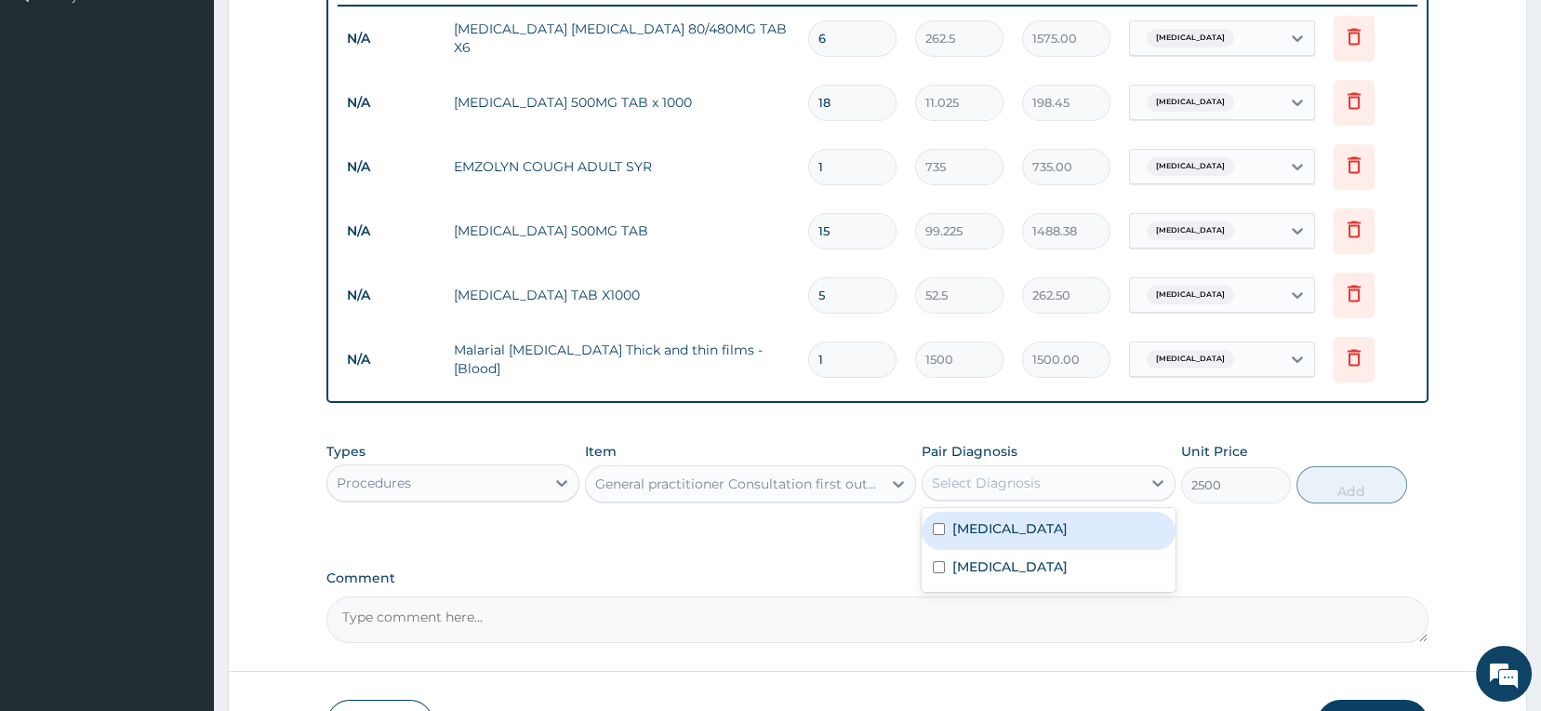
click at [973, 526] on label "Malaria" at bounding box center [1010, 528] width 115 height 19
checkbox input "true"
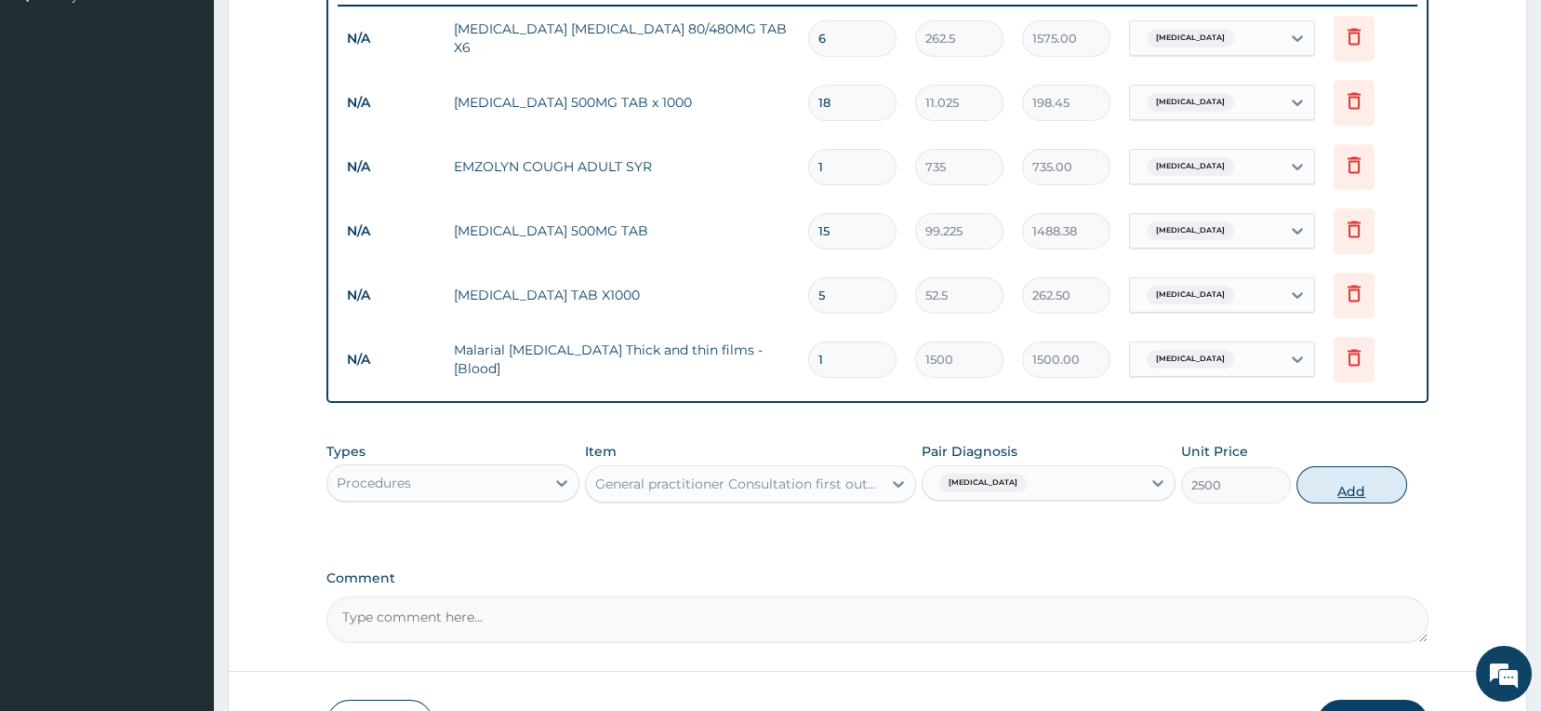
click at [1315, 495] on button "Add" at bounding box center [1352, 484] width 111 height 37
type input "0"
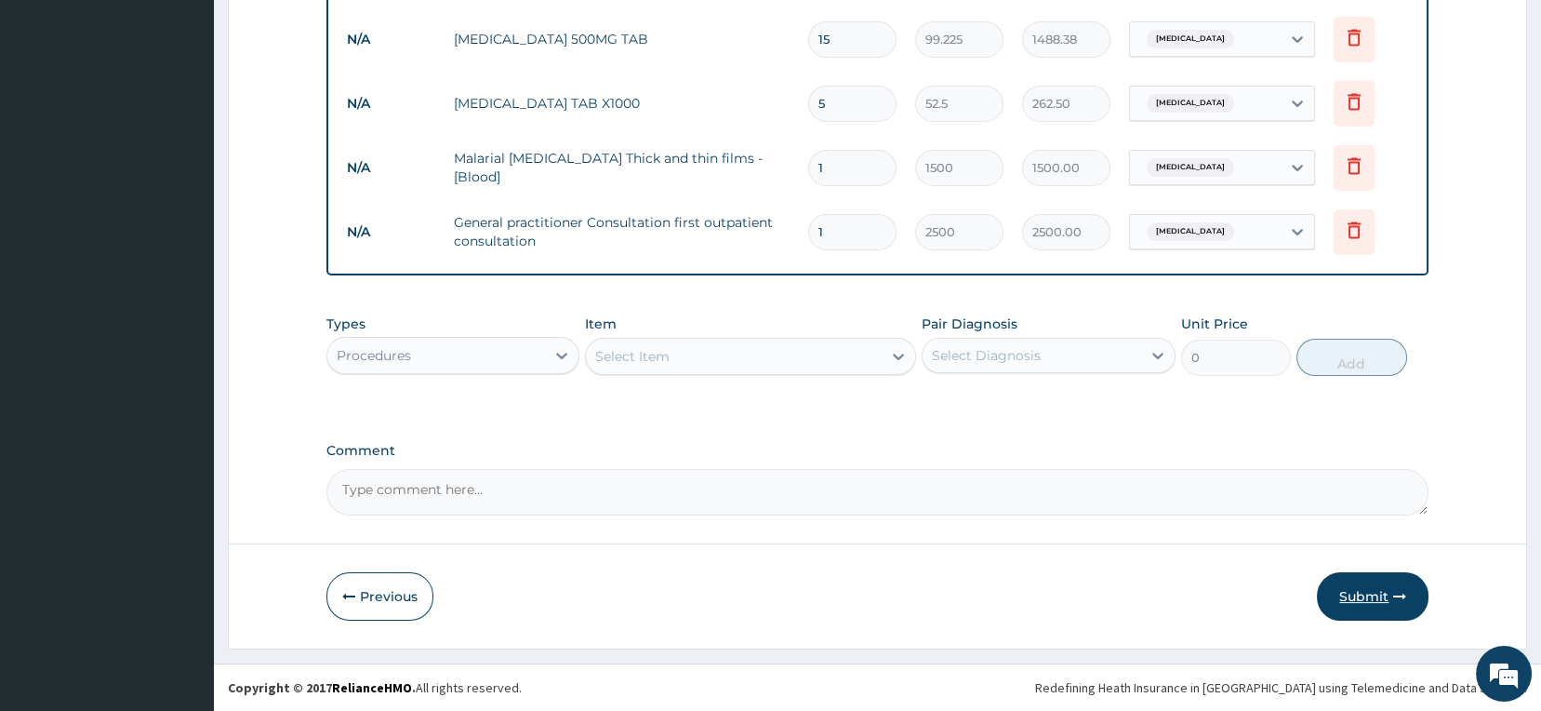
click at [1354, 607] on button "Submit" at bounding box center [1373, 596] width 112 height 48
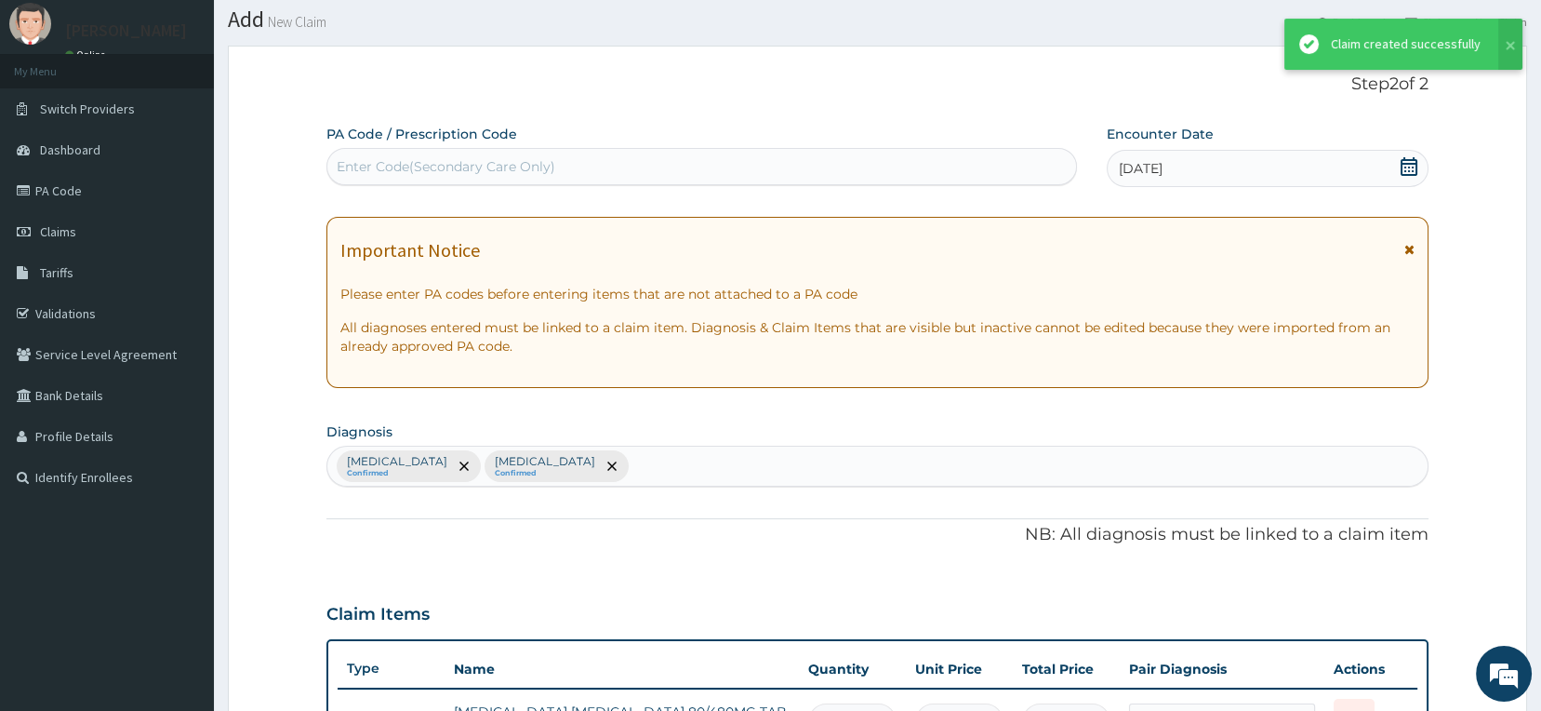
scroll to position [729, 0]
